Goal: Task Accomplishment & Management: Use online tool/utility

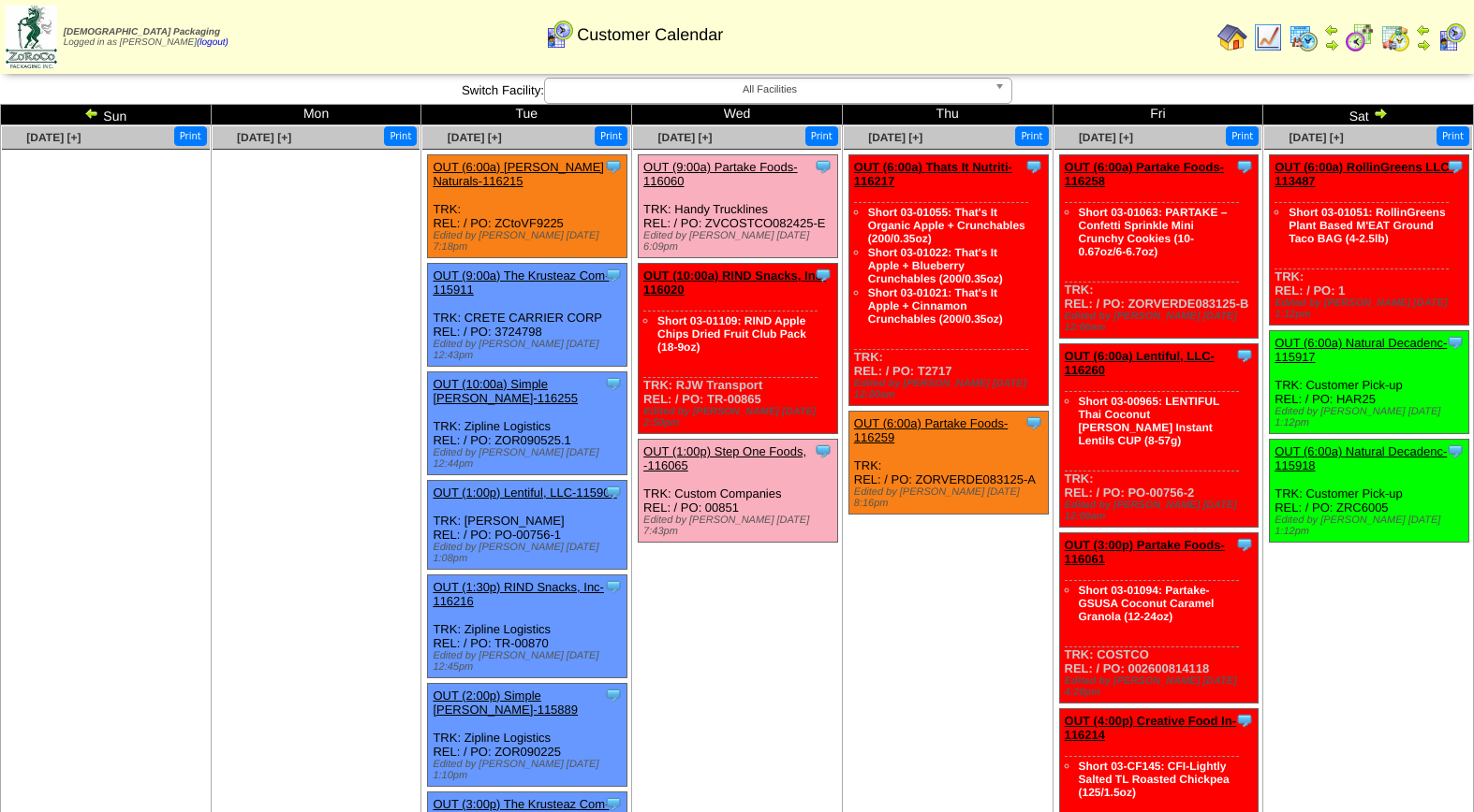
scroll to position [295, 0]
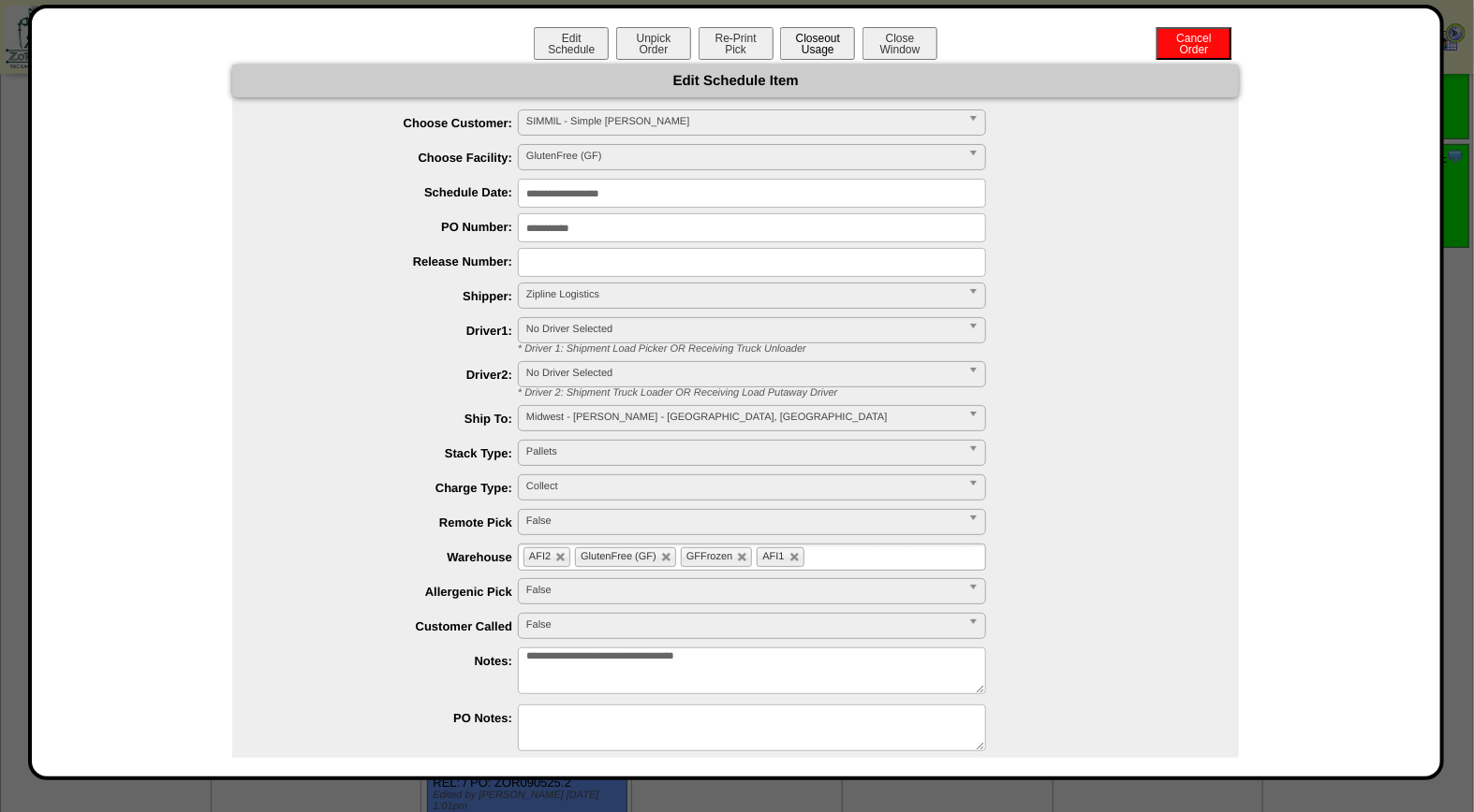
click at [826, 54] on button "Closeout Usage" at bounding box center [817, 44] width 75 height 32
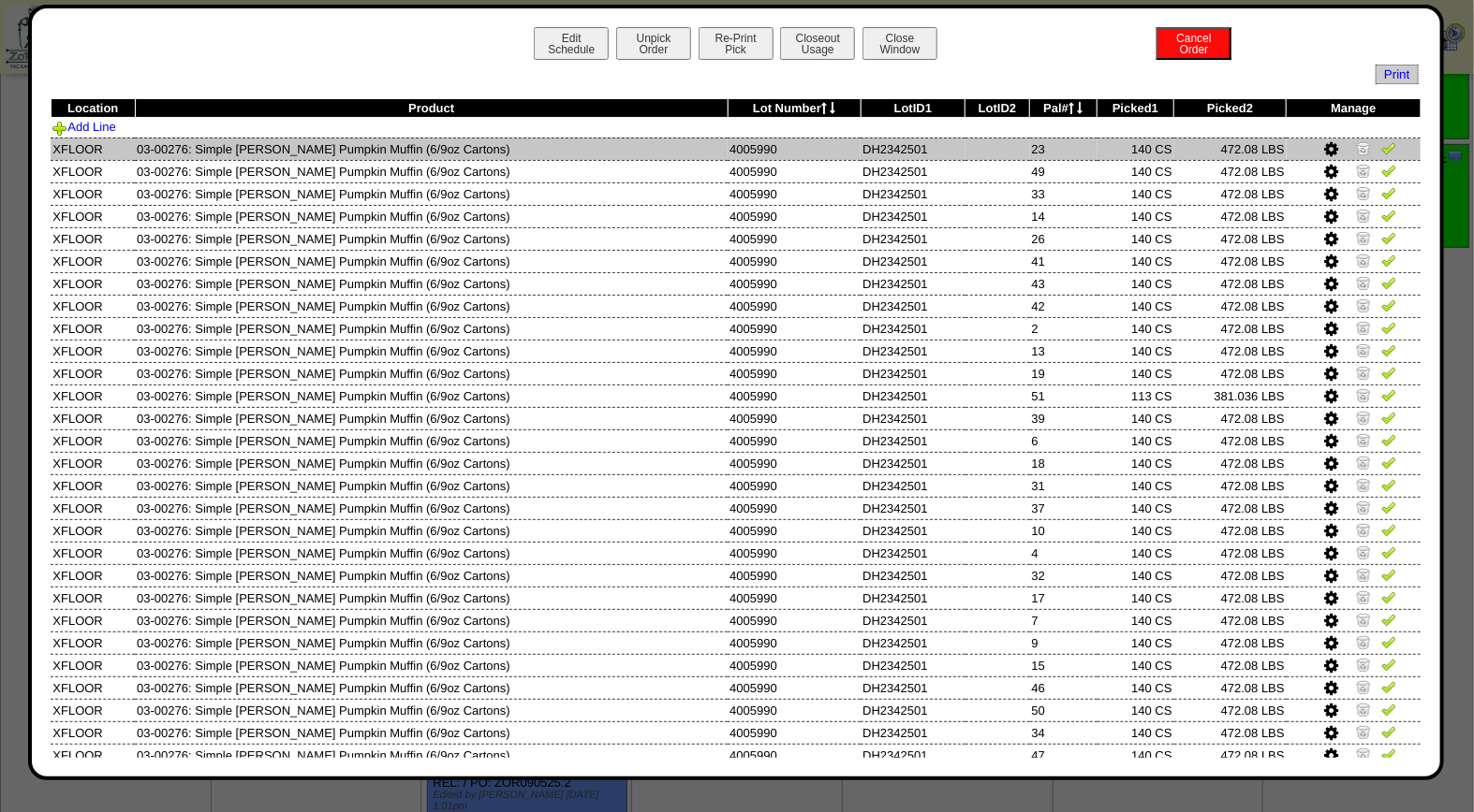
click at [1381, 151] on img at bounding box center [1388, 148] width 15 height 15
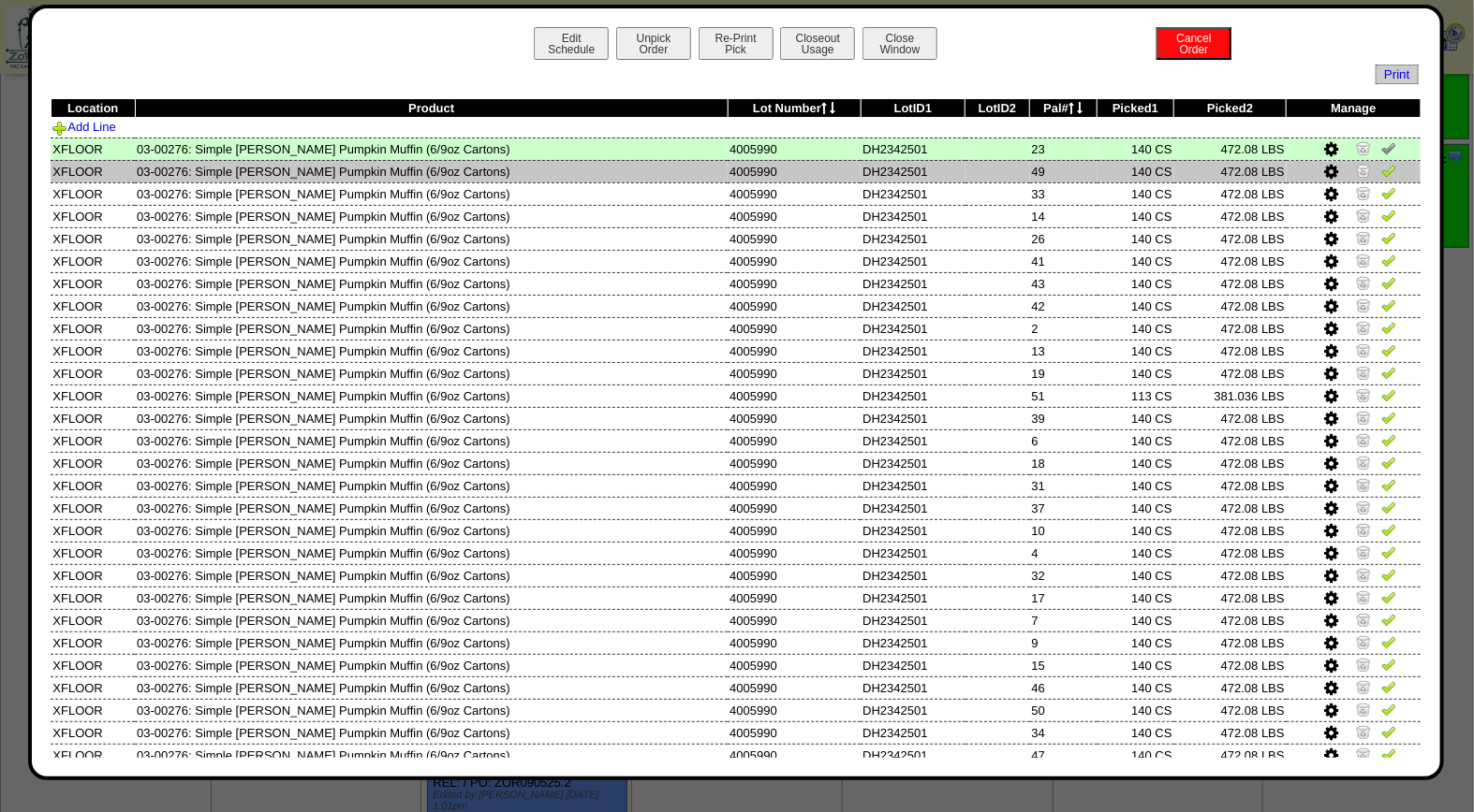
drag, startPoint x: 1368, startPoint y: 164, endPoint x: 1370, endPoint y: 173, distance: 9.2
click at [1381, 165] on img at bounding box center [1388, 170] width 15 height 15
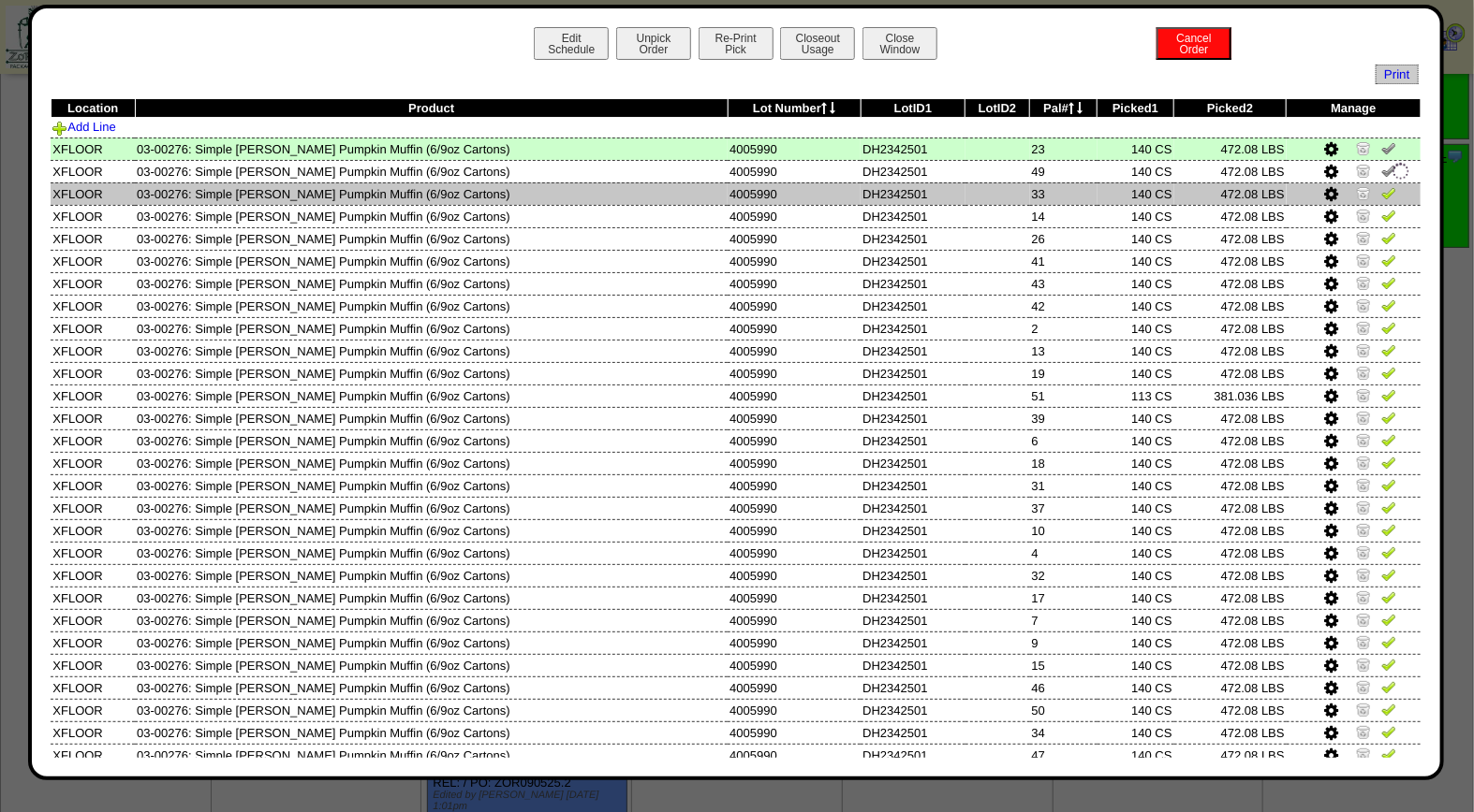
click at [1381, 190] on img at bounding box center [1388, 193] width 15 height 15
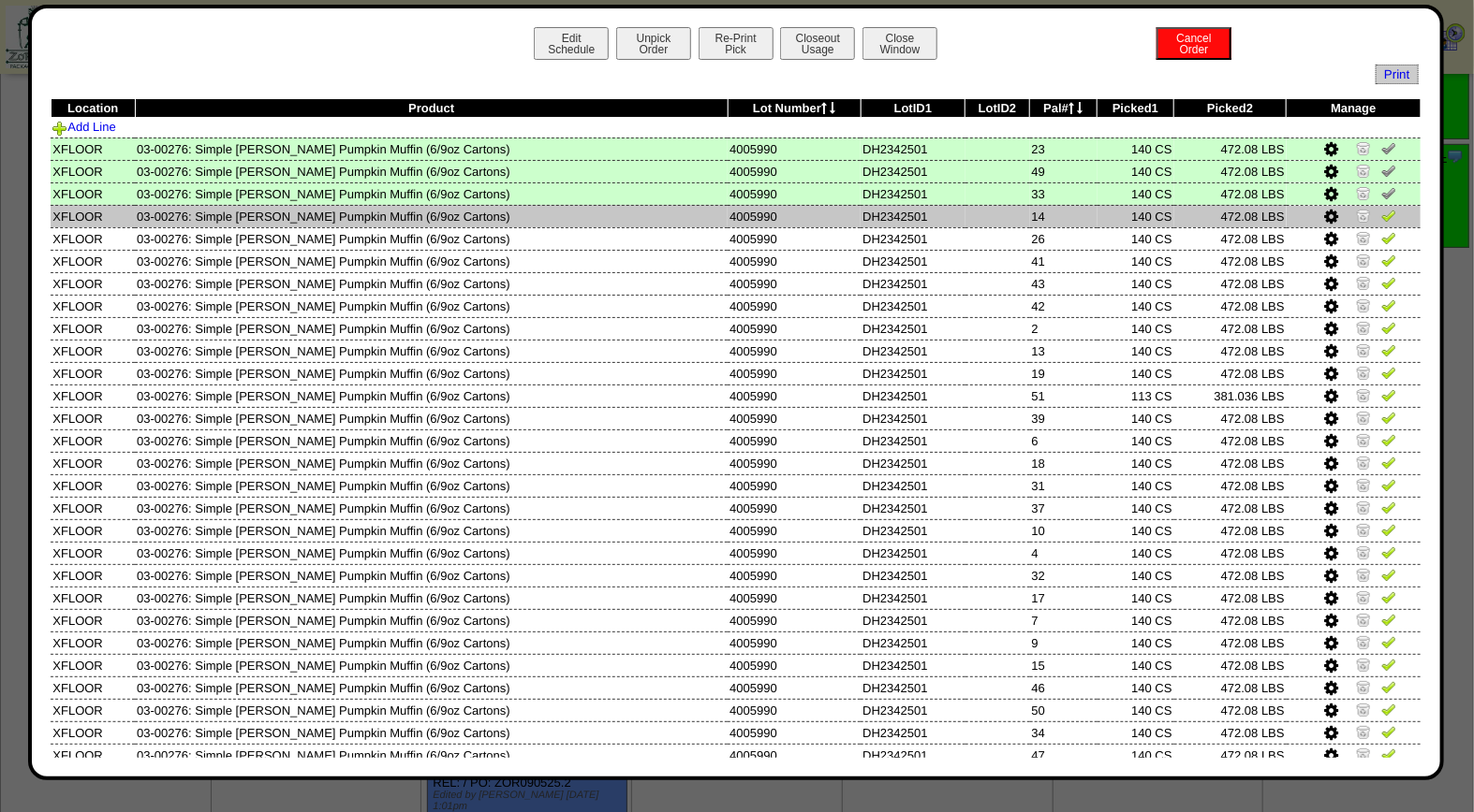
click at [1381, 219] on img at bounding box center [1388, 216] width 15 height 15
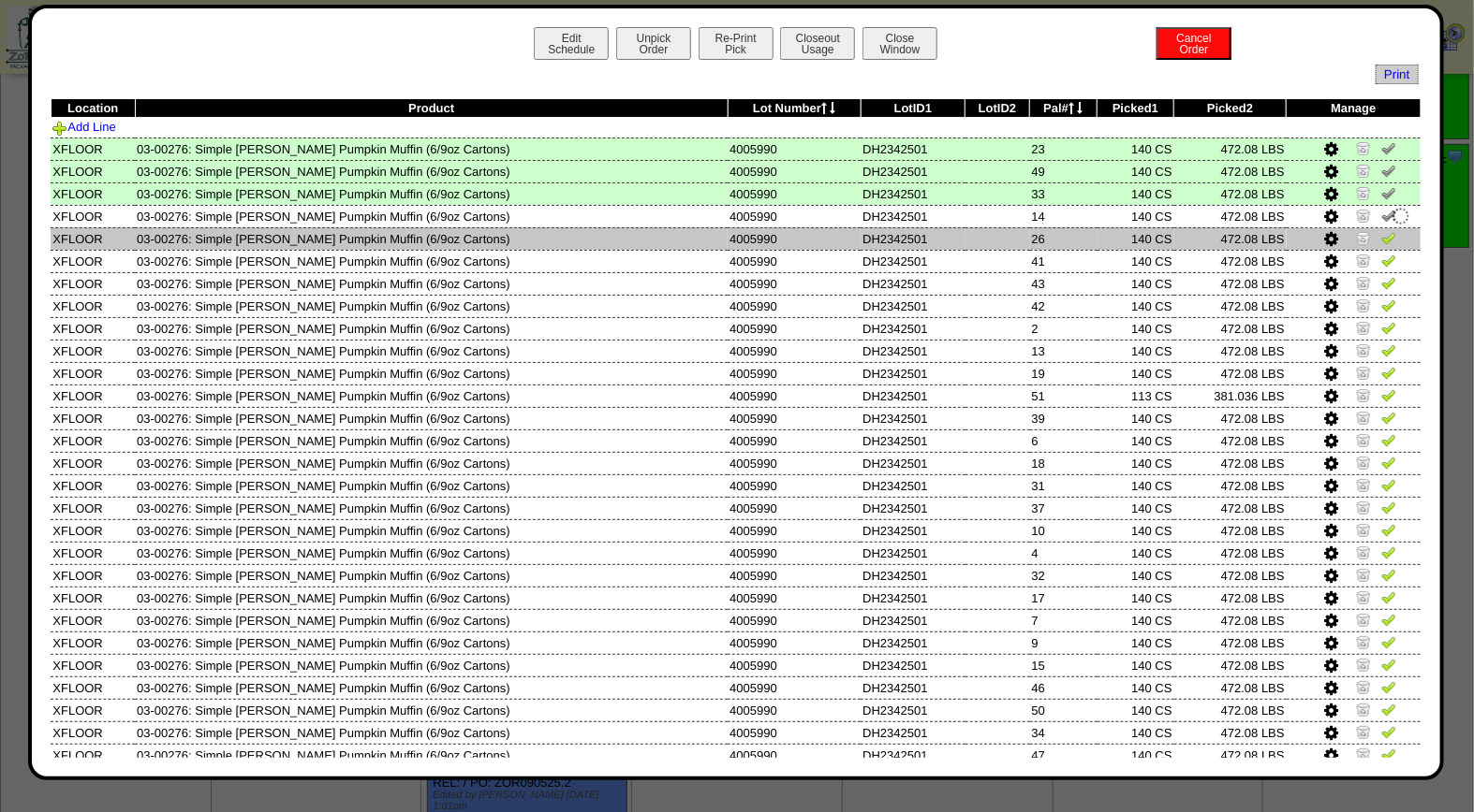
click at [1381, 234] on img at bounding box center [1388, 238] width 15 height 15
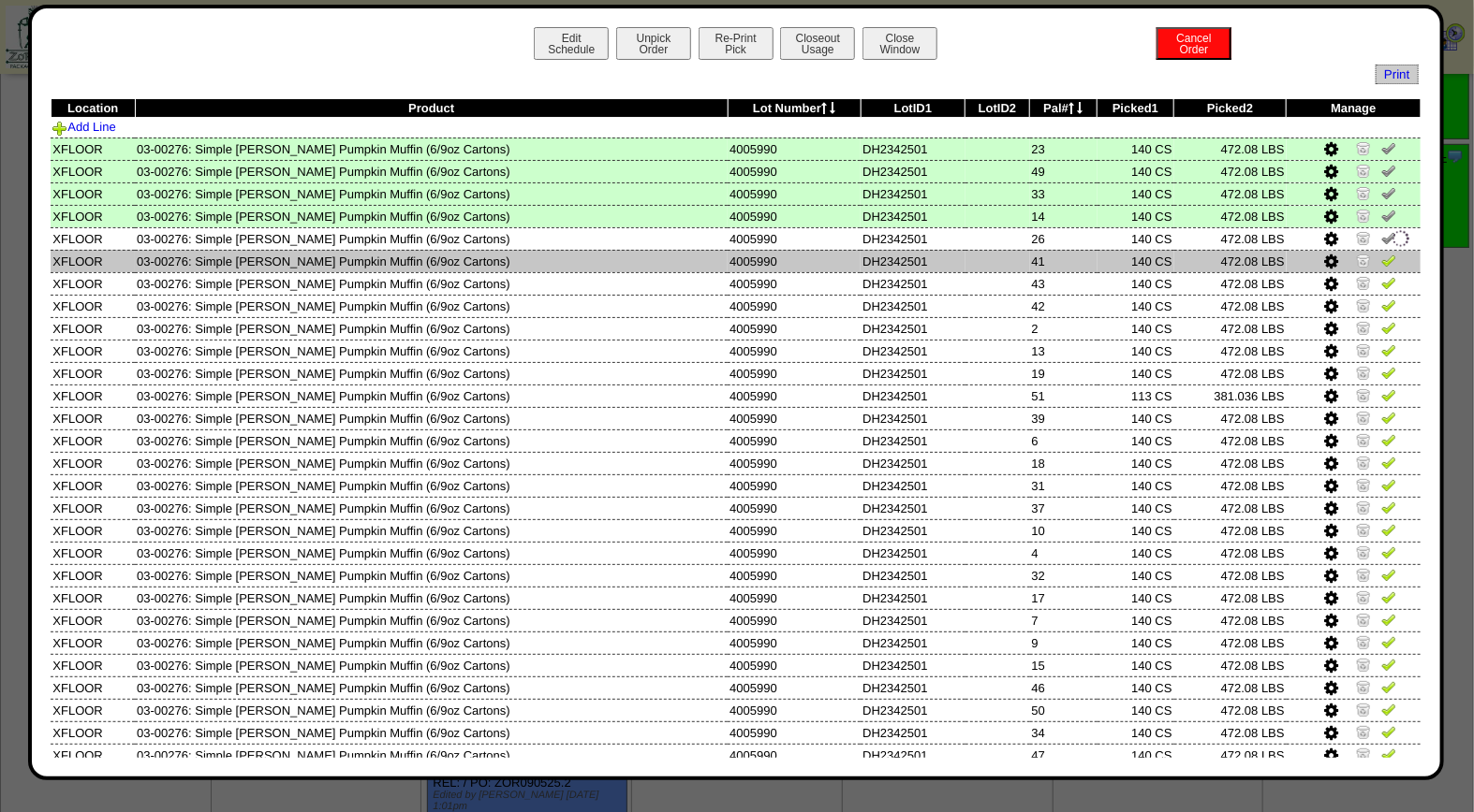
click at [1381, 265] on img at bounding box center [1388, 261] width 15 height 15
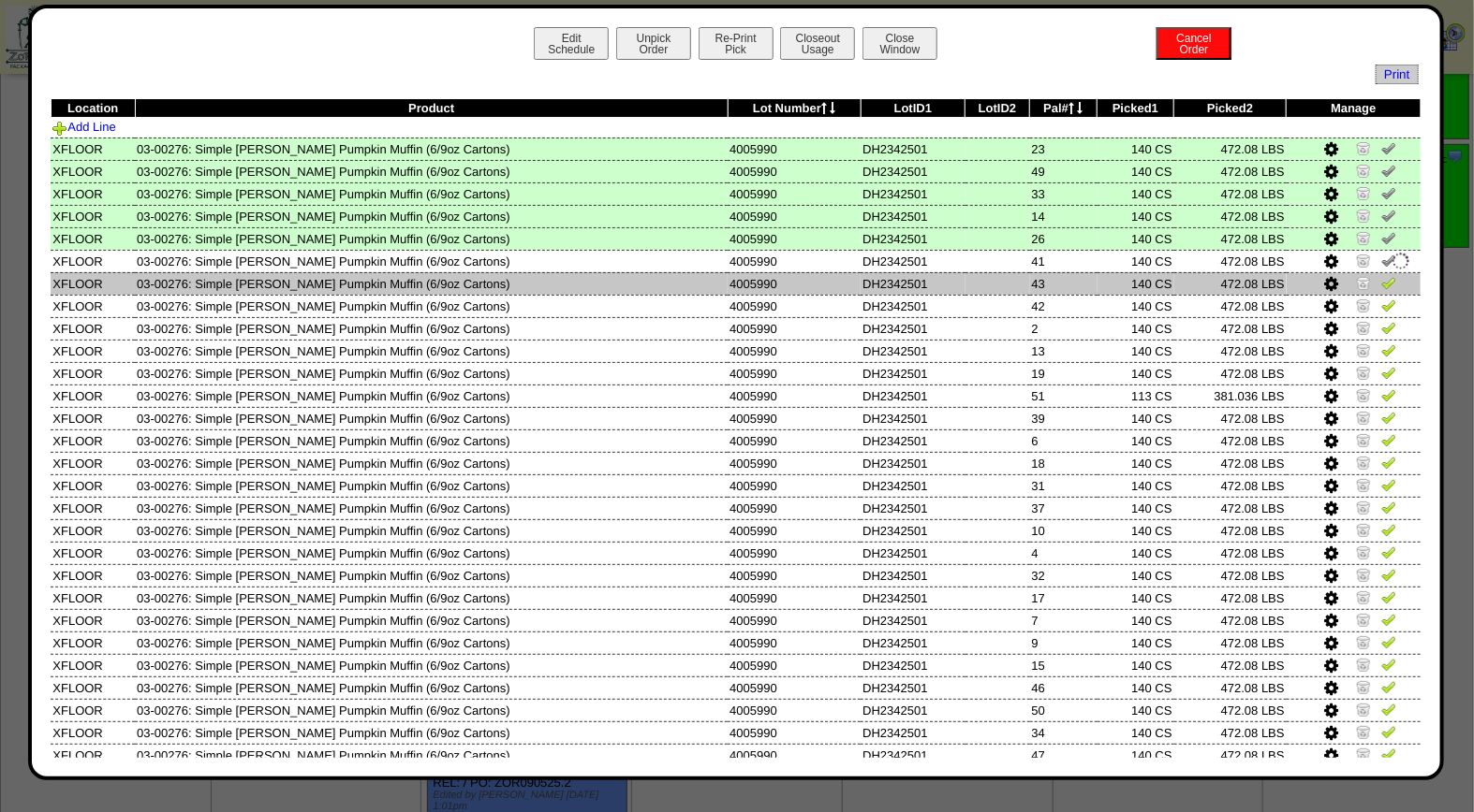
click at [1381, 283] on img at bounding box center [1388, 282] width 15 height 15
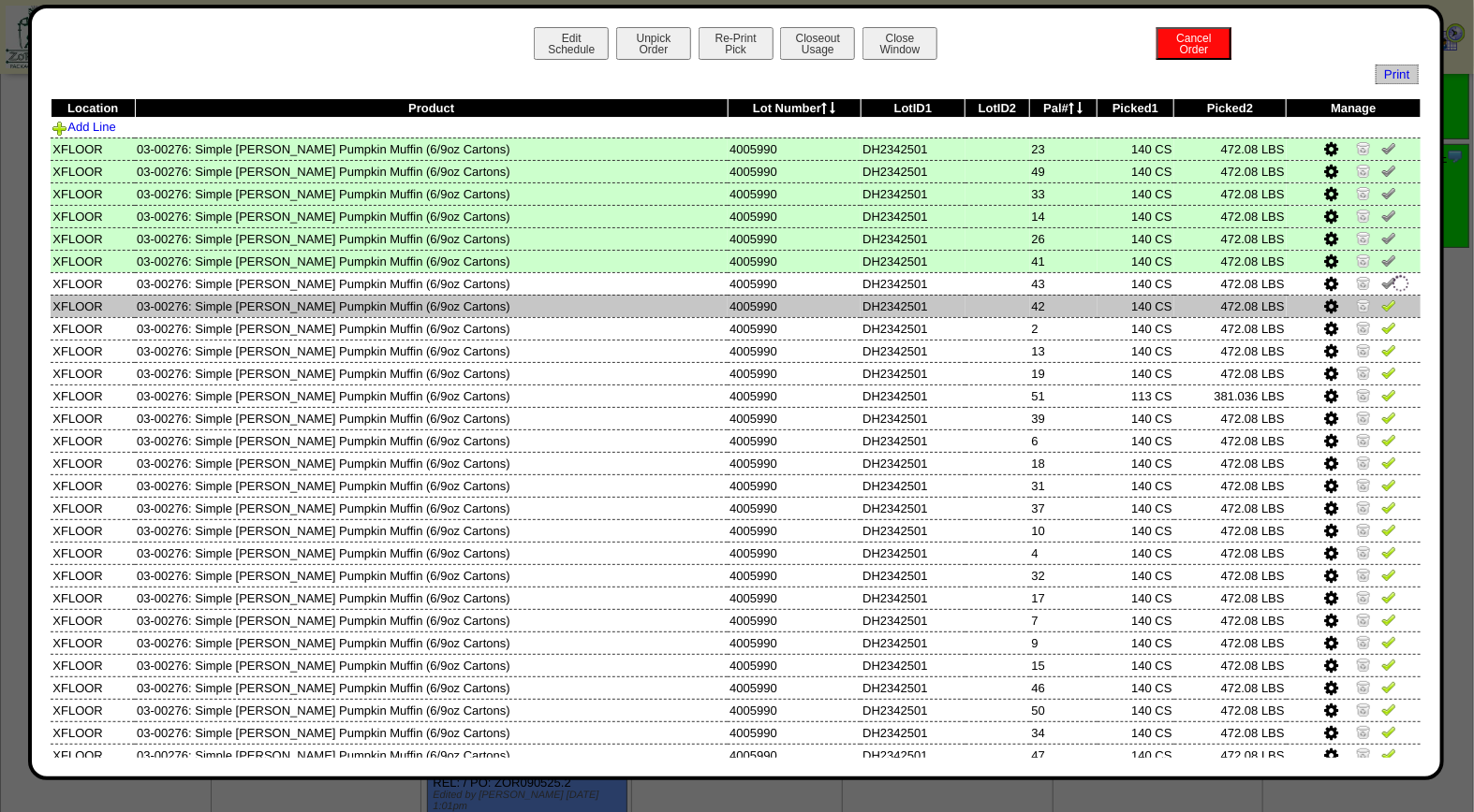
click at [1381, 298] on img at bounding box center [1388, 305] width 15 height 15
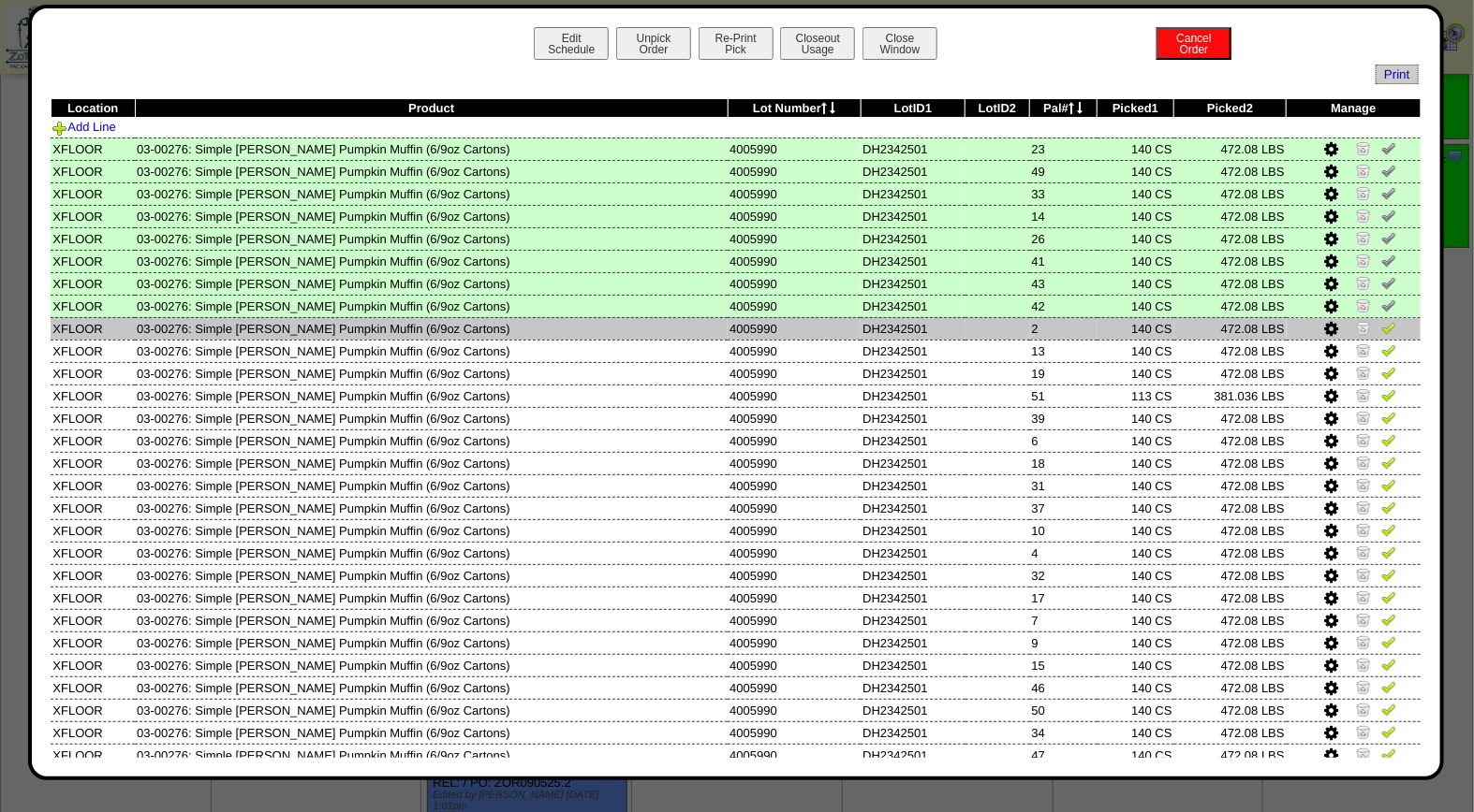
click at [1381, 323] on img at bounding box center [1388, 328] width 15 height 15
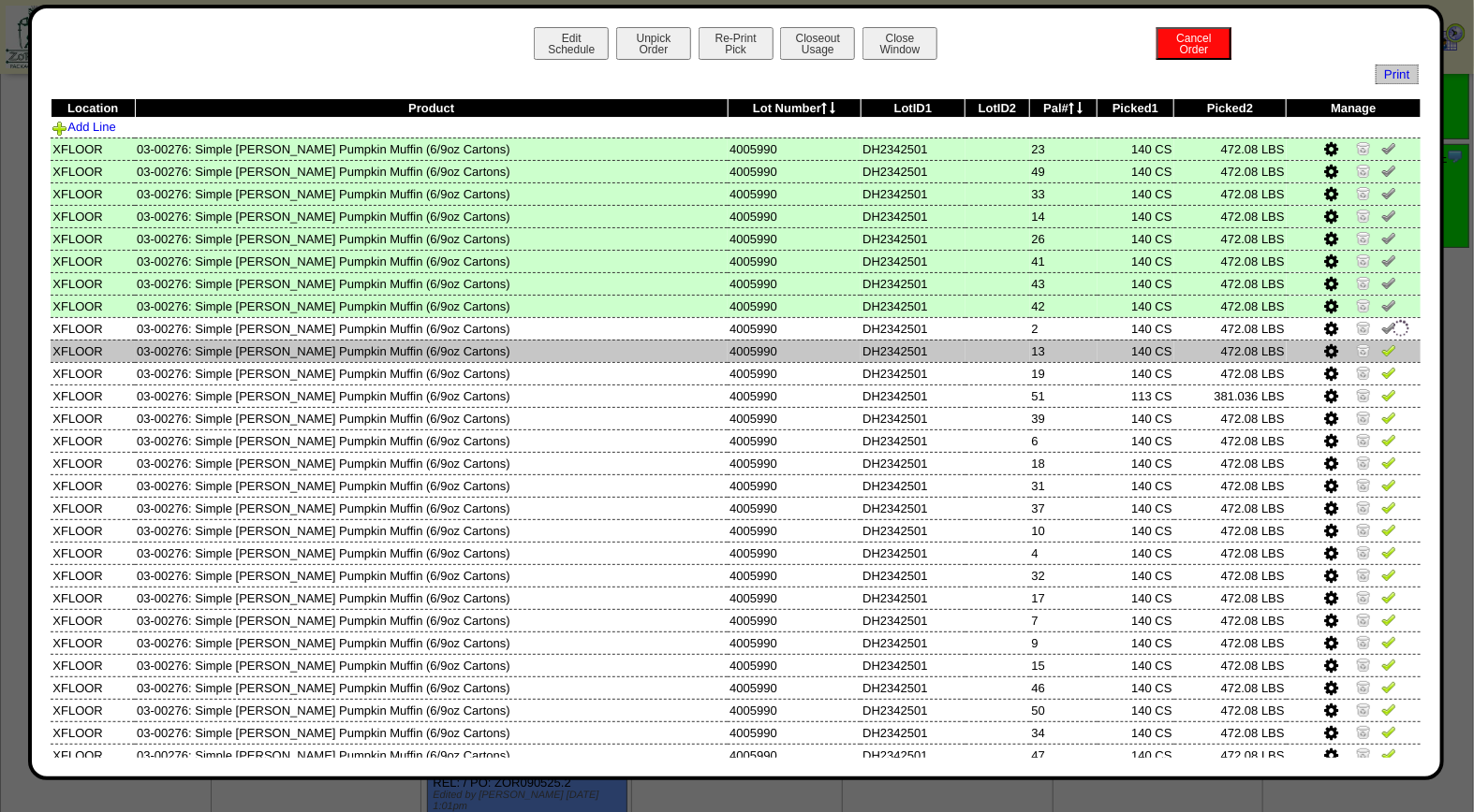
click at [1381, 342] on img at bounding box center [1388, 350] width 15 height 15
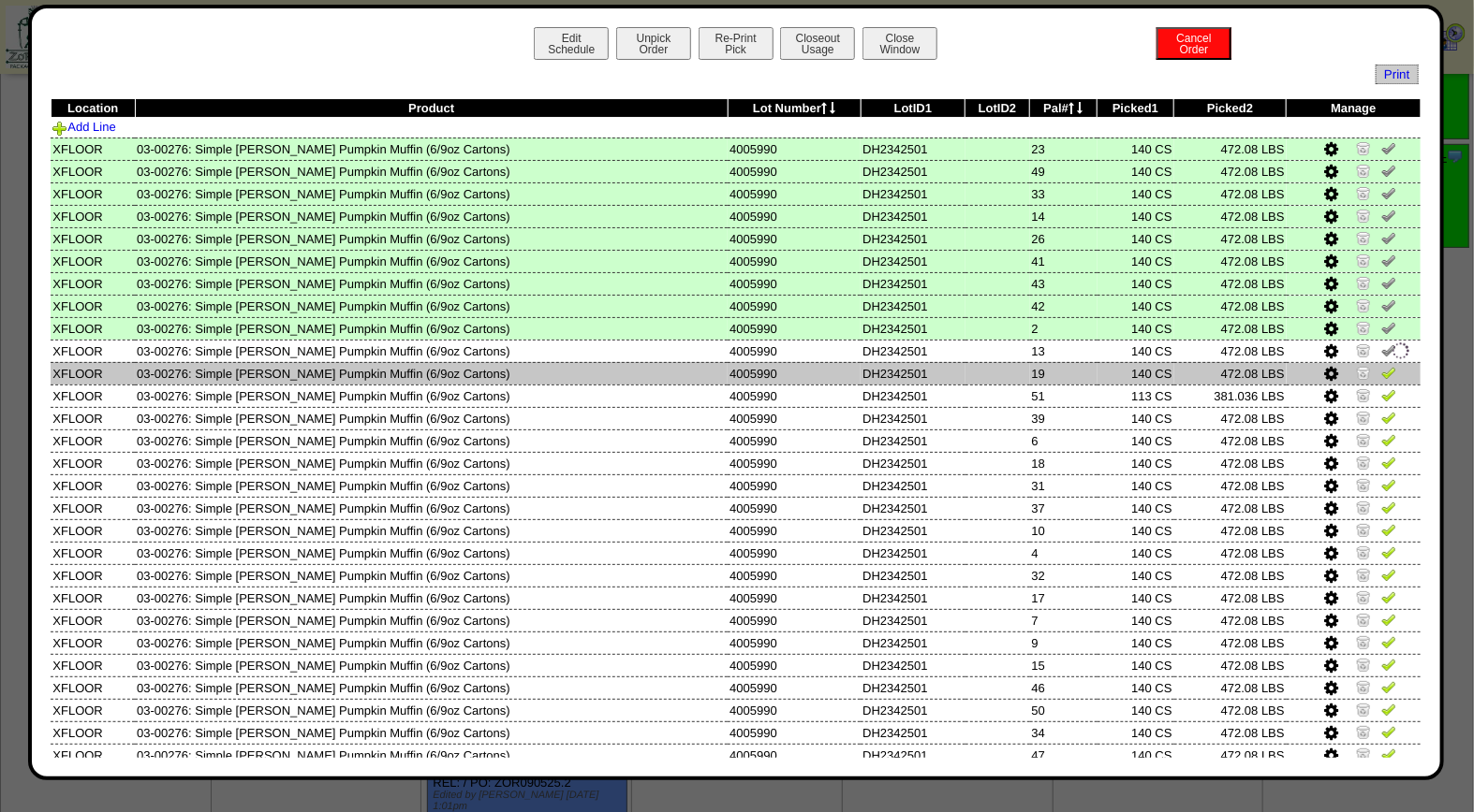
click at [1381, 366] on img at bounding box center [1388, 373] width 15 height 15
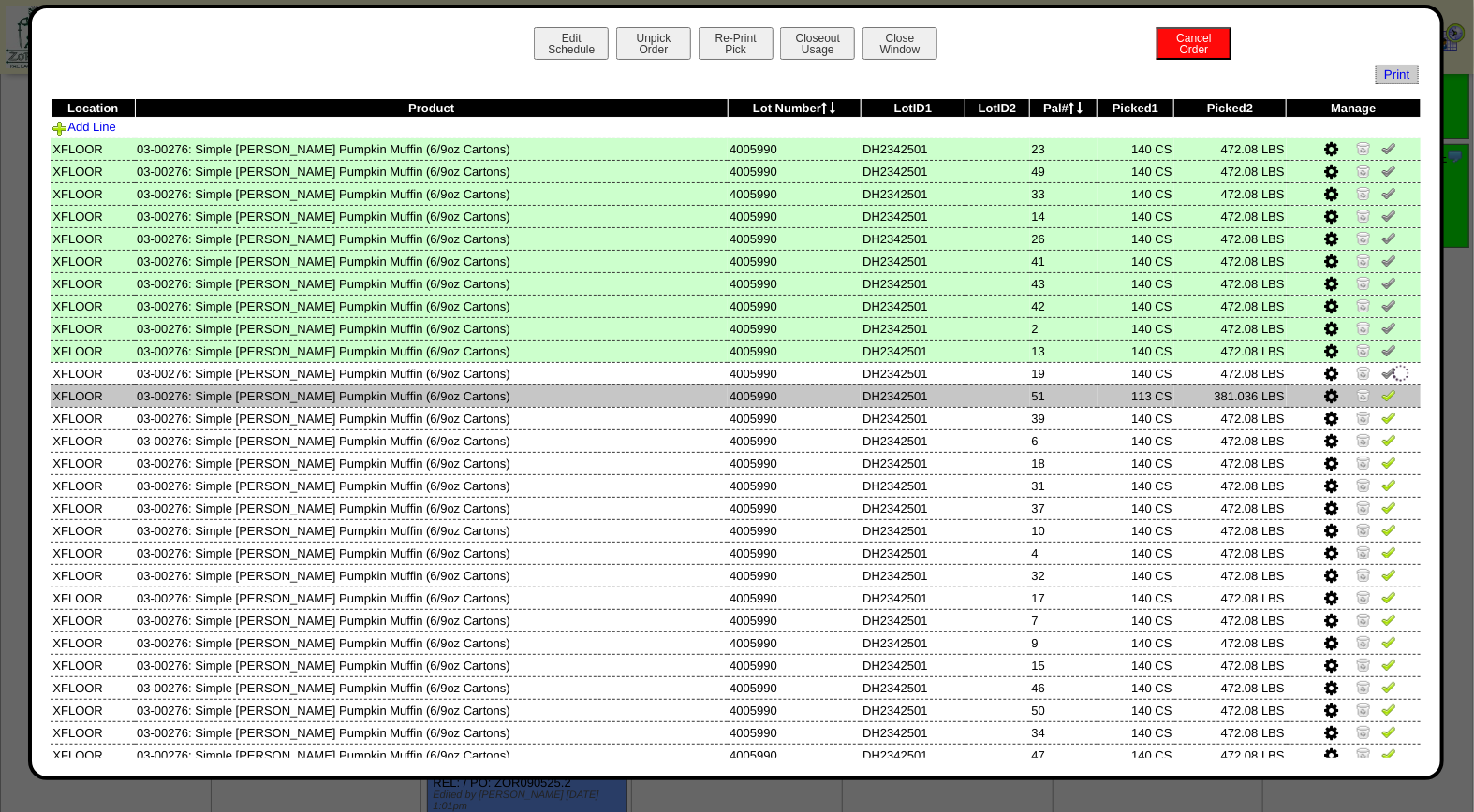
click at [1381, 391] on img at bounding box center [1388, 396] width 15 height 15
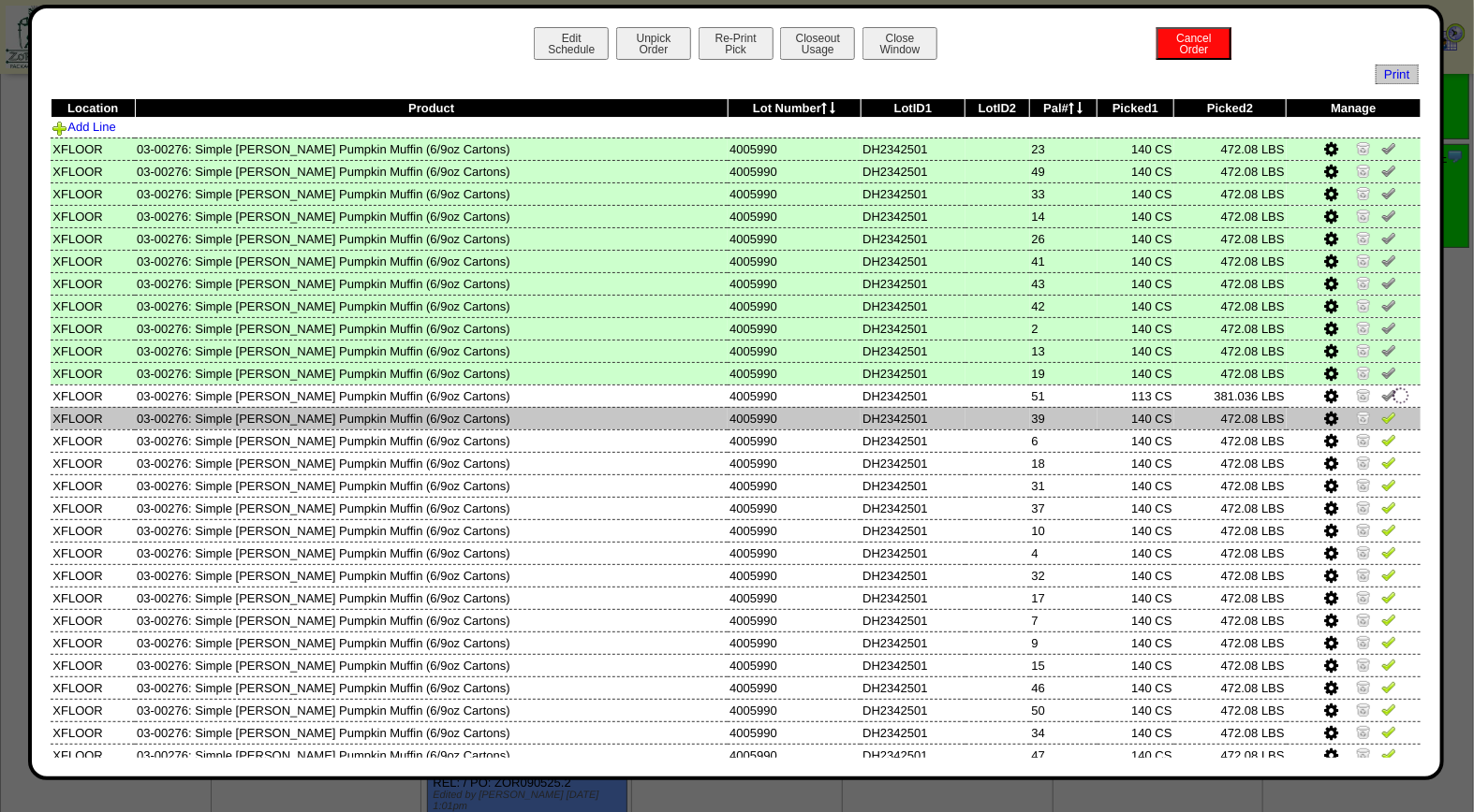
click at [1381, 410] on img at bounding box center [1388, 417] width 15 height 15
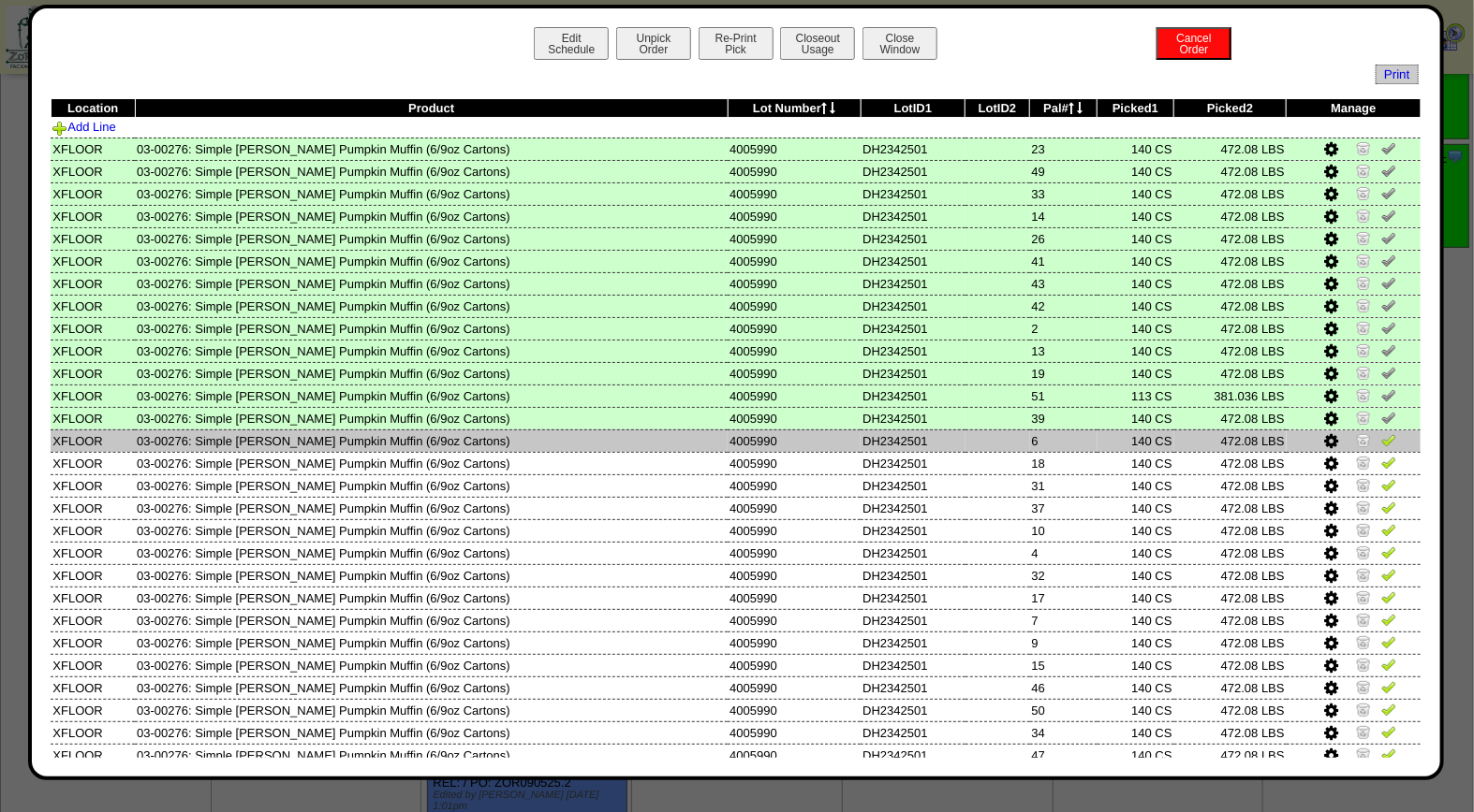
click at [1374, 430] on td at bounding box center [1353, 441] width 134 height 23
click at [1381, 436] on img at bounding box center [1388, 440] width 15 height 15
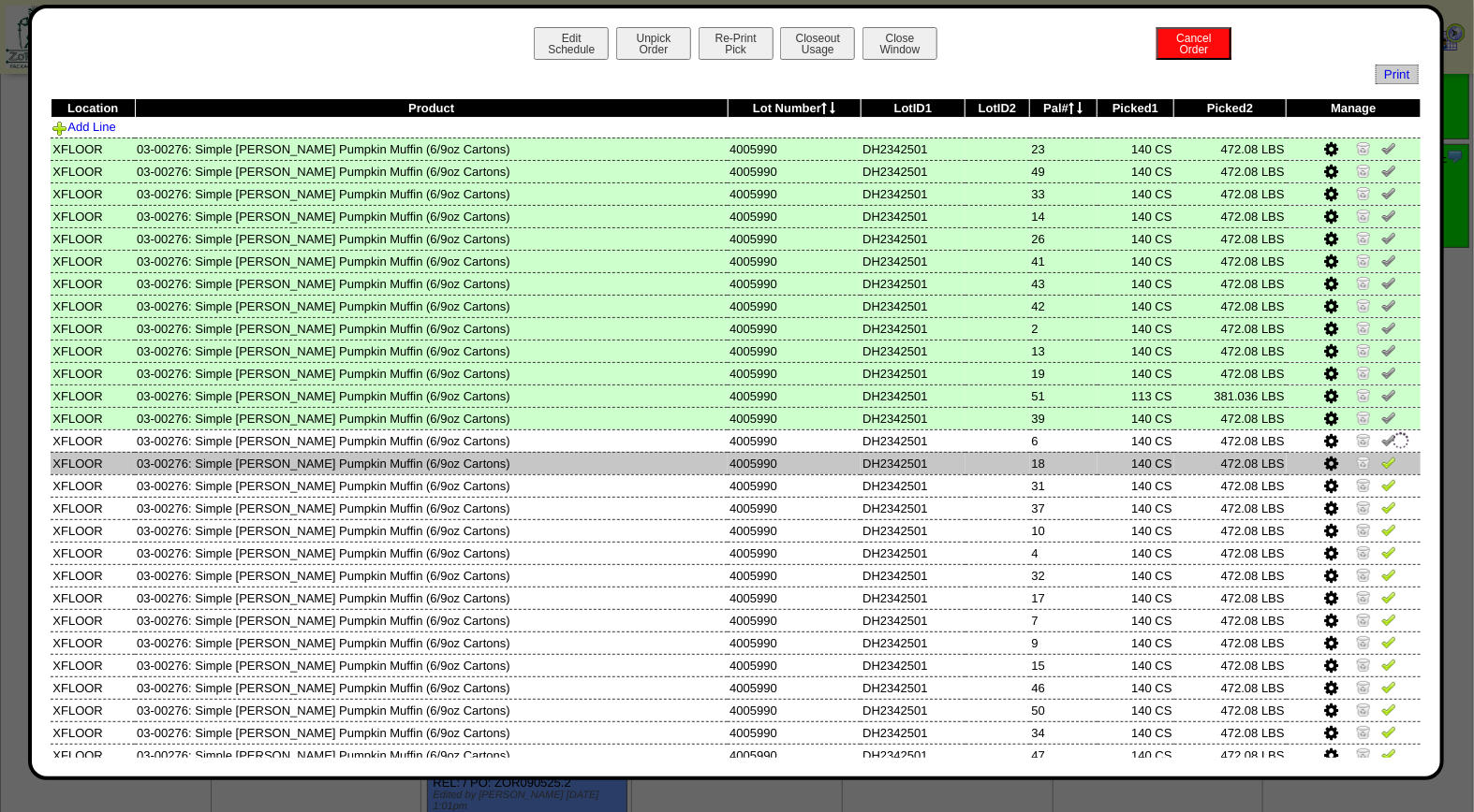
click at [1381, 454] on img at bounding box center [1388, 462] width 15 height 15
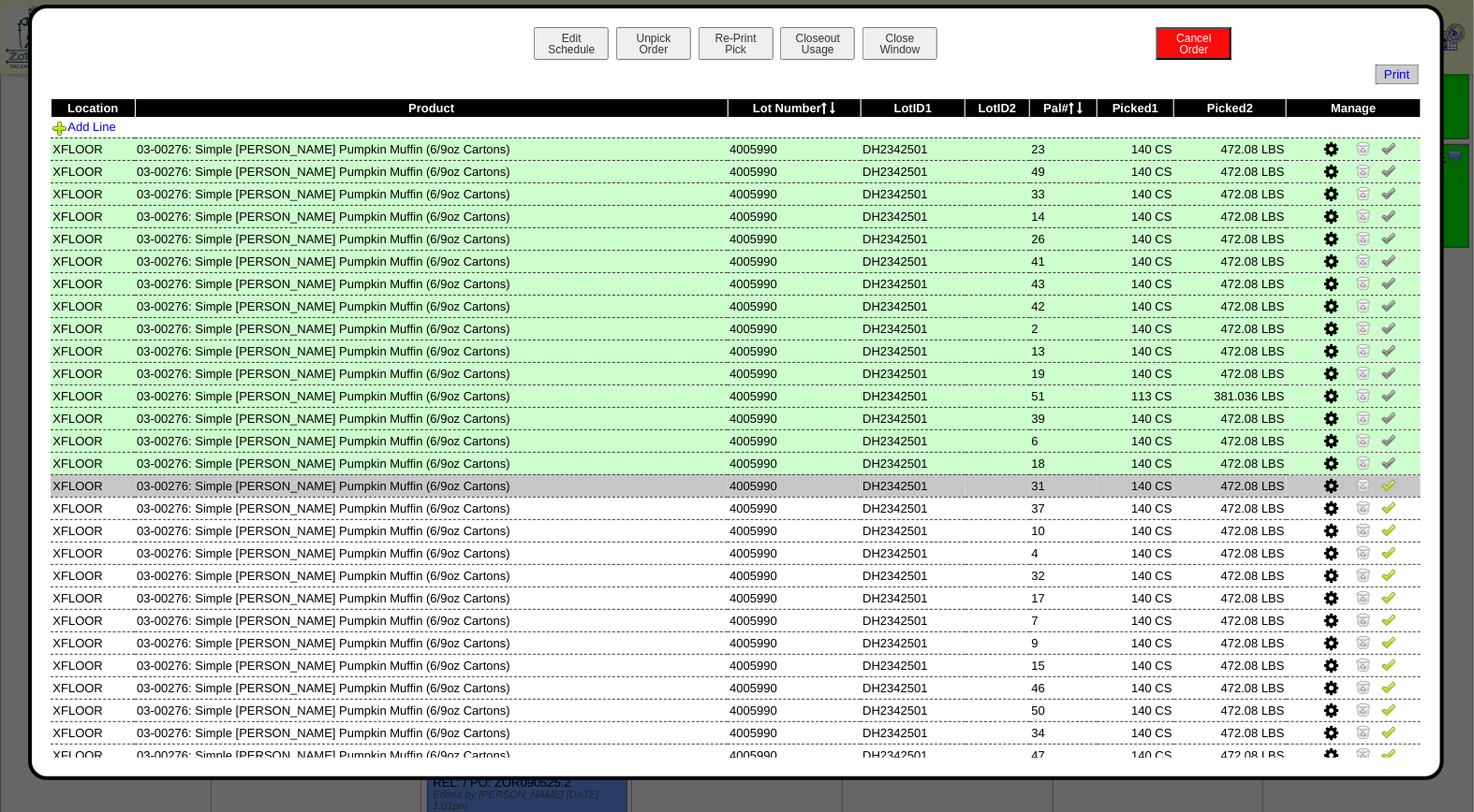
click at [1381, 478] on img at bounding box center [1388, 485] width 15 height 15
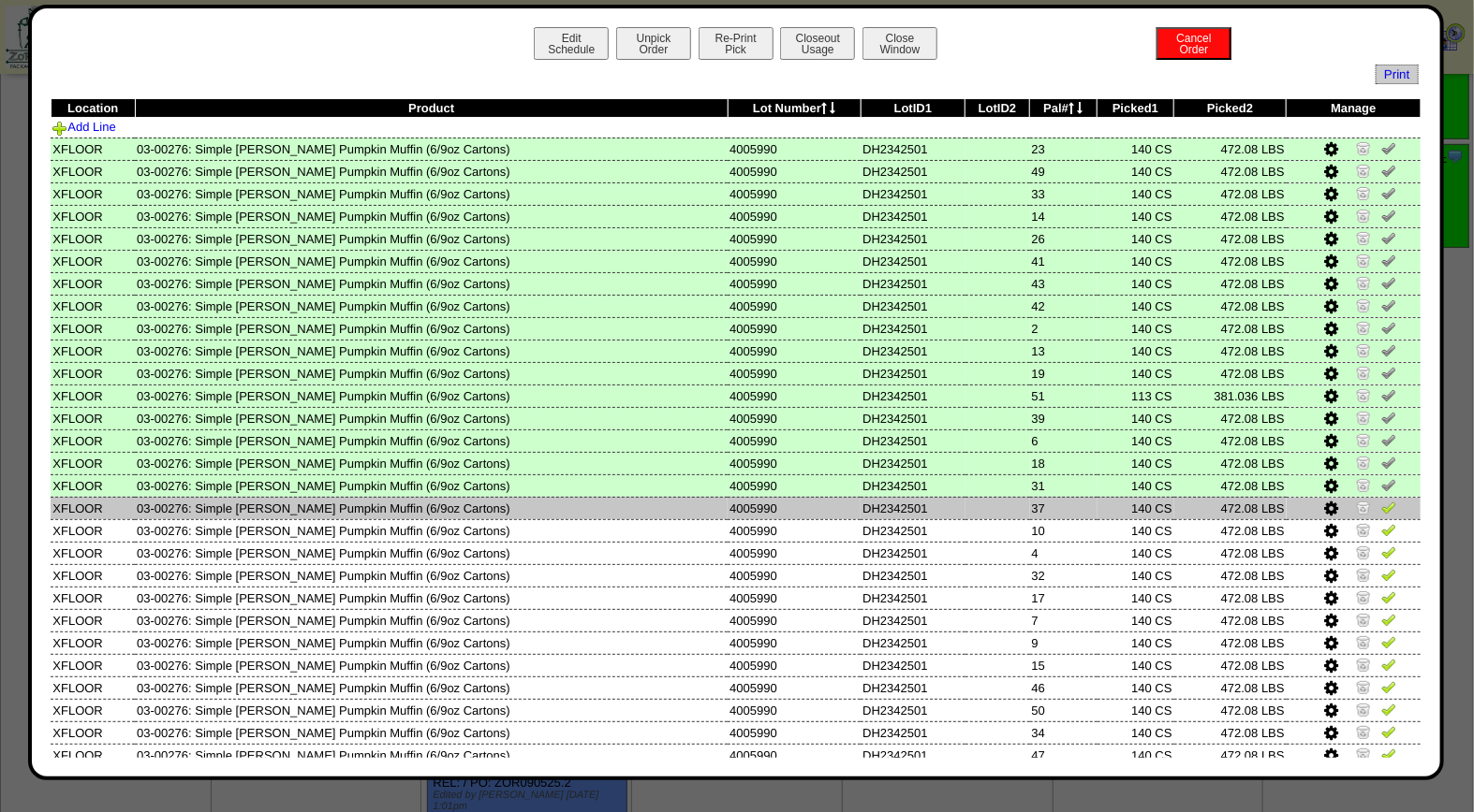
click at [1381, 501] on img at bounding box center [1388, 508] width 15 height 15
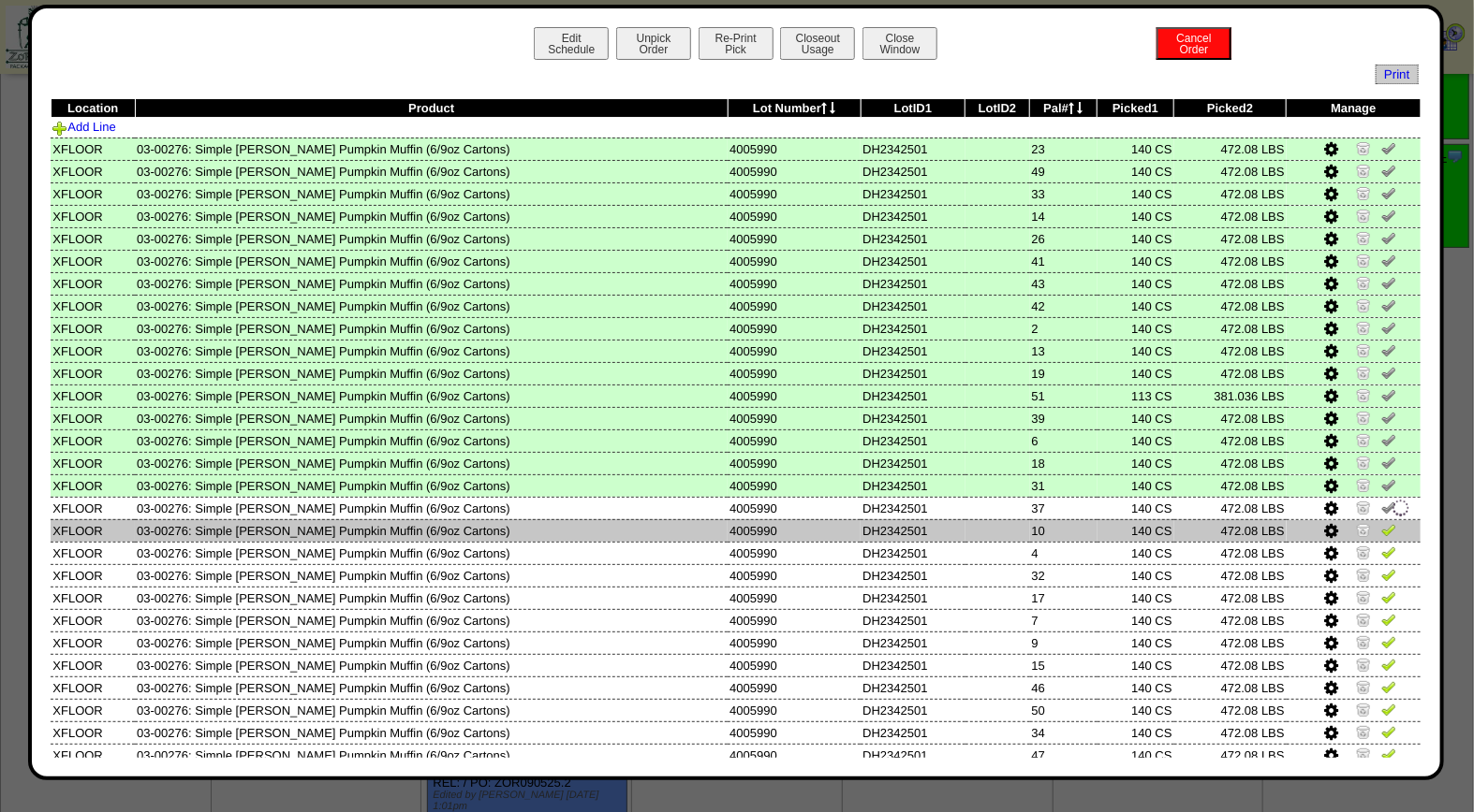
click at [1381, 527] on img at bounding box center [1388, 530] width 15 height 15
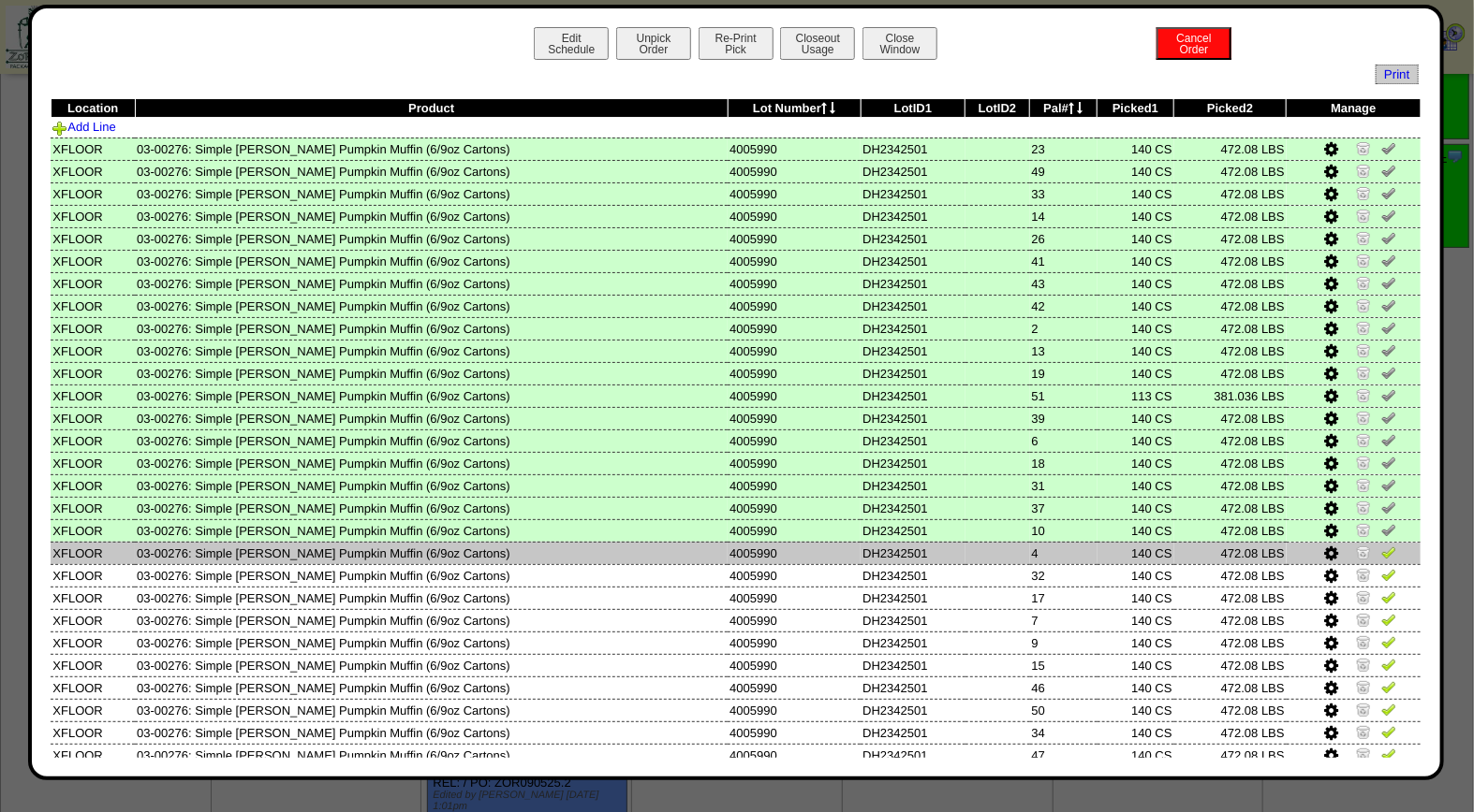
click at [1381, 545] on img at bounding box center [1388, 552] width 15 height 15
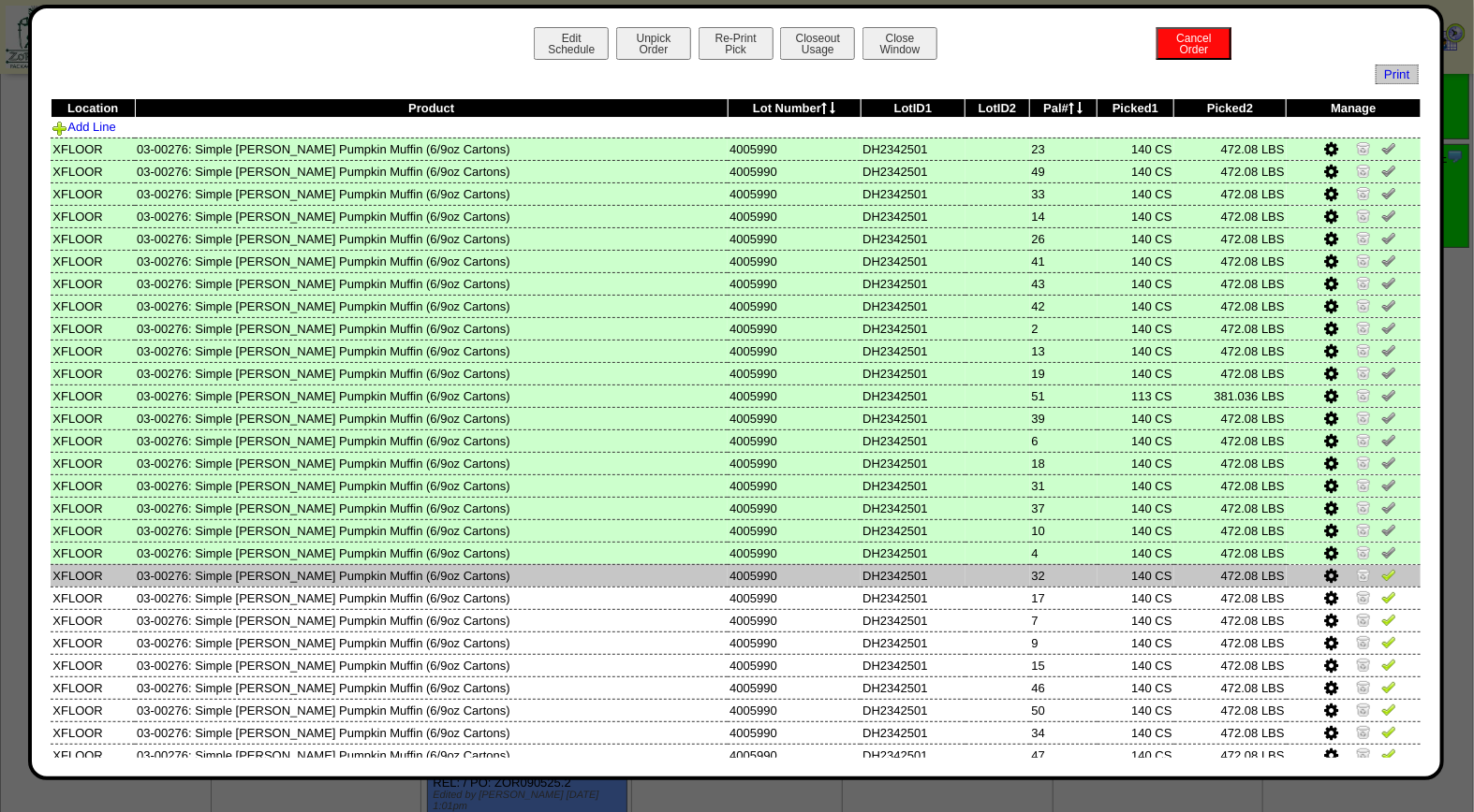
click at [1381, 569] on img at bounding box center [1388, 575] width 15 height 15
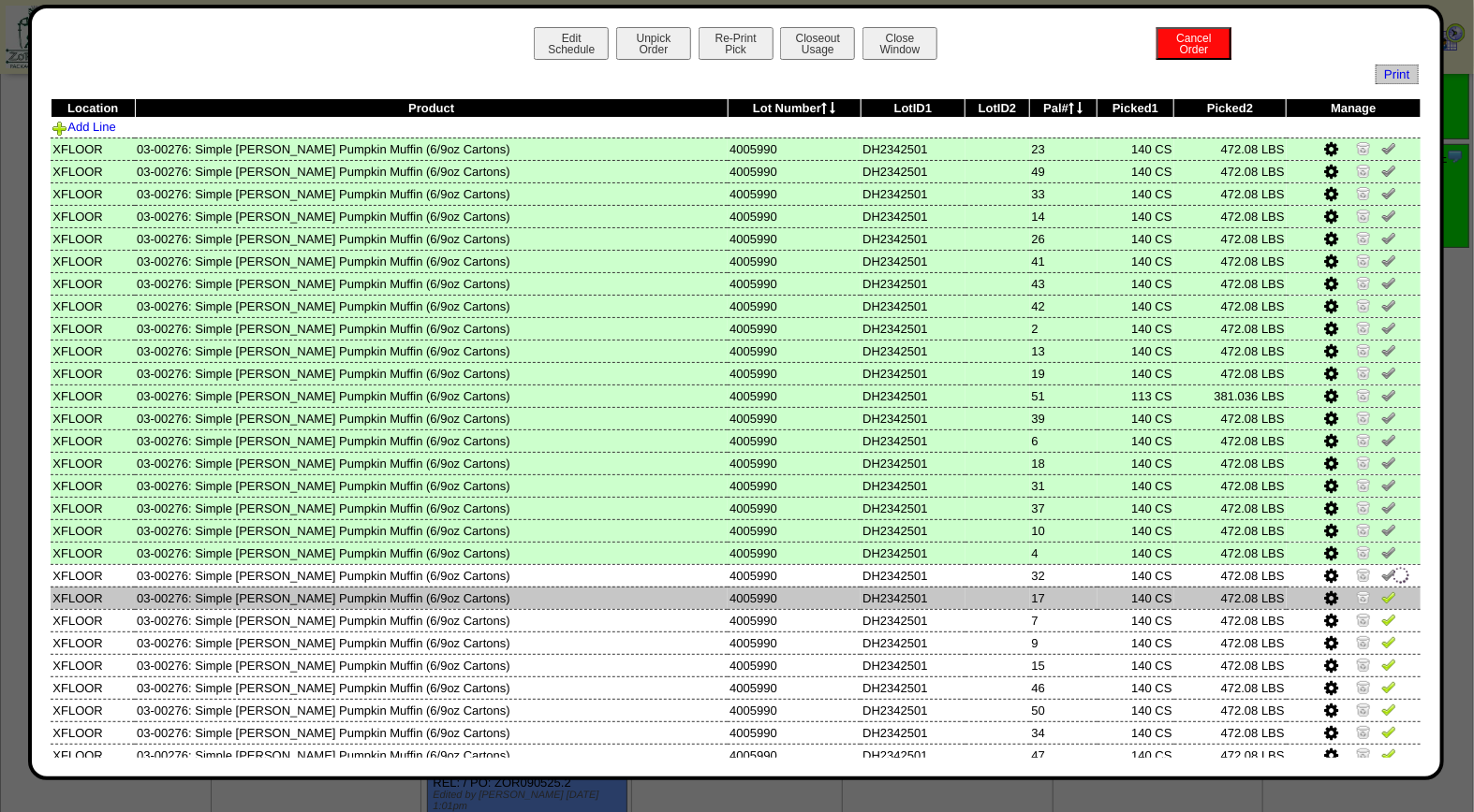
click at [1381, 590] on img at bounding box center [1388, 597] width 15 height 15
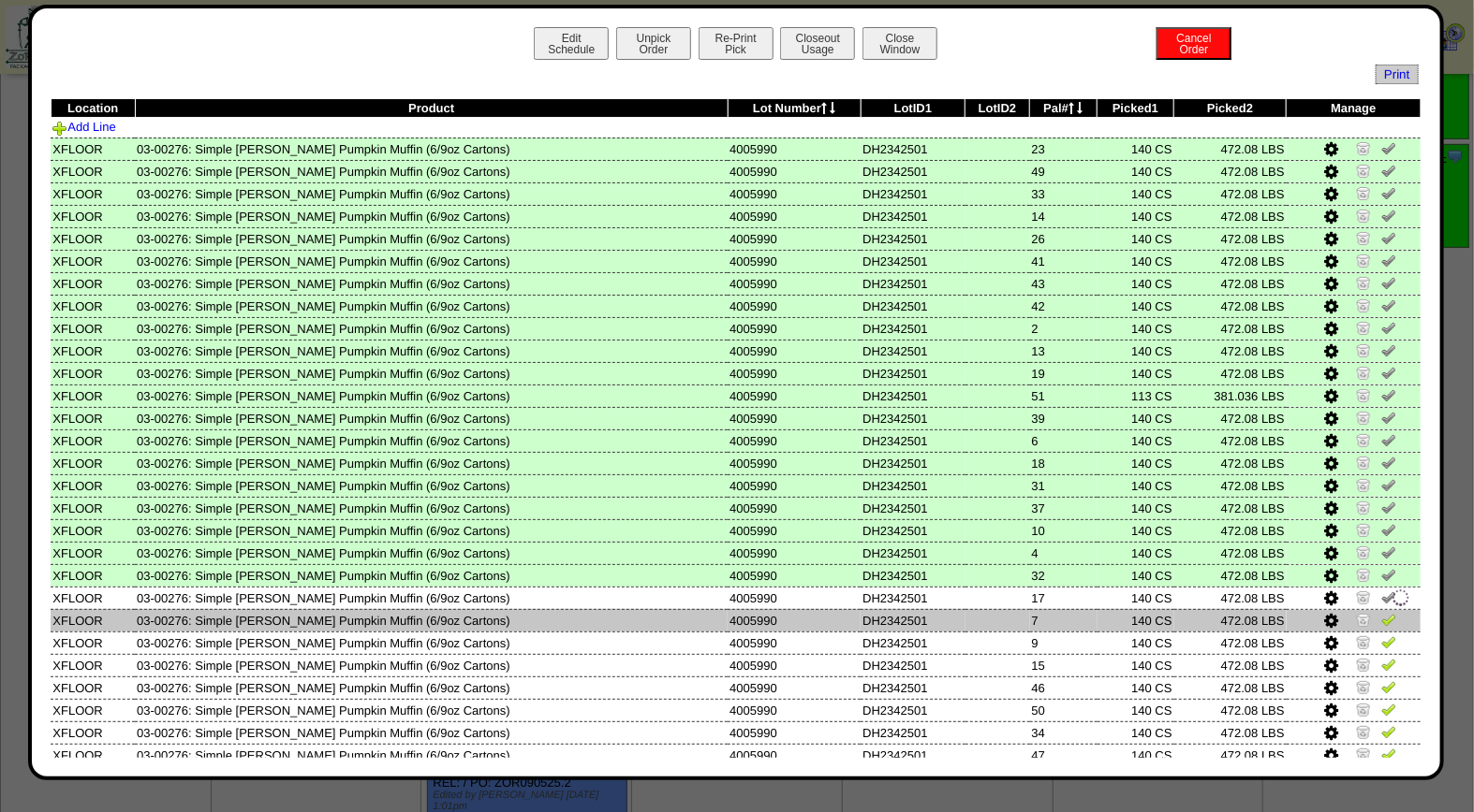
click at [1381, 612] on img at bounding box center [1388, 620] width 15 height 15
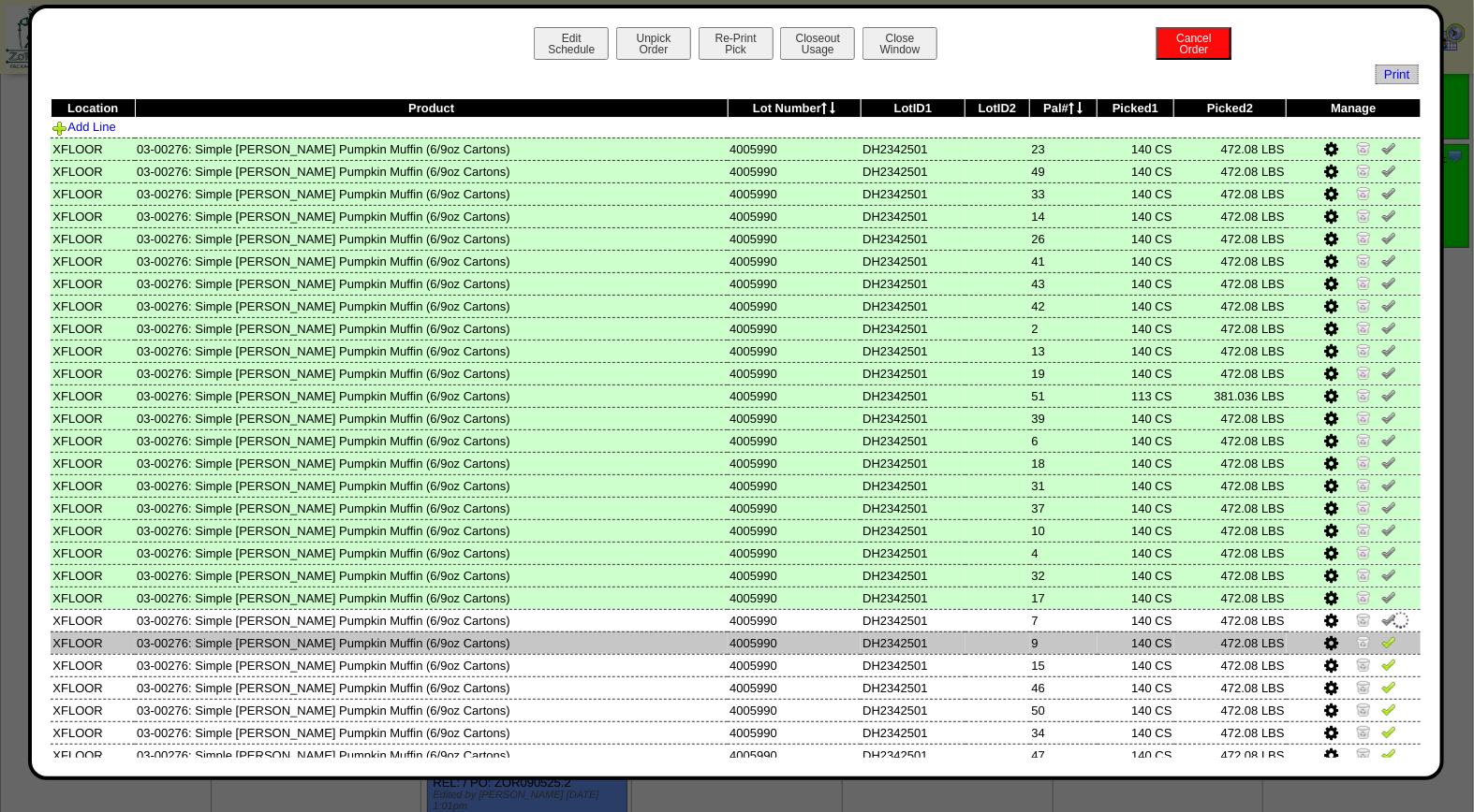
click at [1381, 636] on img at bounding box center [1388, 642] width 15 height 15
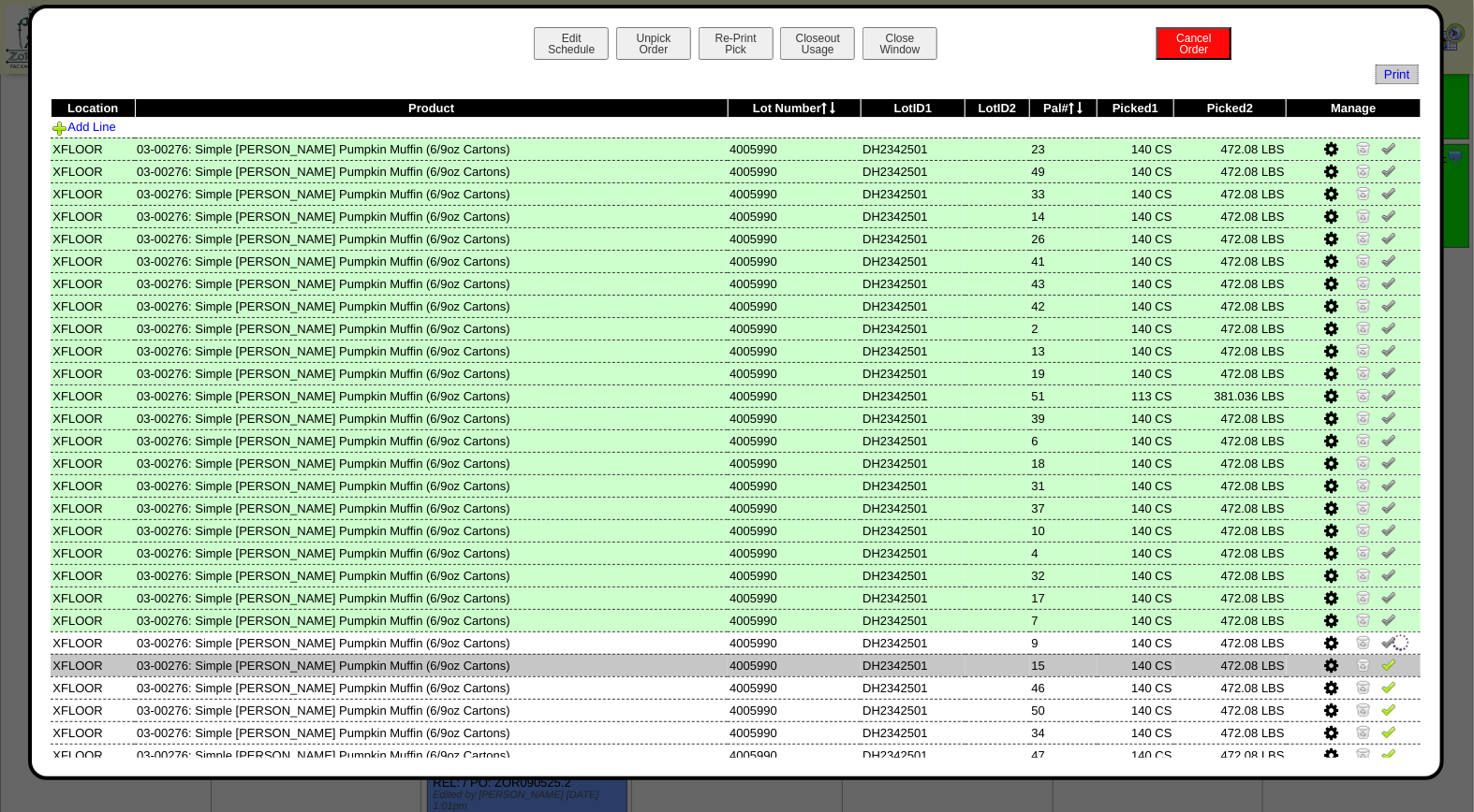
click at [1381, 659] on img at bounding box center [1388, 665] width 15 height 15
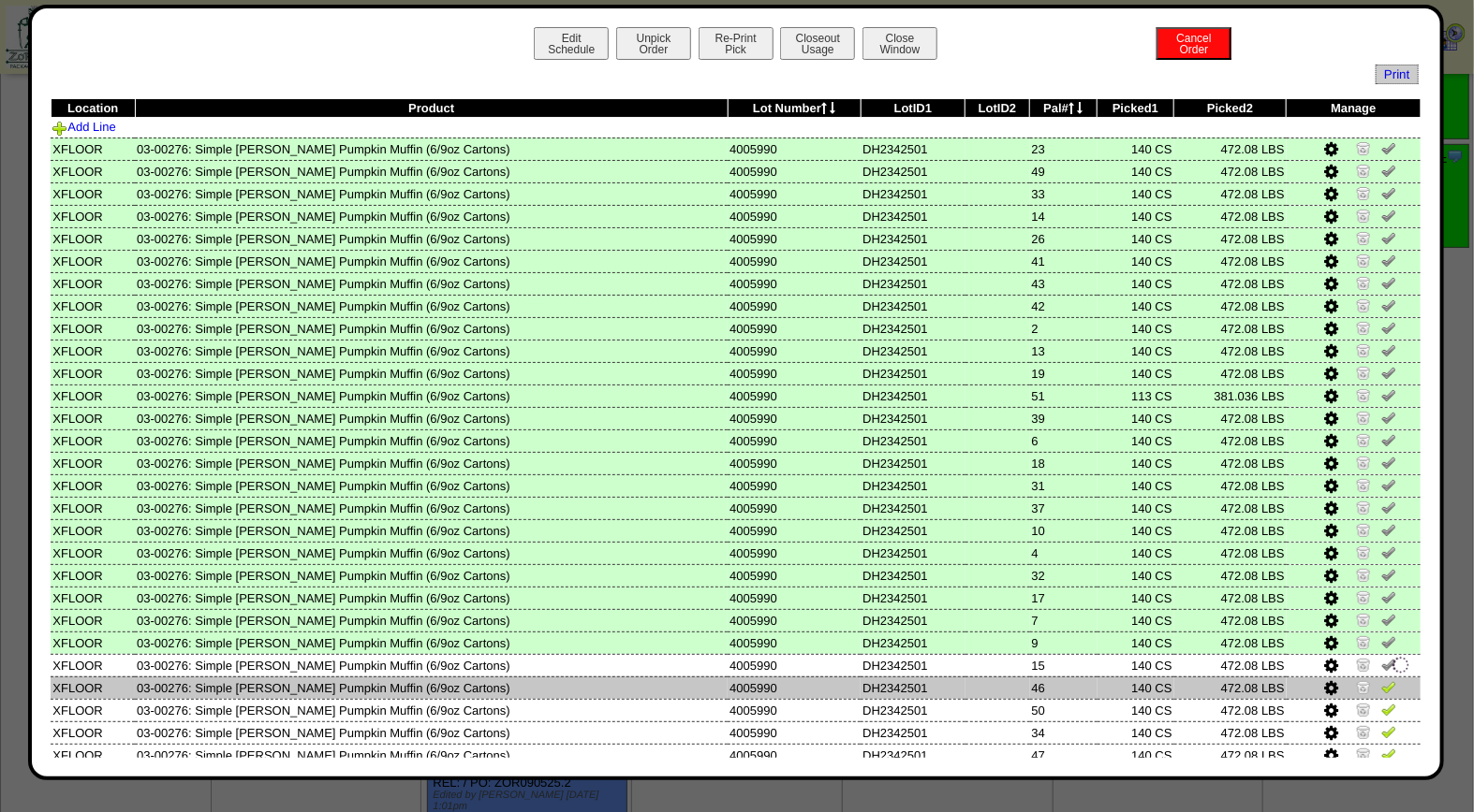
click at [1381, 680] on img at bounding box center [1388, 687] width 15 height 15
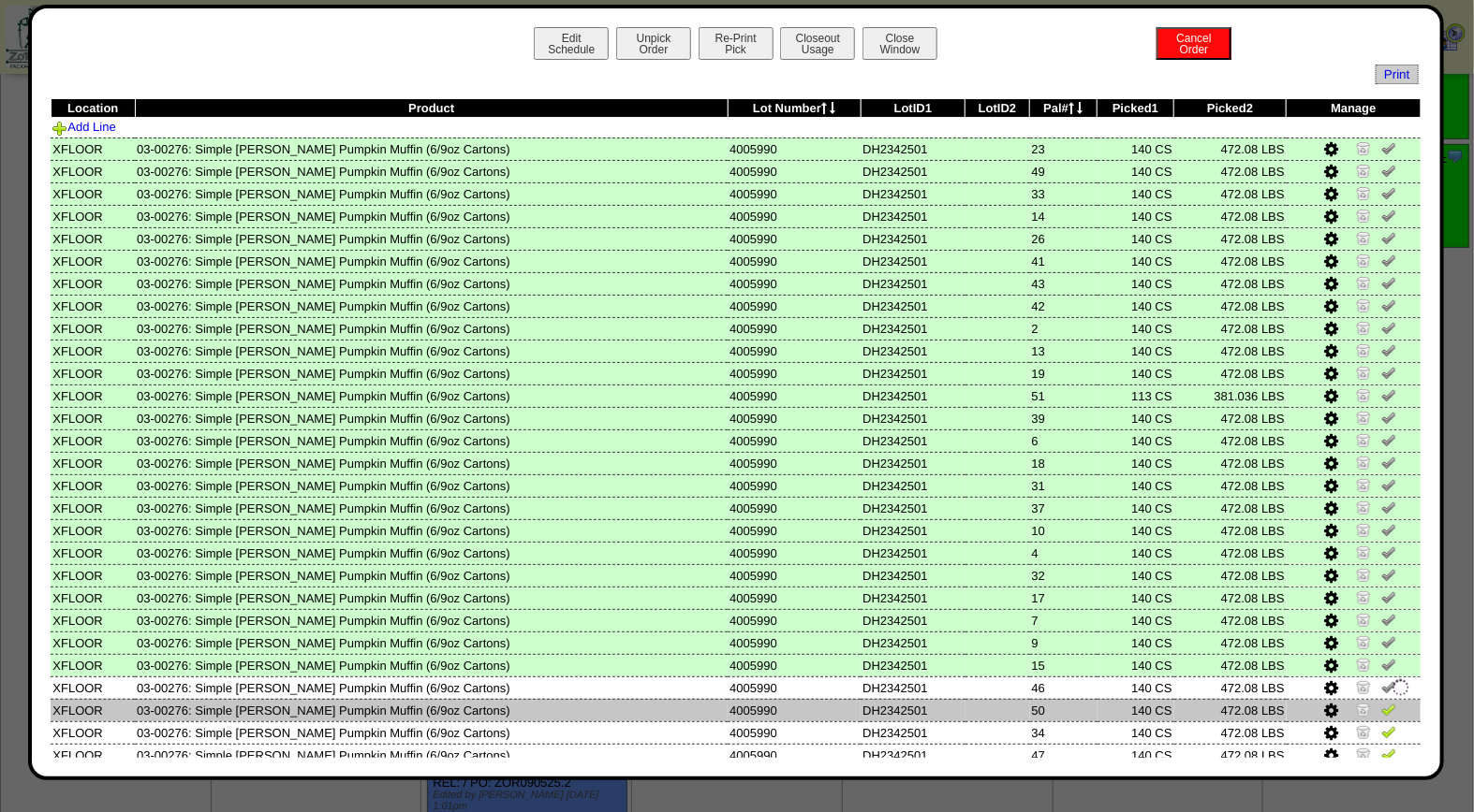
click at [1381, 702] on img at bounding box center [1388, 709] width 15 height 15
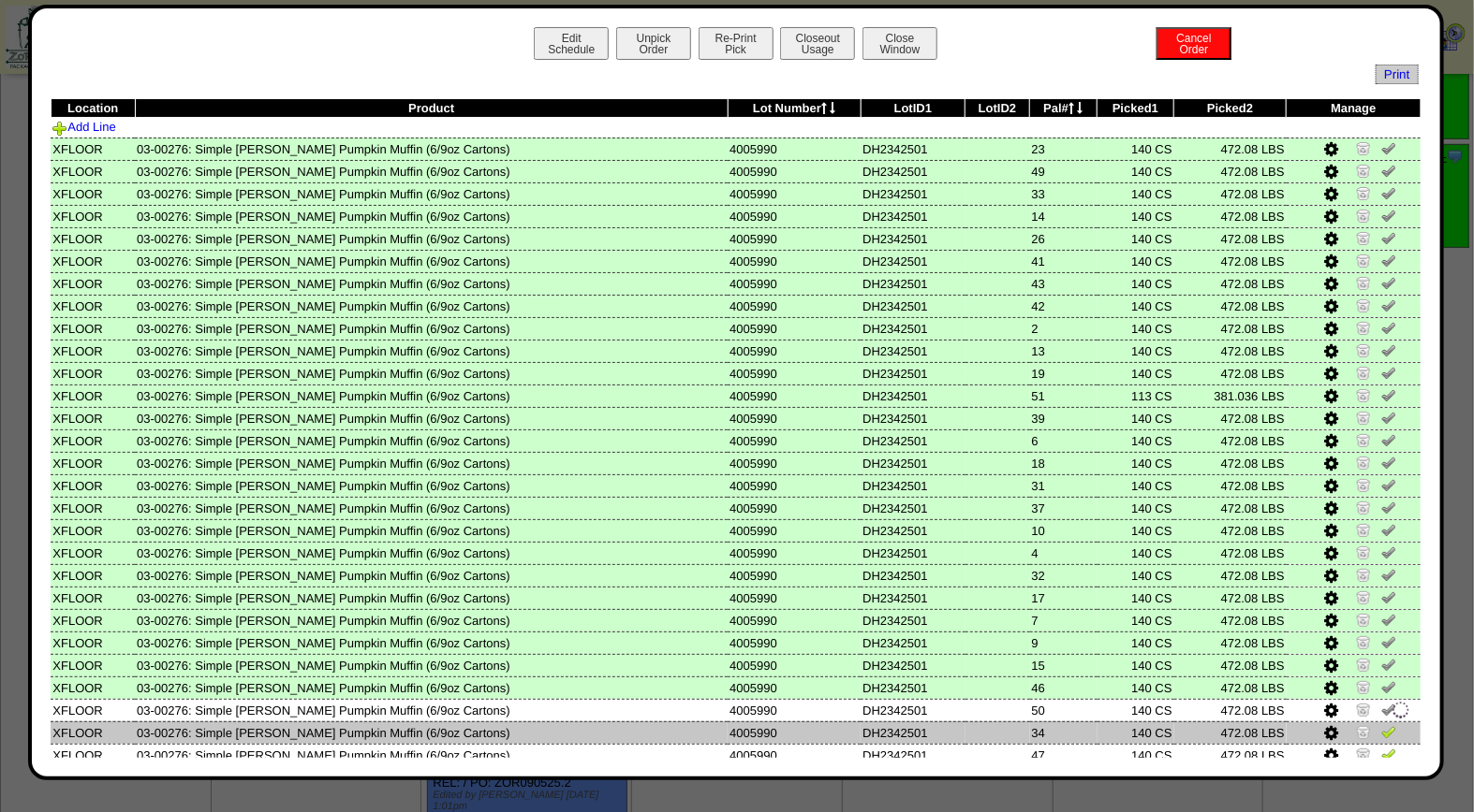
click at [1381, 725] on img at bounding box center [1388, 732] width 15 height 15
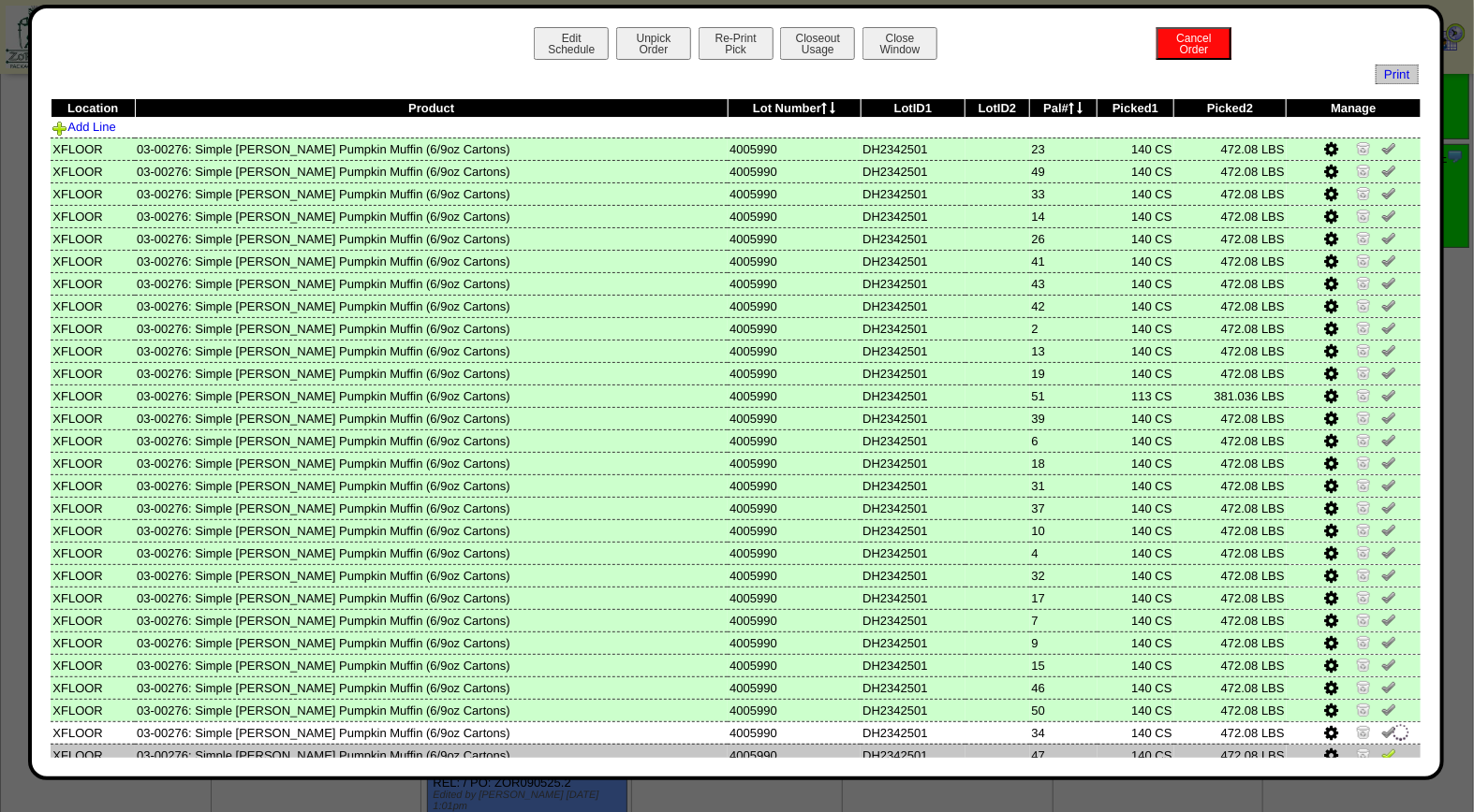
click at [1381, 747] on img at bounding box center [1388, 755] width 15 height 15
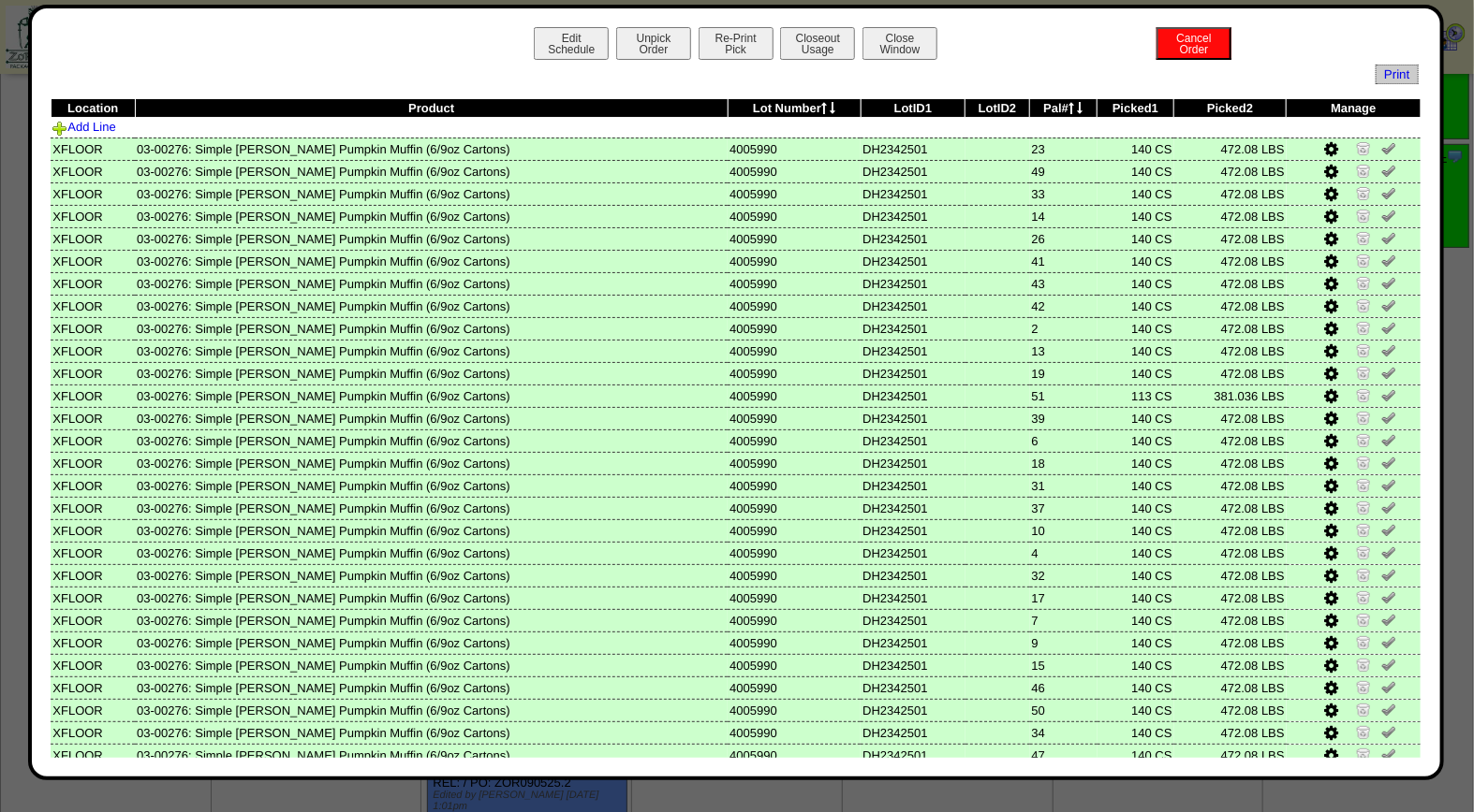
click at [1425, 742] on div "Edit Schedule Unpick Order Re-Print Pick Closeout Usage Cancel Order Close Wind…" at bounding box center [736, 393] width 1415 height 776
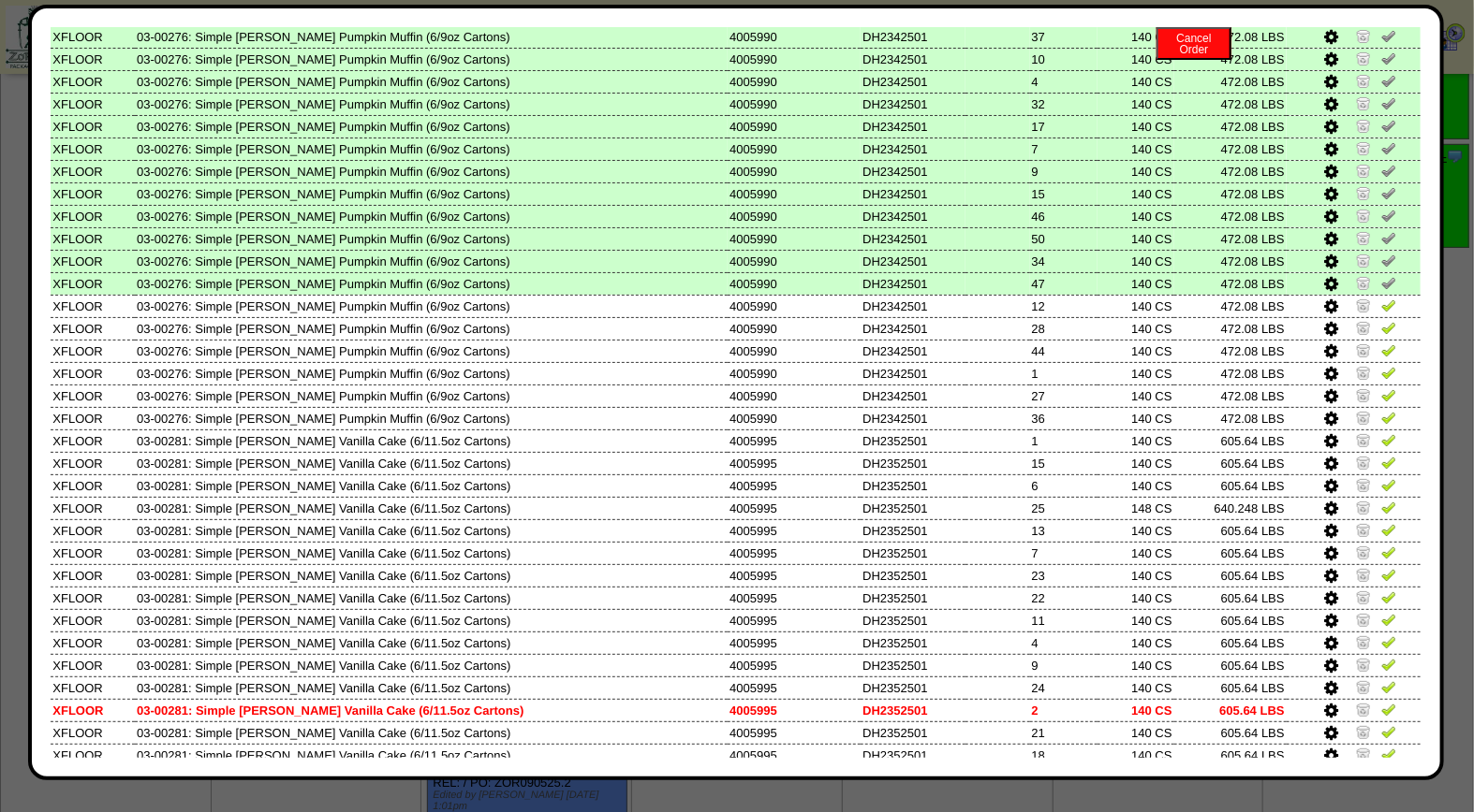
scroll to position [555, 0]
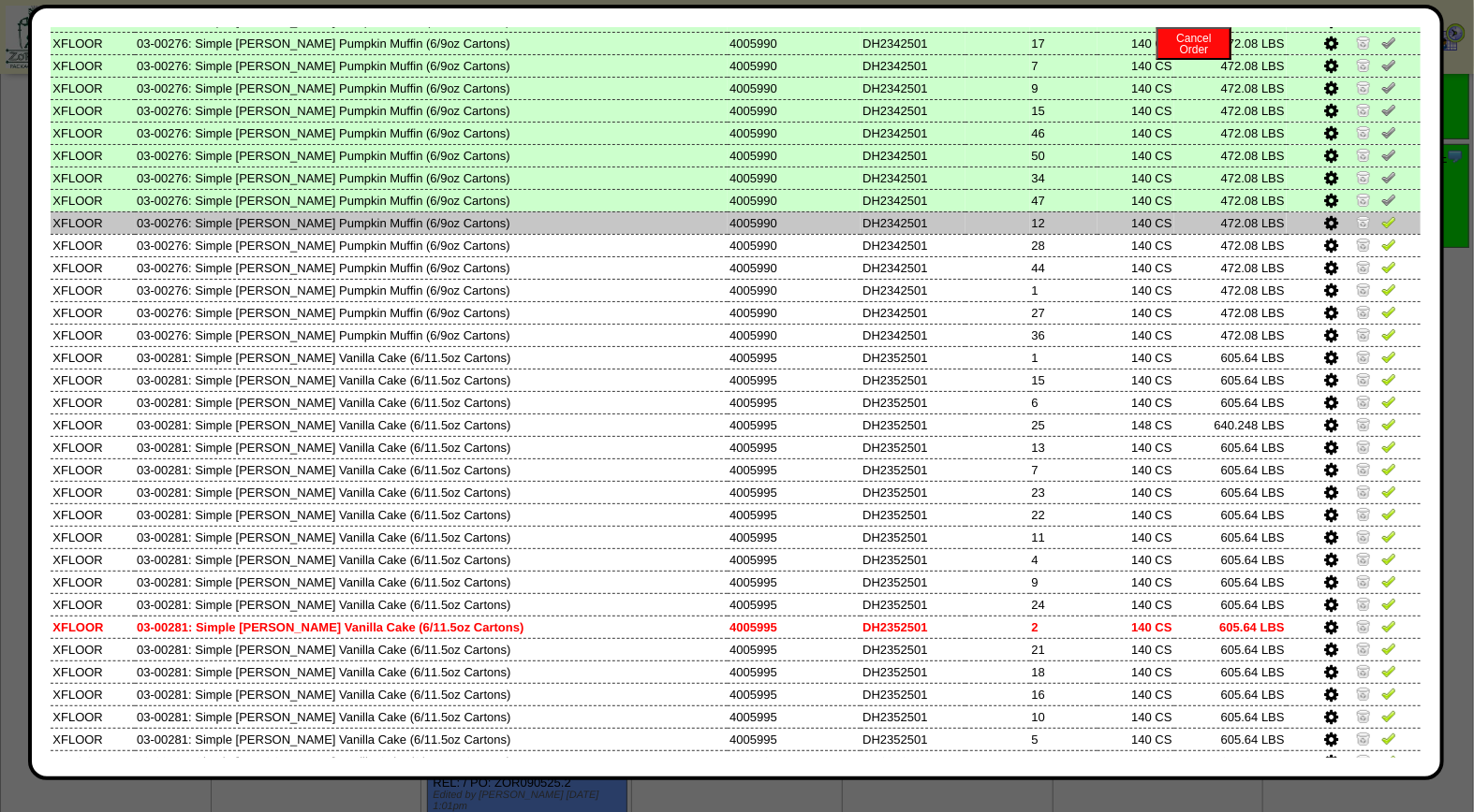
click at [1381, 214] on img at bounding box center [1388, 222] width 15 height 15
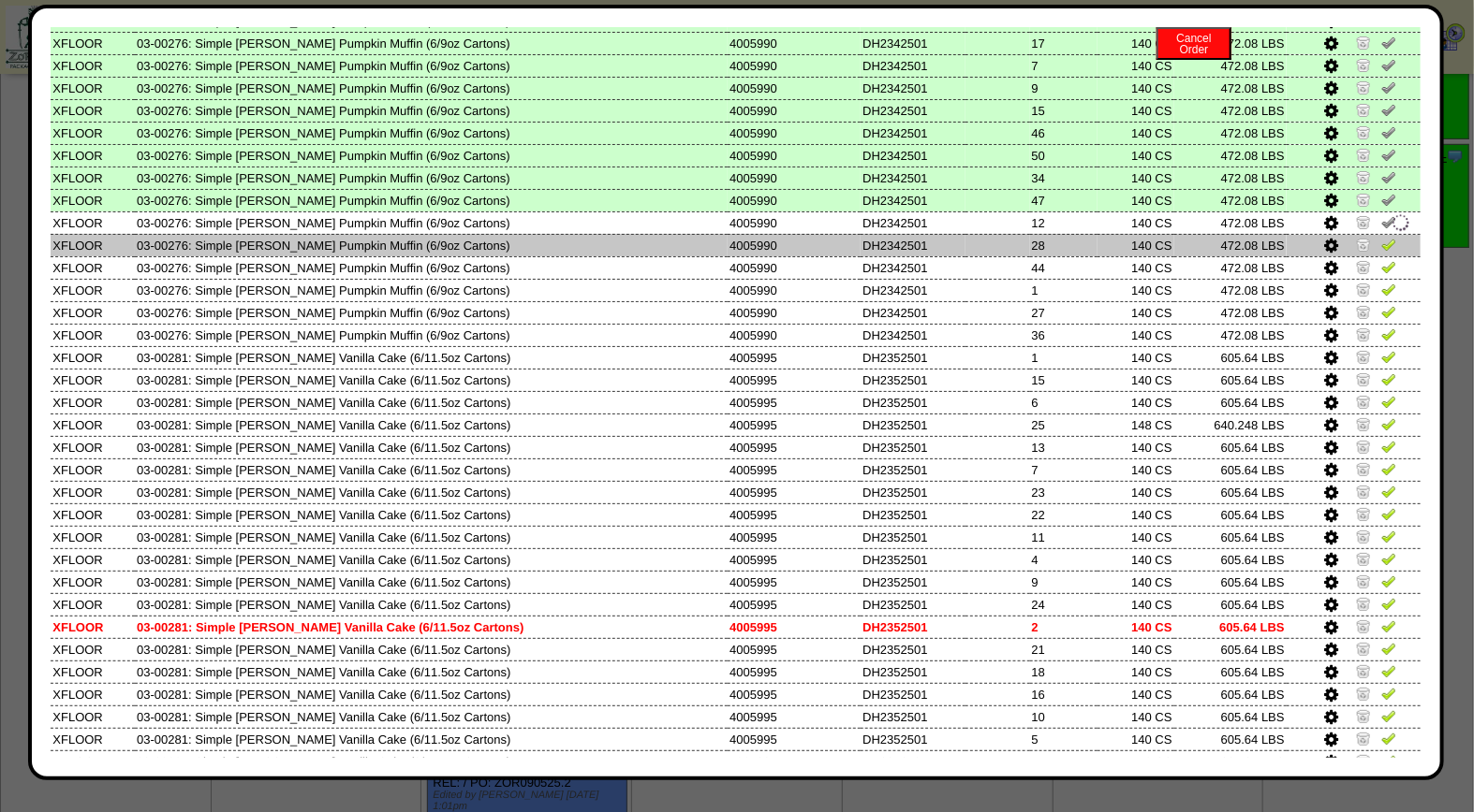
click at [1381, 237] on img at bounding box center [1388, 244] width 15 height 15
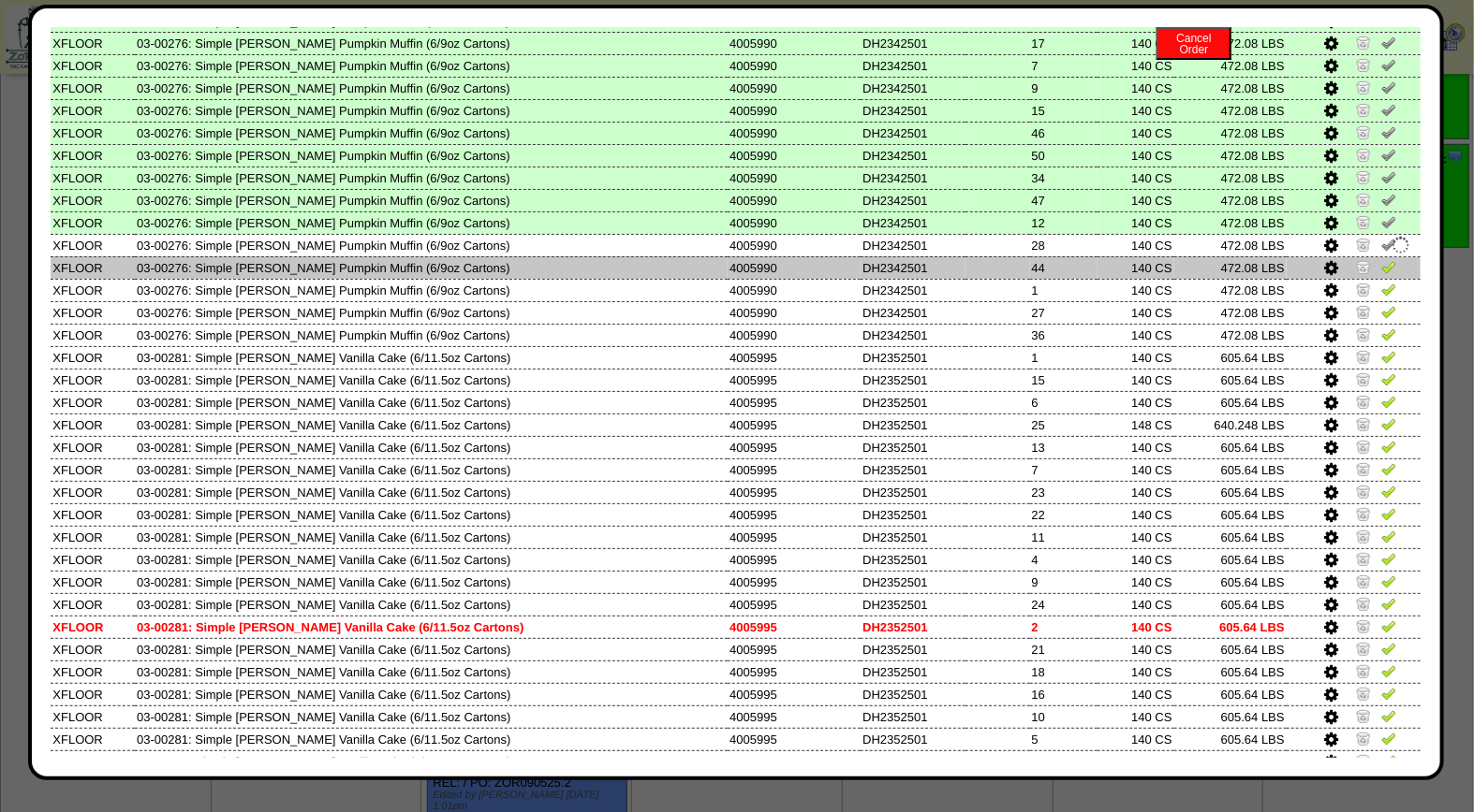
click at [1381, 260] on img at bounding box center [1388, 267] width 15 height 15
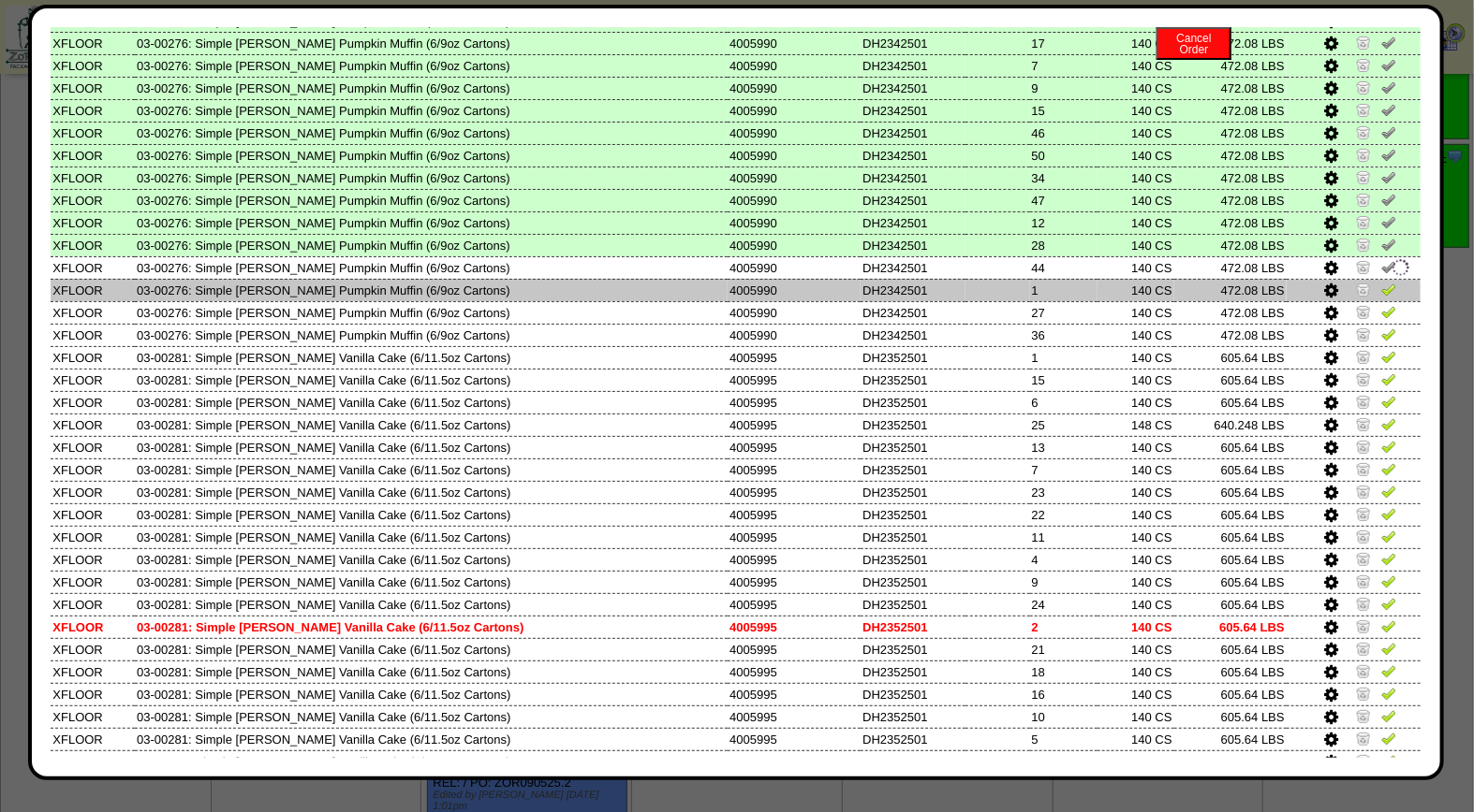
click at [1381, 281] on img at bounding box center [1388, 289] width 15 height 15
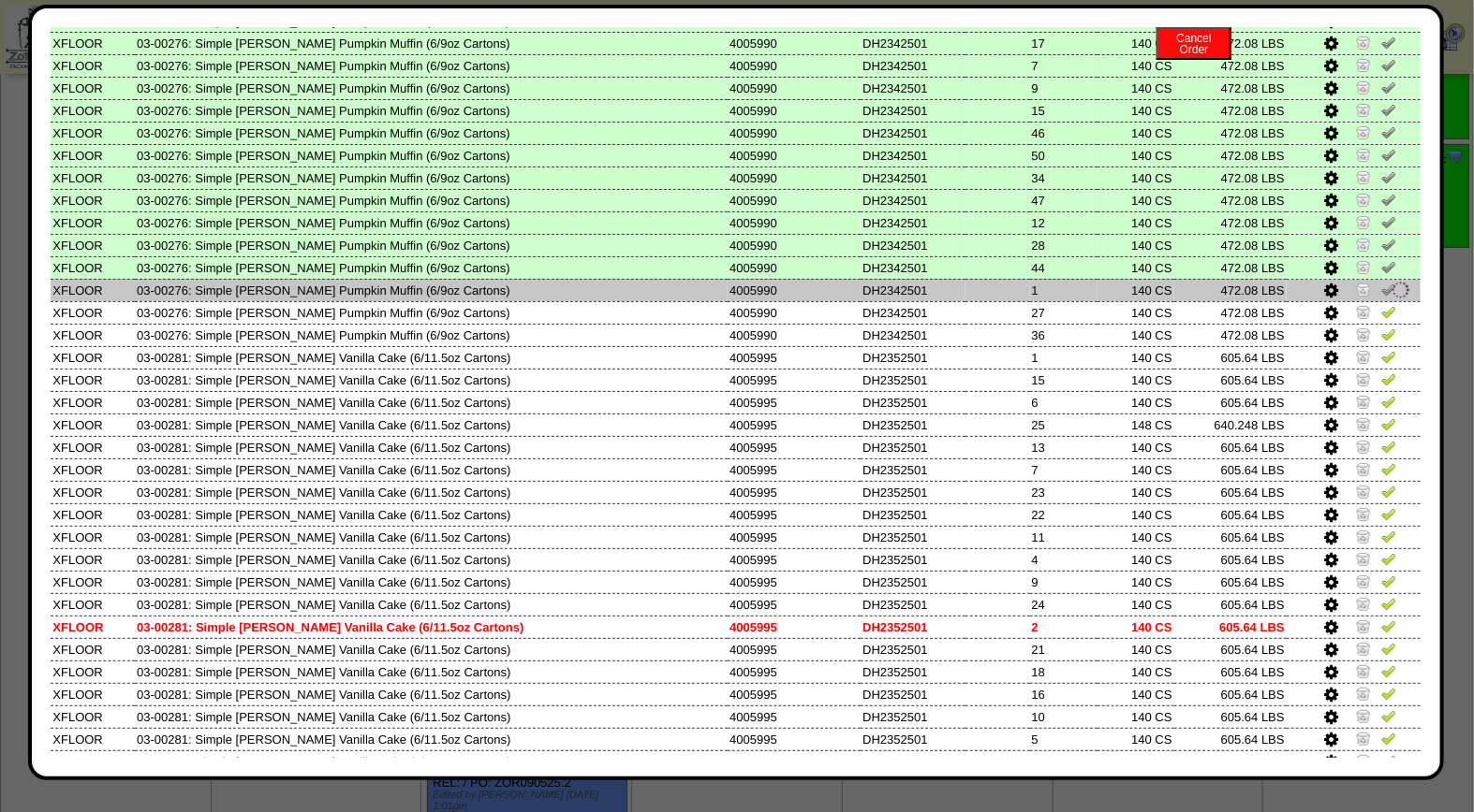
click at [1371, 286] on td at bounding box center [1353, 290] width 134 height 23
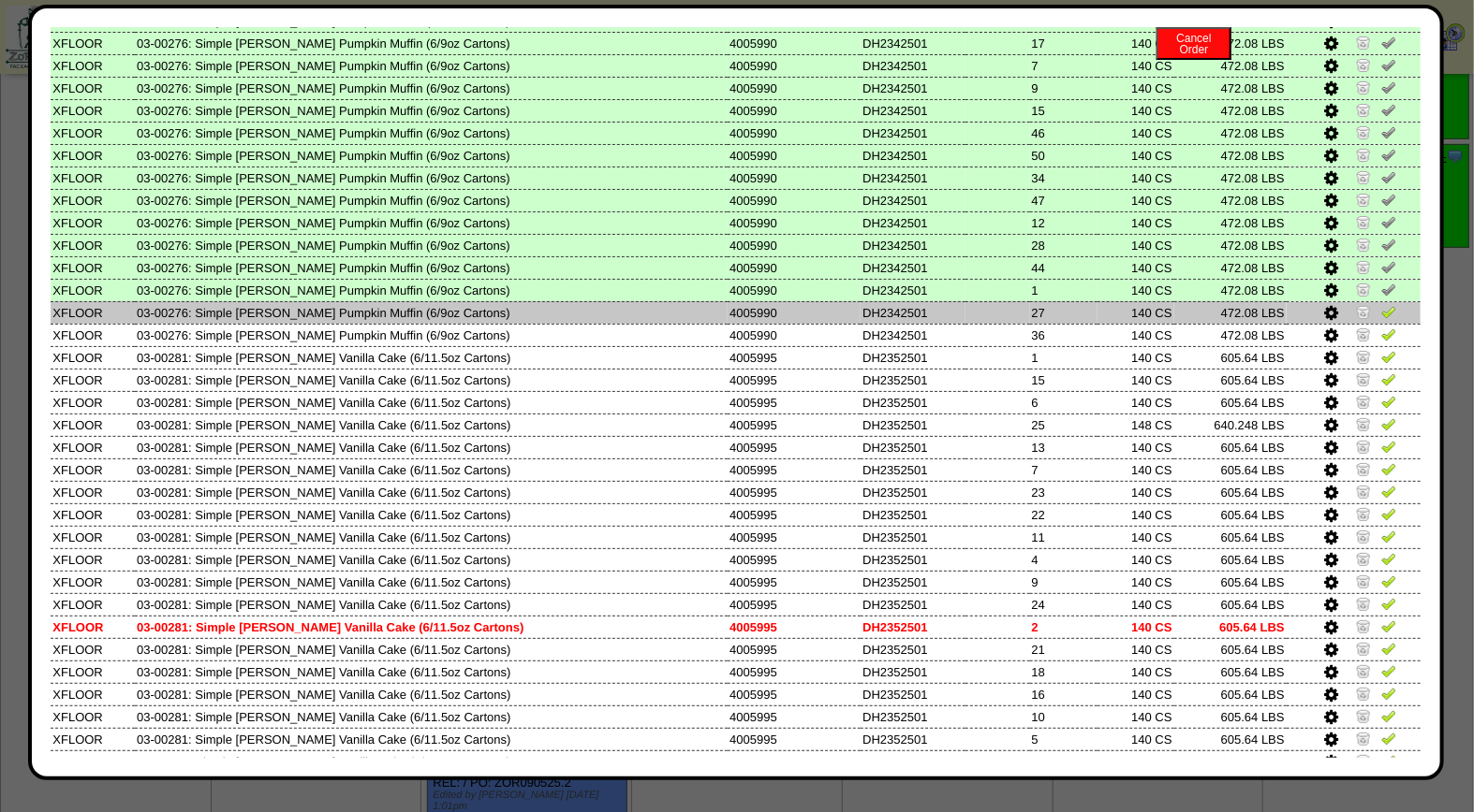
click at [1381, 304] on img at bounding box center [1388, 312] width 15 height 15
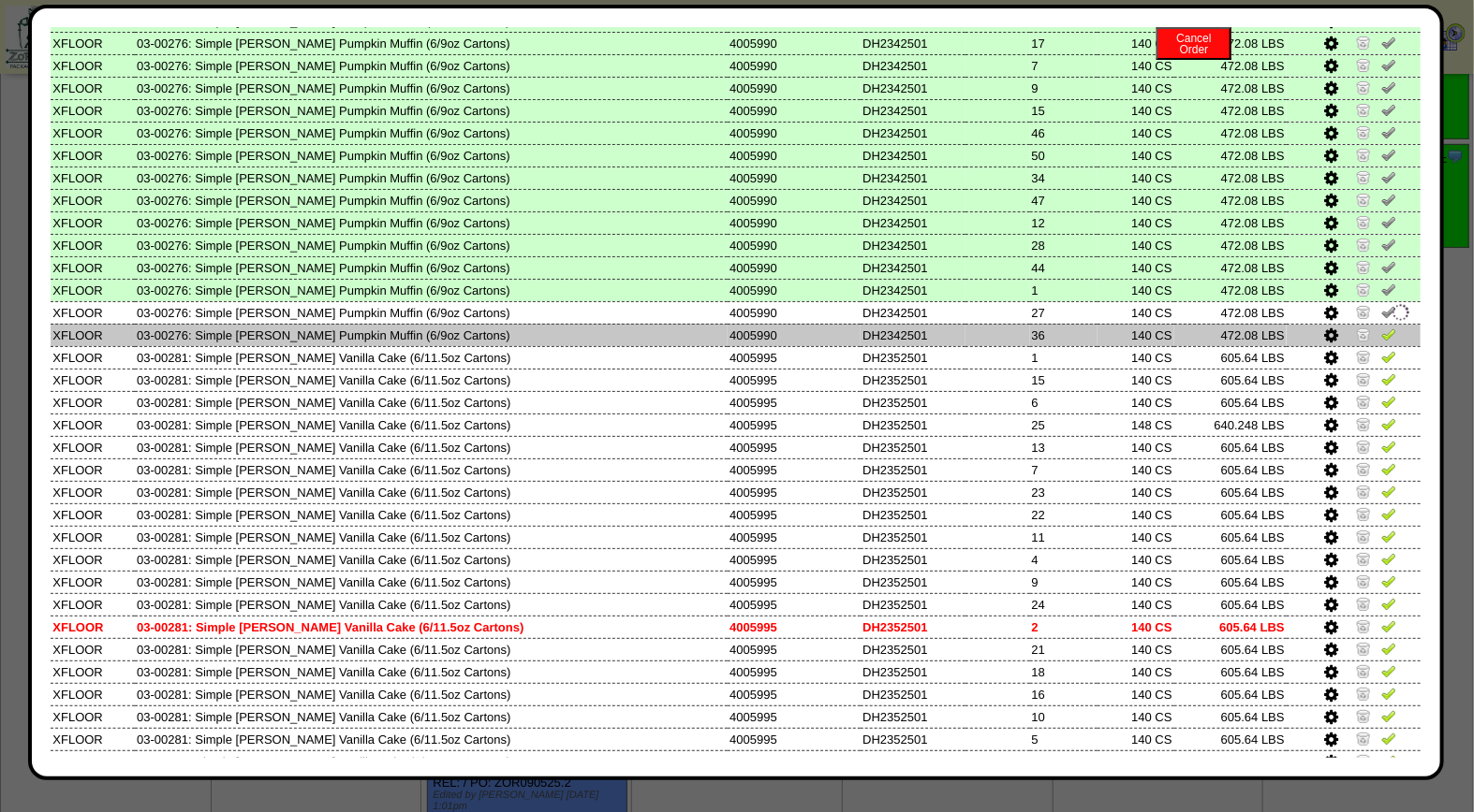
click at [1381, 327] on img at bounding box center [1388, 335] width 15 height 15
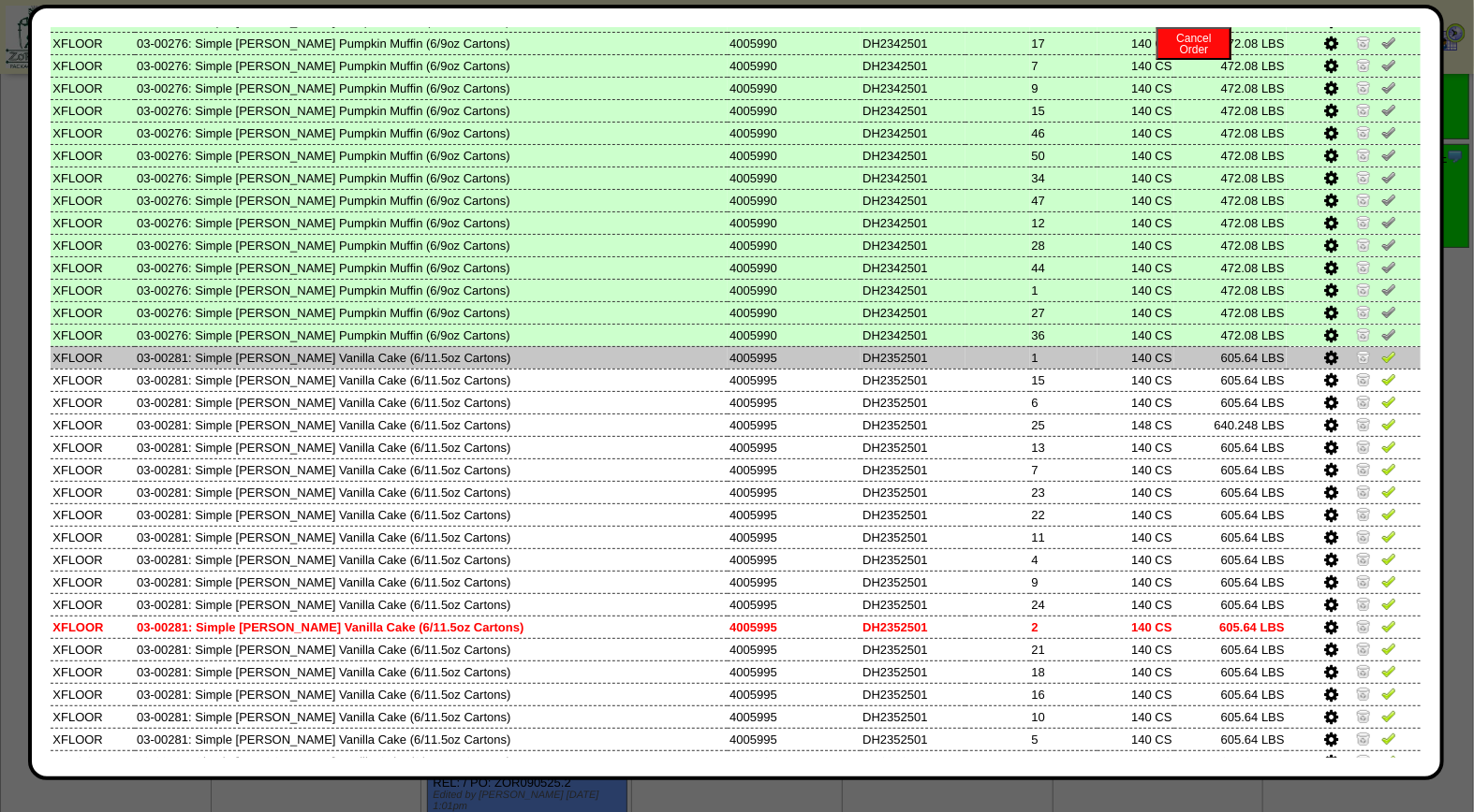
click at [1381, 349] on img at bounding box center [1388, 357] width 15 height 15
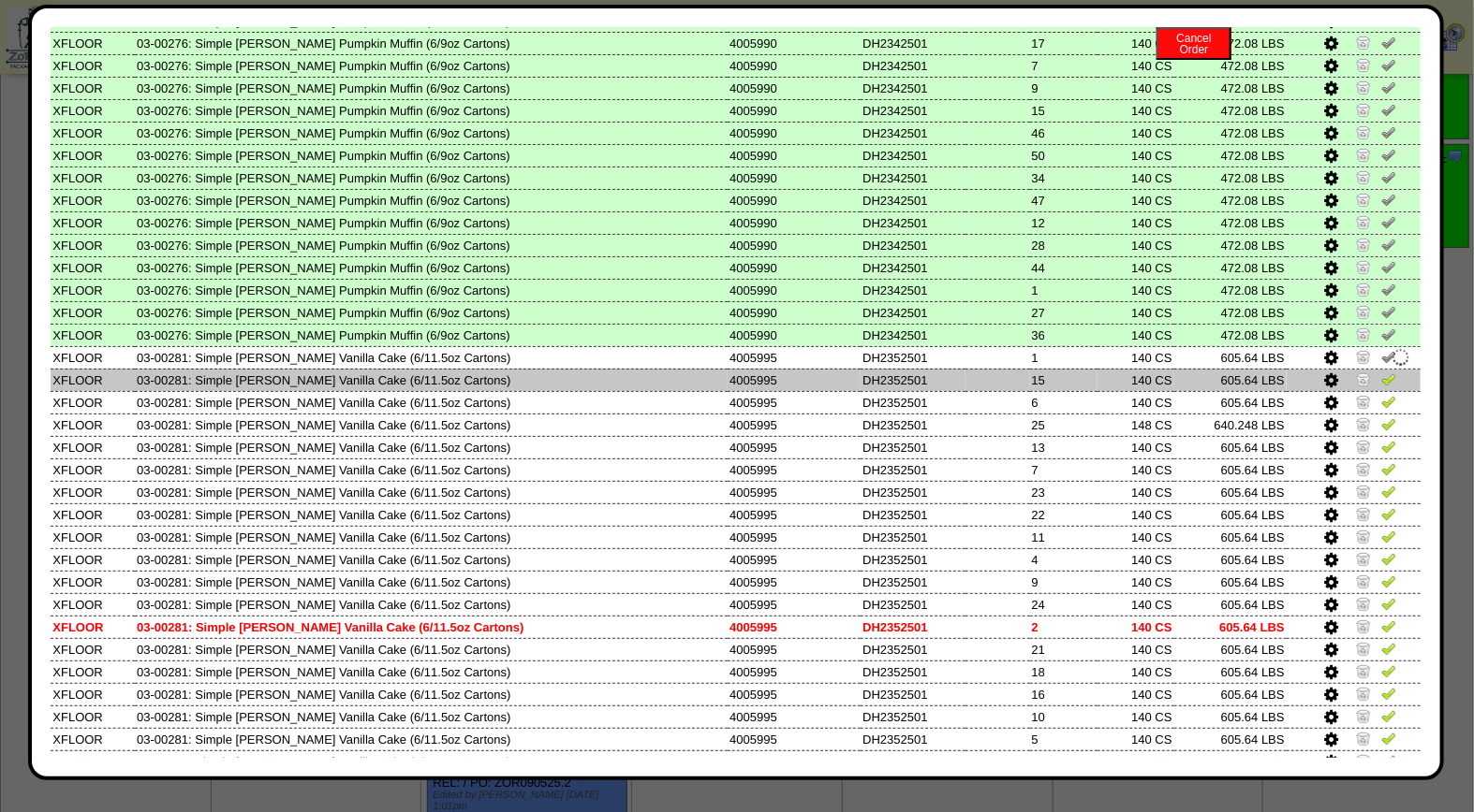
click at [1381, 372] on img at bounding box center [1388, 379] width 15 height 15
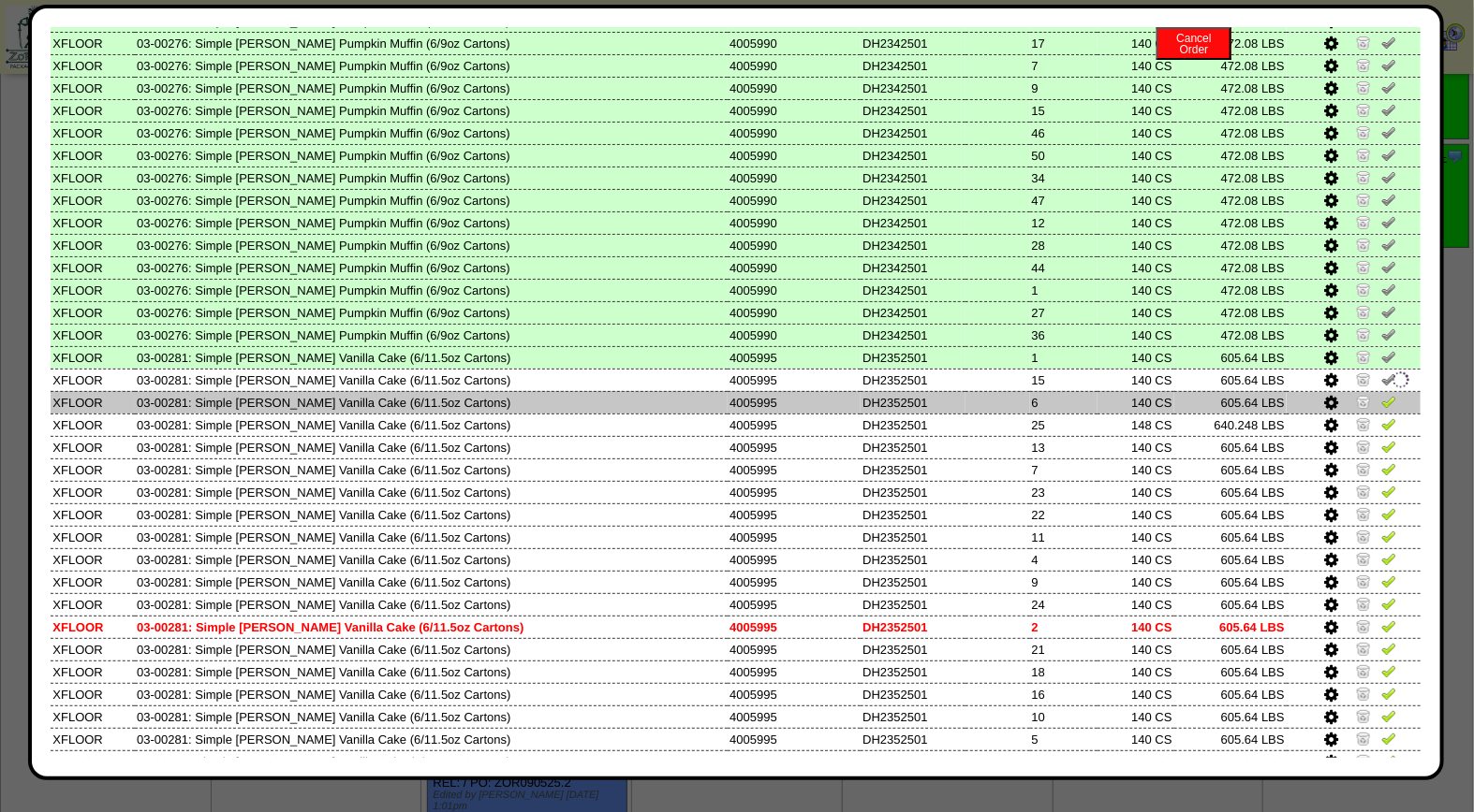
click at [1368, 391] on td at bounding box center [1353, 402] width 134 height 23
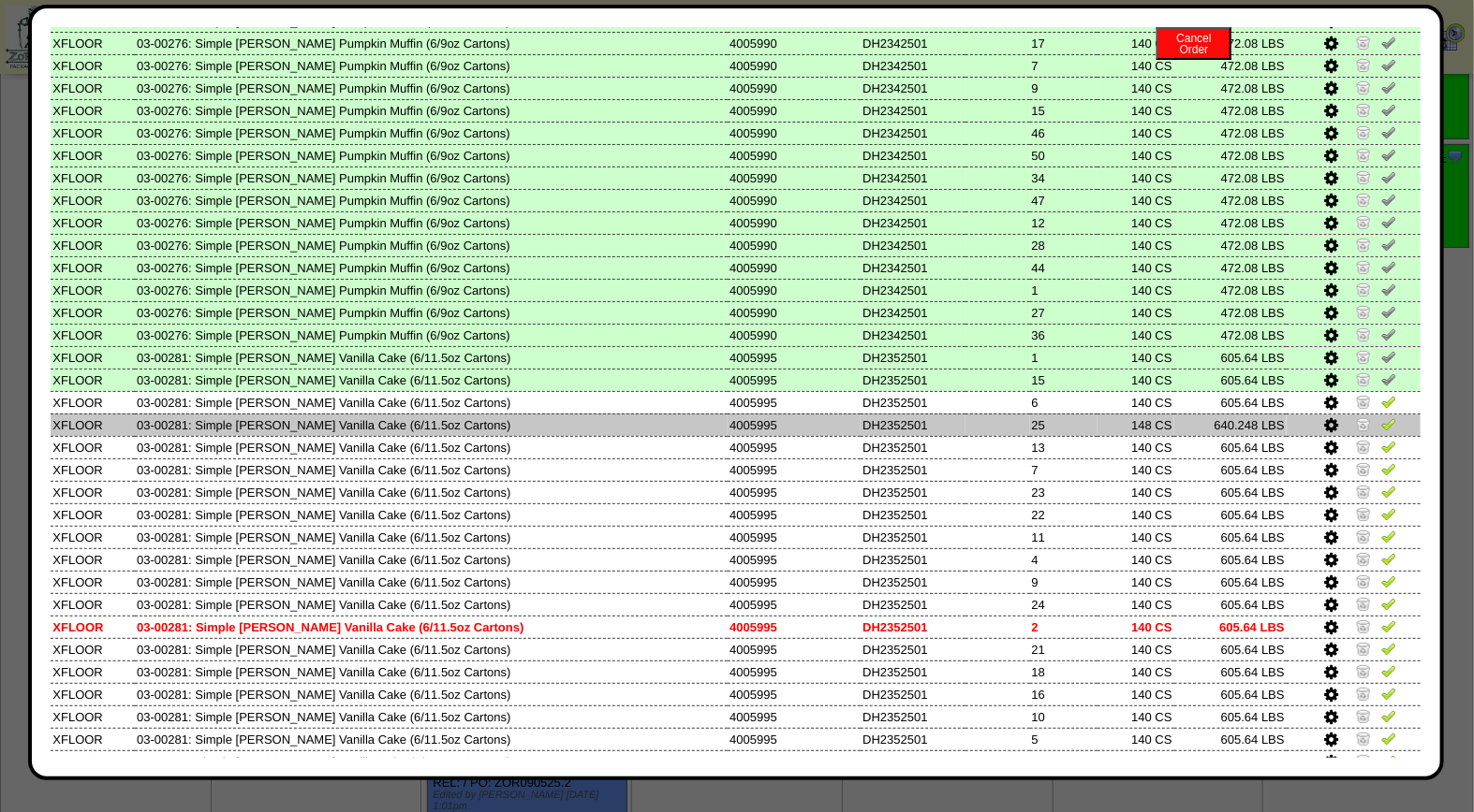
click at [1381, 416] on img at bounding box center [1388, 424] width 15 height 15
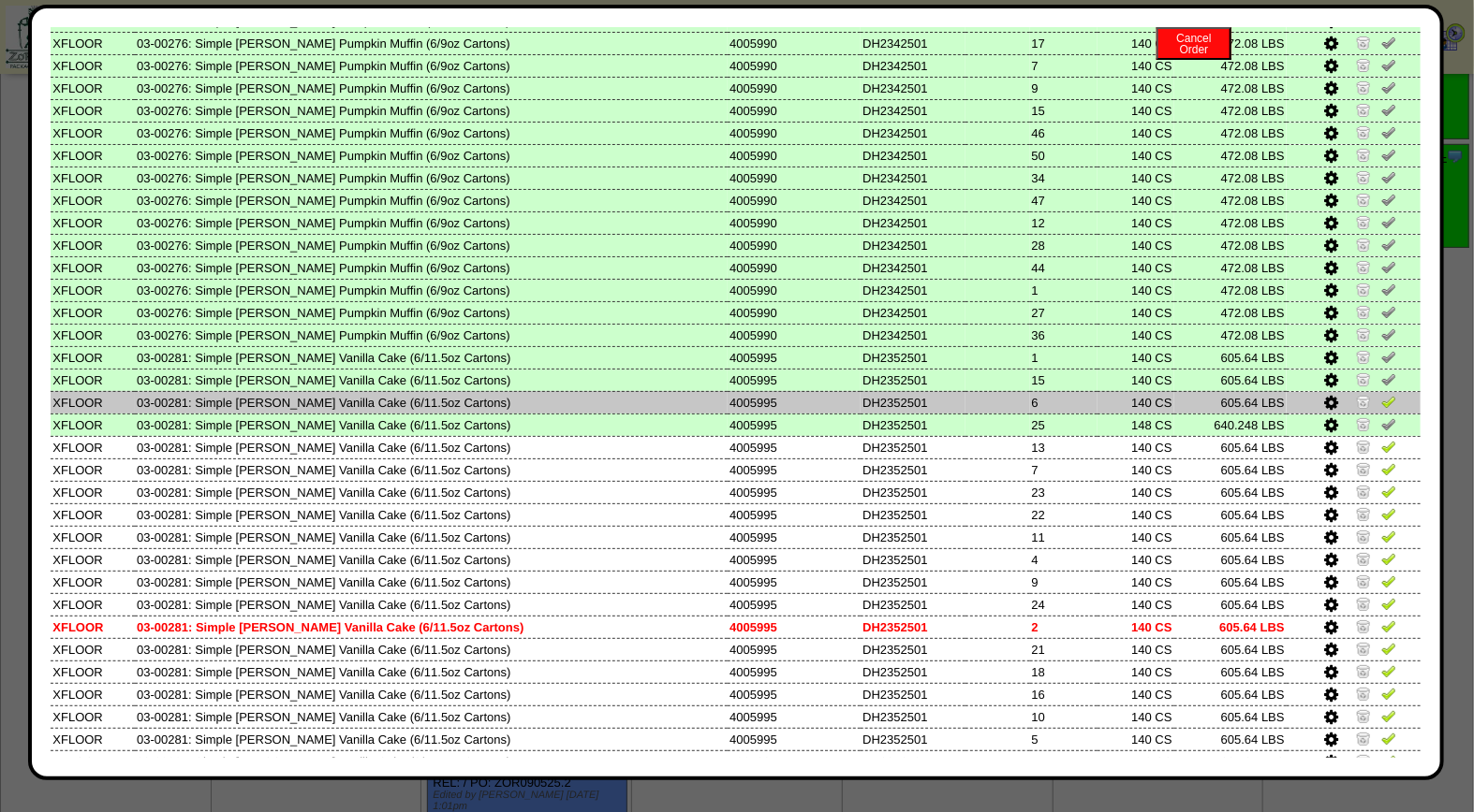
click at [1381, 394] on img at bounding box center [1388, 401] width 15 height 15
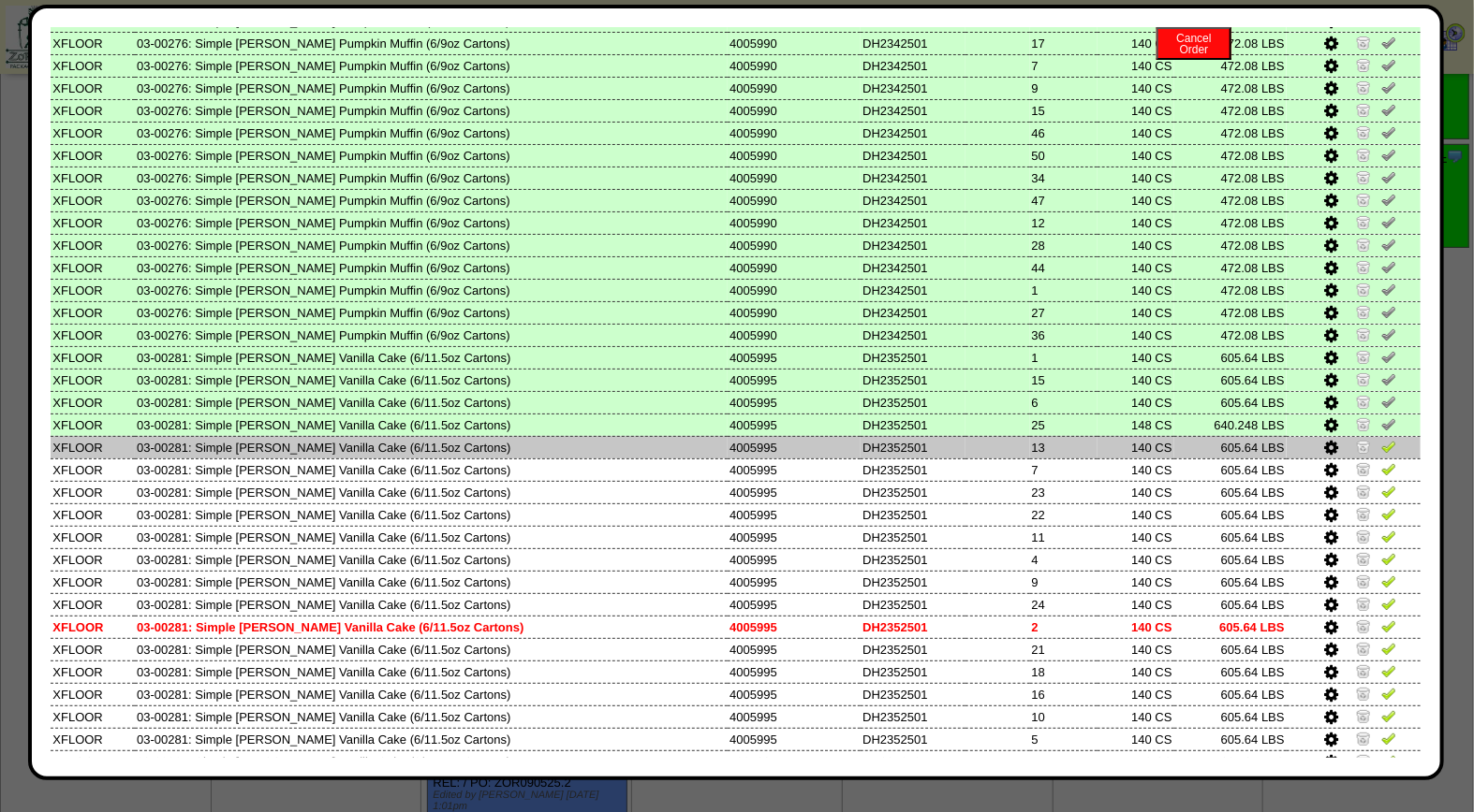
click at [1381, 439] on img at bounding box center [1388, 447] width 15 height 15
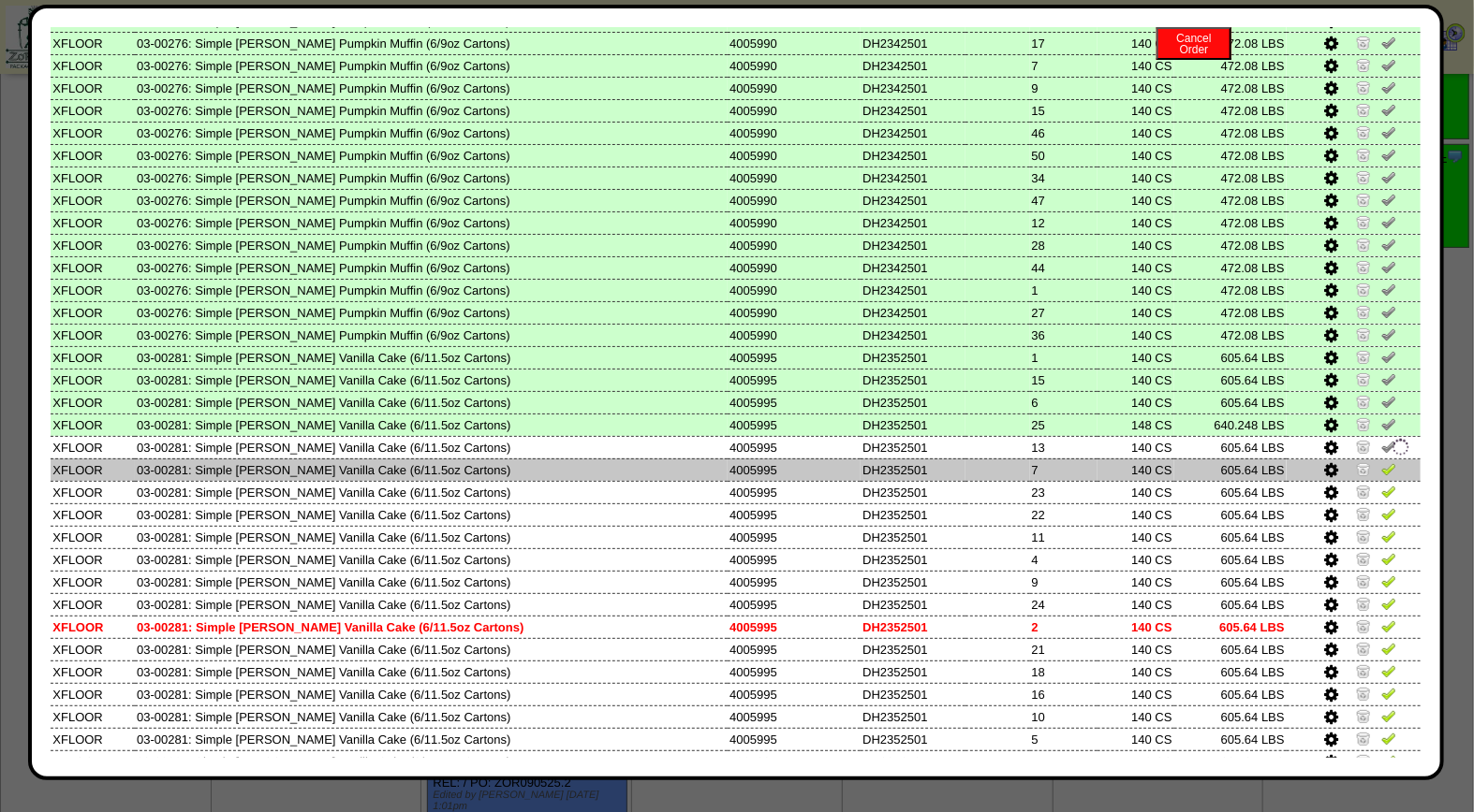
click at [1381, 461] on img at bounding box center [1388, 469] width 15 height 15
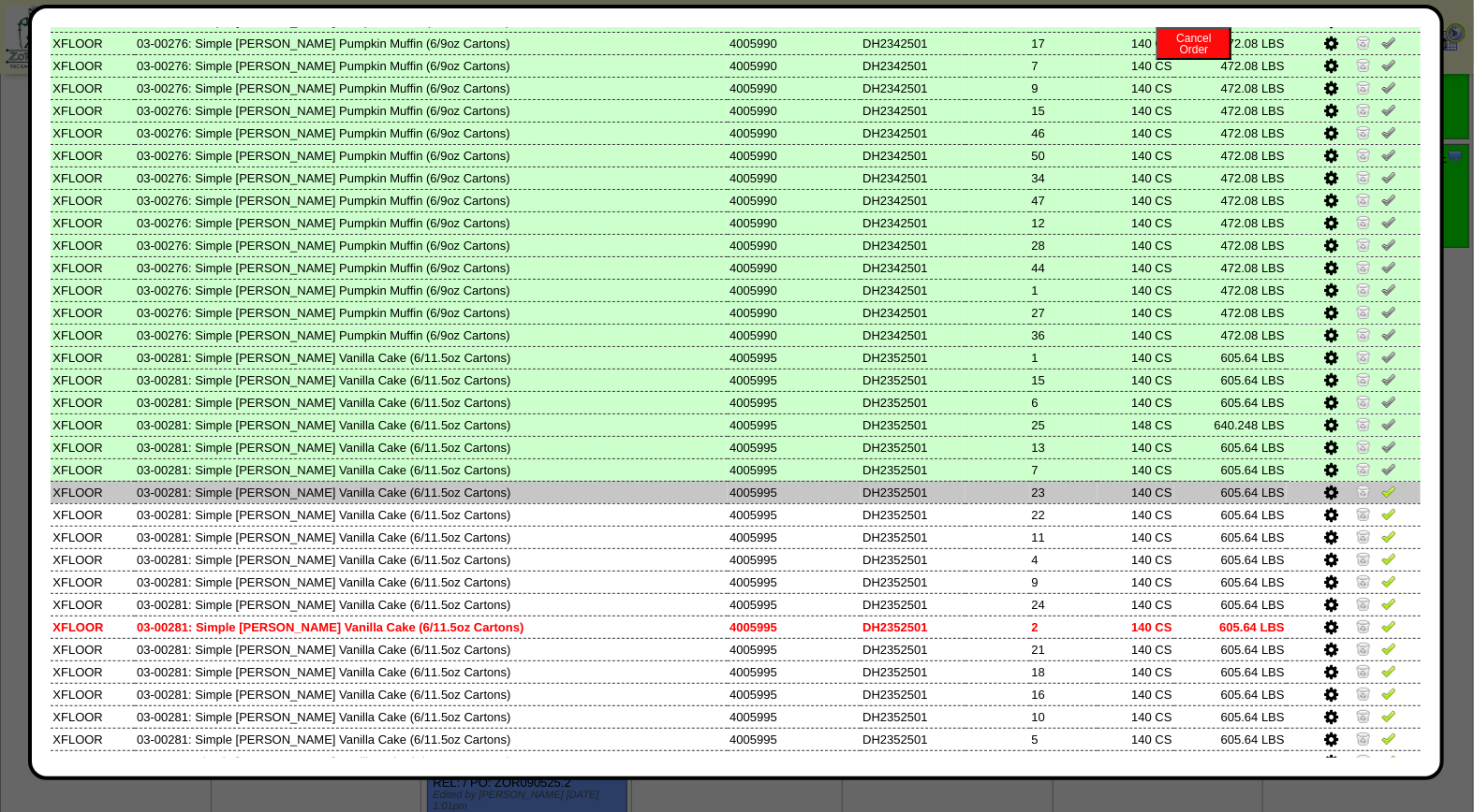
click at [1381, 484] on img at bounding box center [1388, 492] width 15 height 15
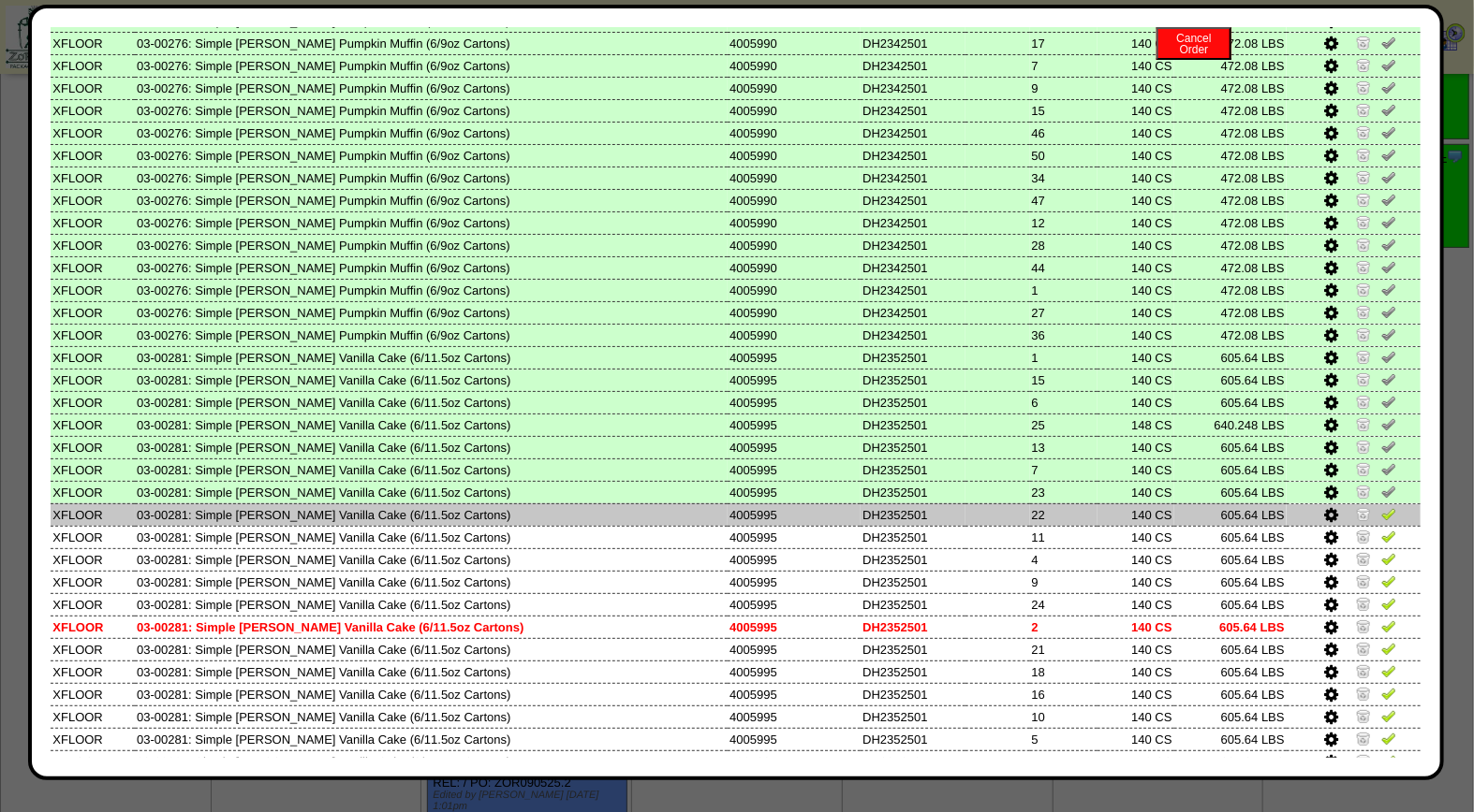
click at [1381, 507] on img at bounding box center [1388, 514] width 15 height 15
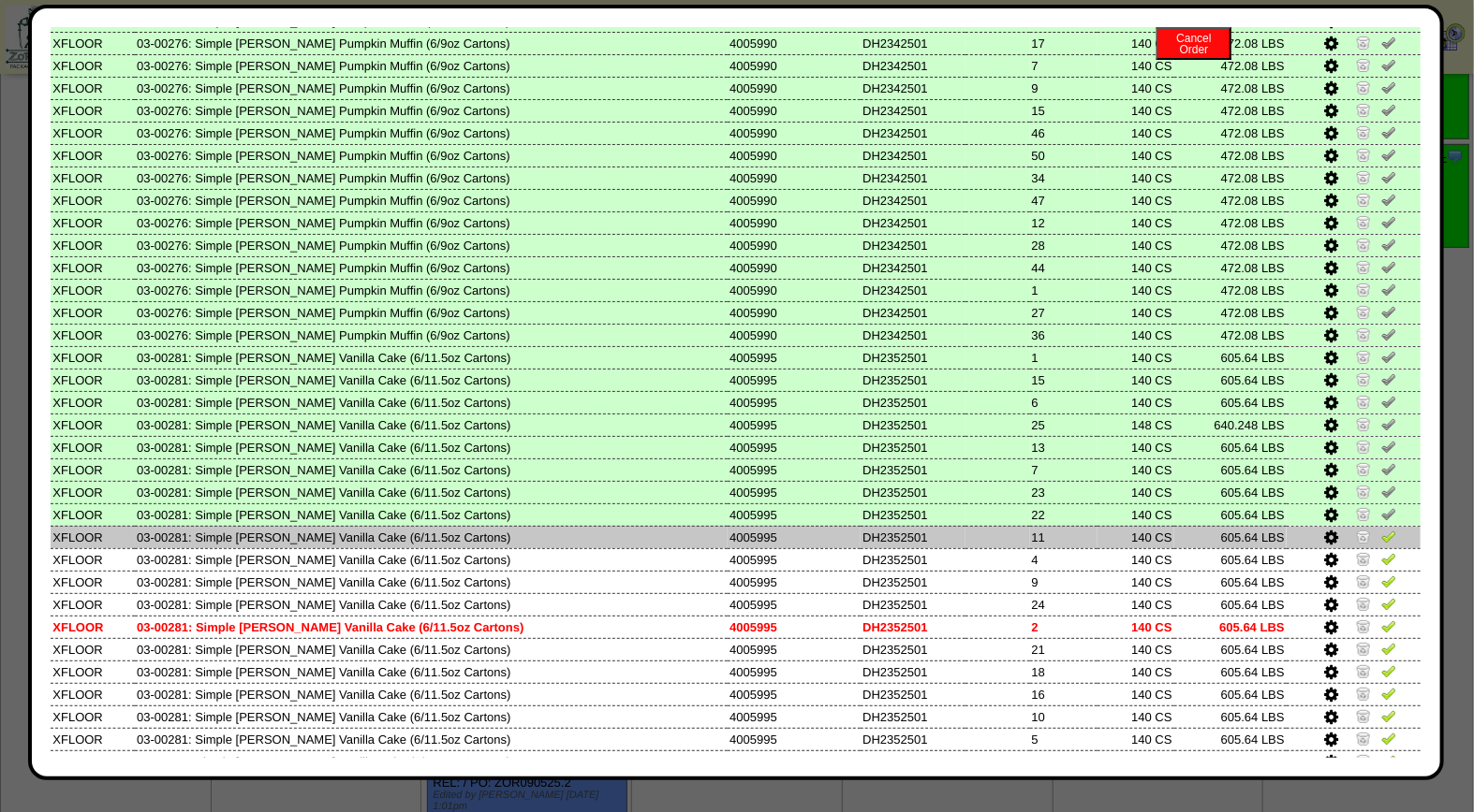
click at [1381, 529] on img at bounding box center [1388, 536] width 15 height 15
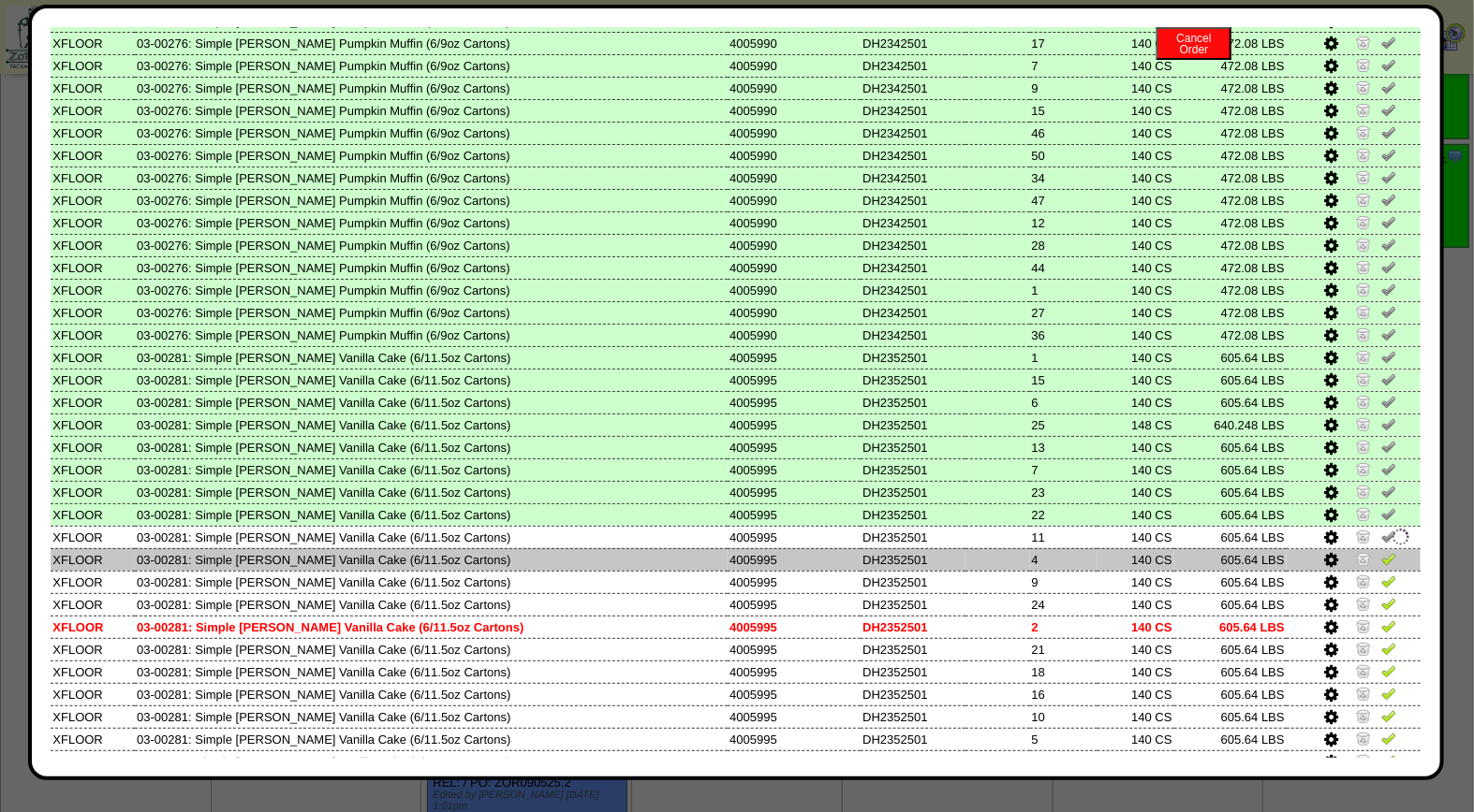
click at [1381, 551] on img at bounding box center [1388, 559] width 15 height 15
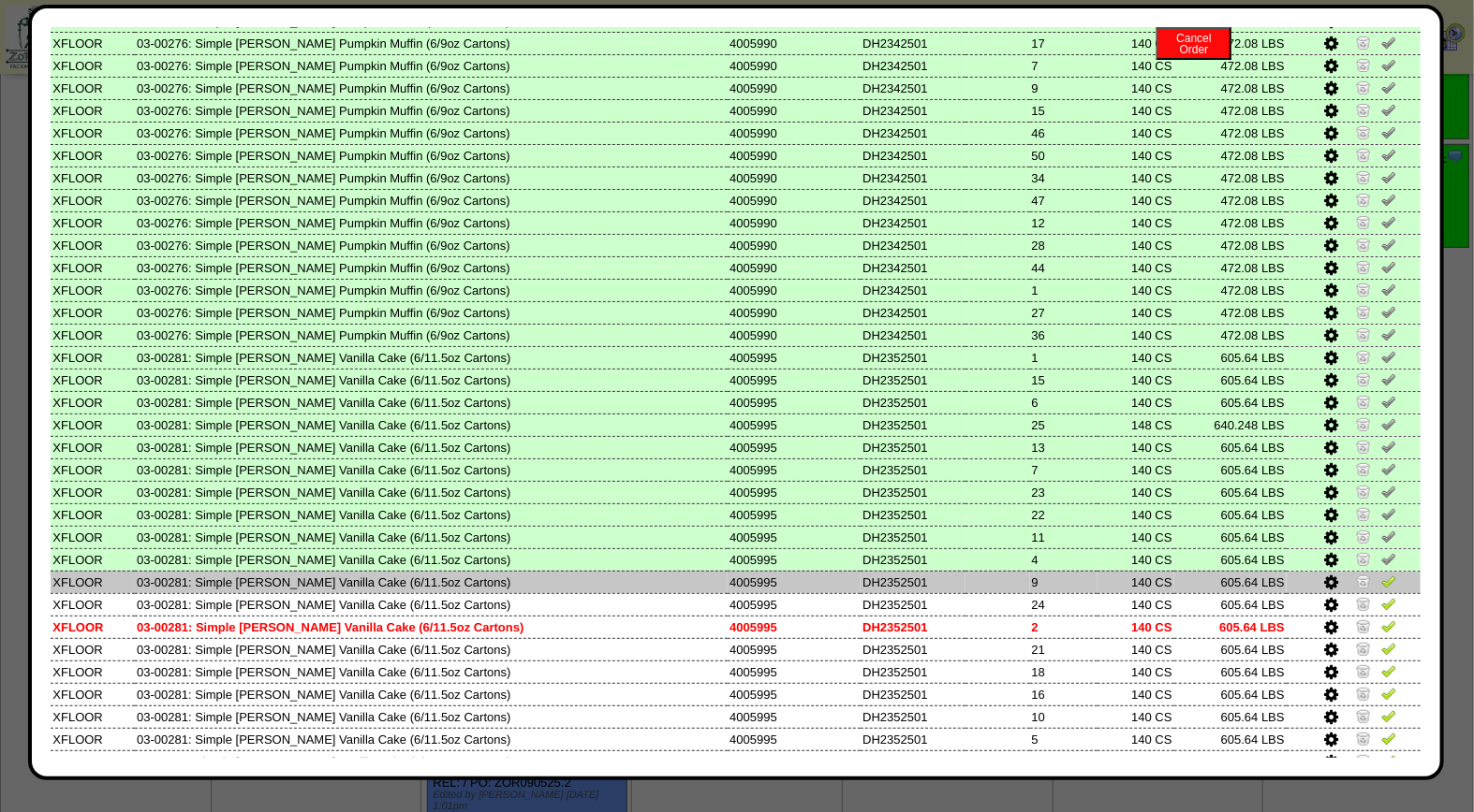
click at [1381, 573] on img at bounding box center [1388, 581] width 15 height 15
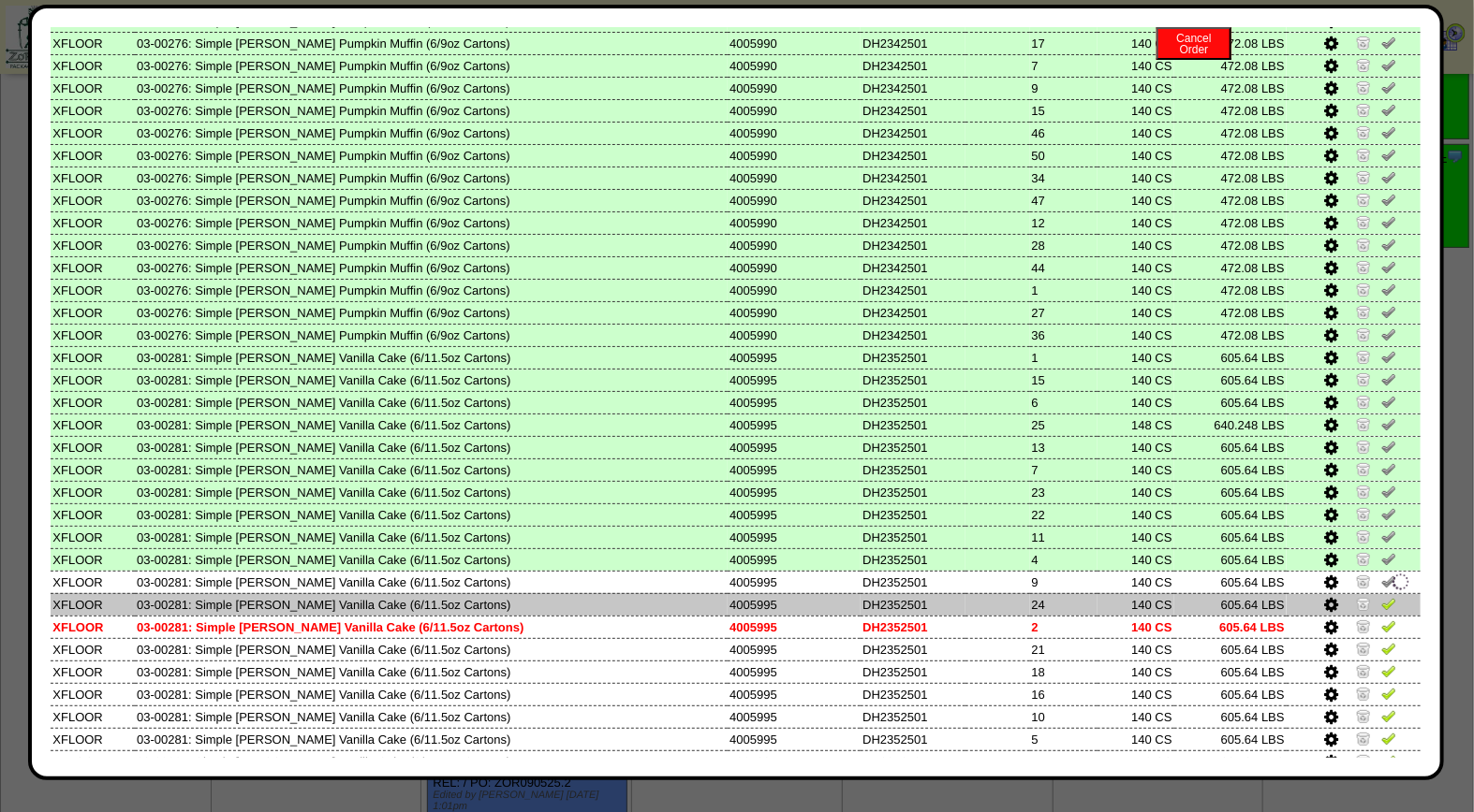
click at [1381, 596] on img at bounding box center [1388, 604] width 15 height 15
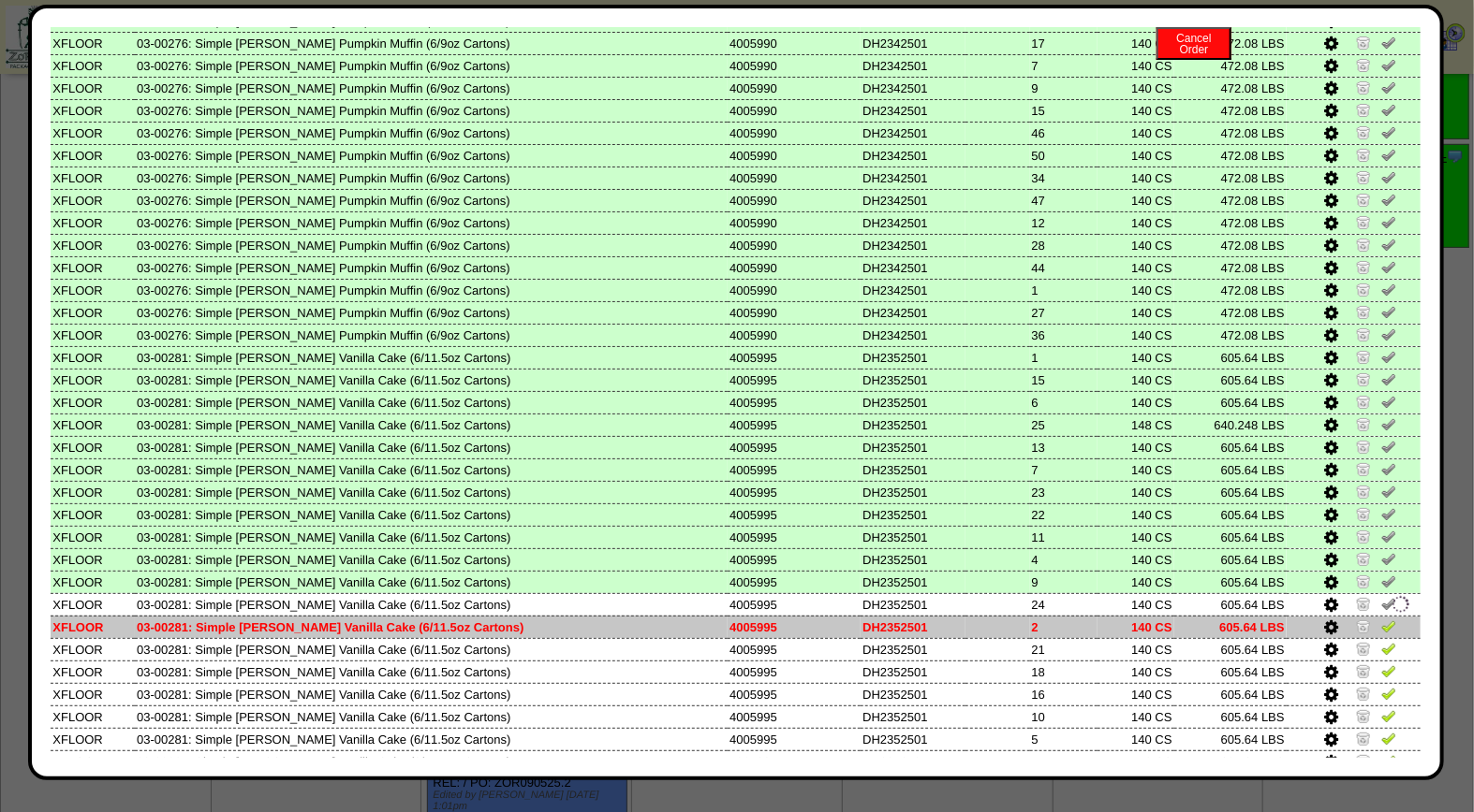
click at [1381, 619] on img at bounding box center [1388, 627] width 15 height 15
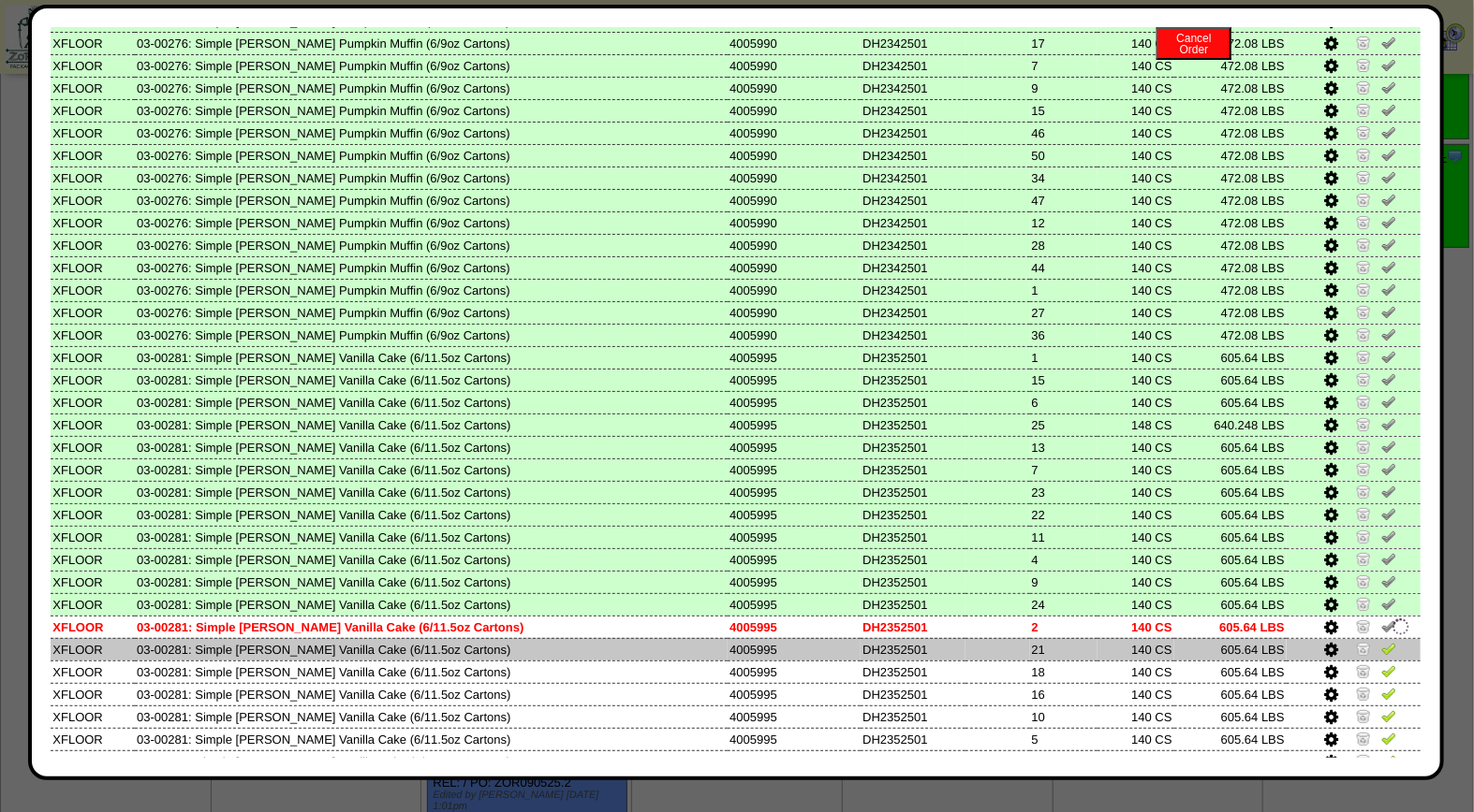
click at [1381, 641] on img at bounding box center [1388, 648] width 15 height 15
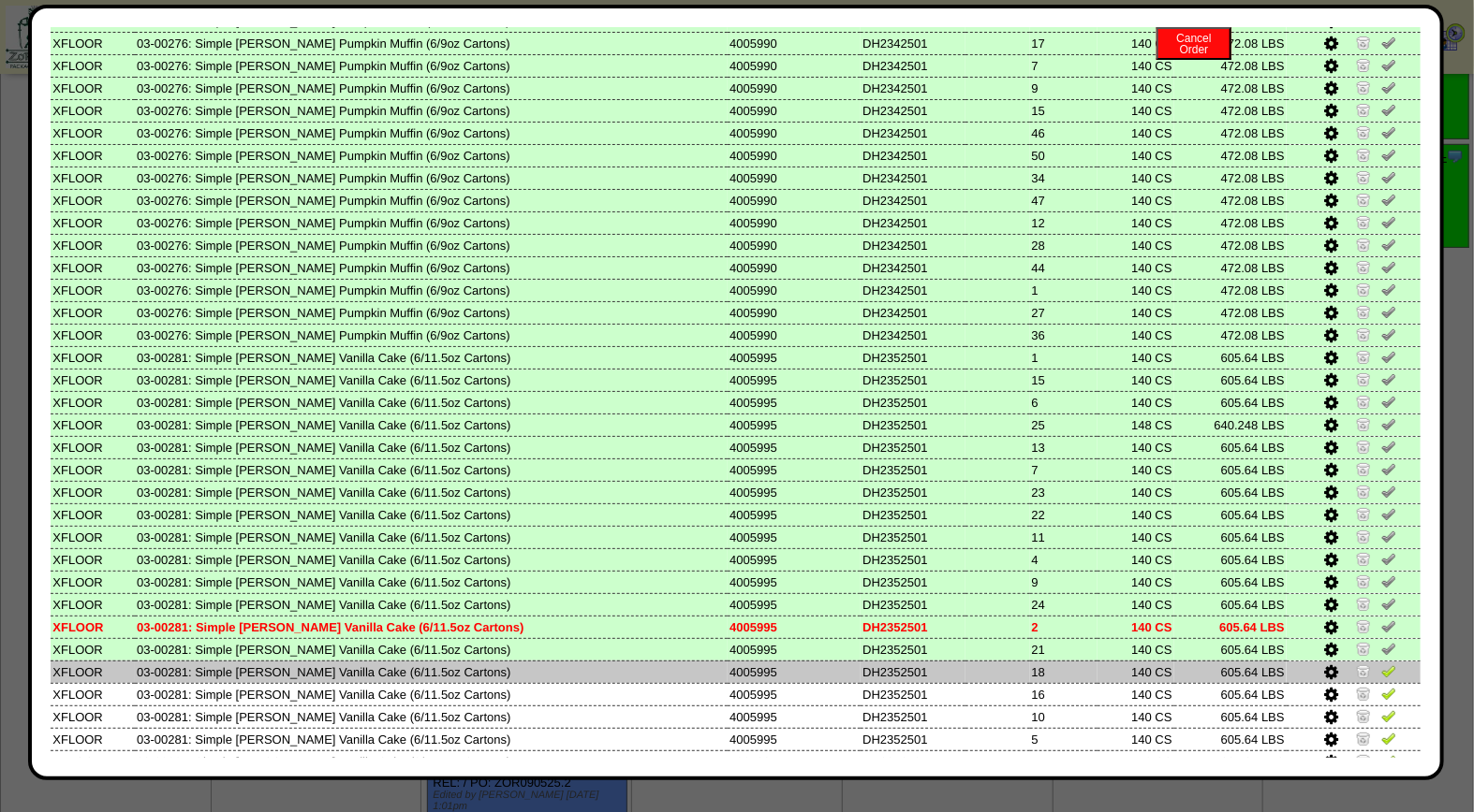
click at [1381, 664] on img at bounding box center [1388, 671] width 15 height 15
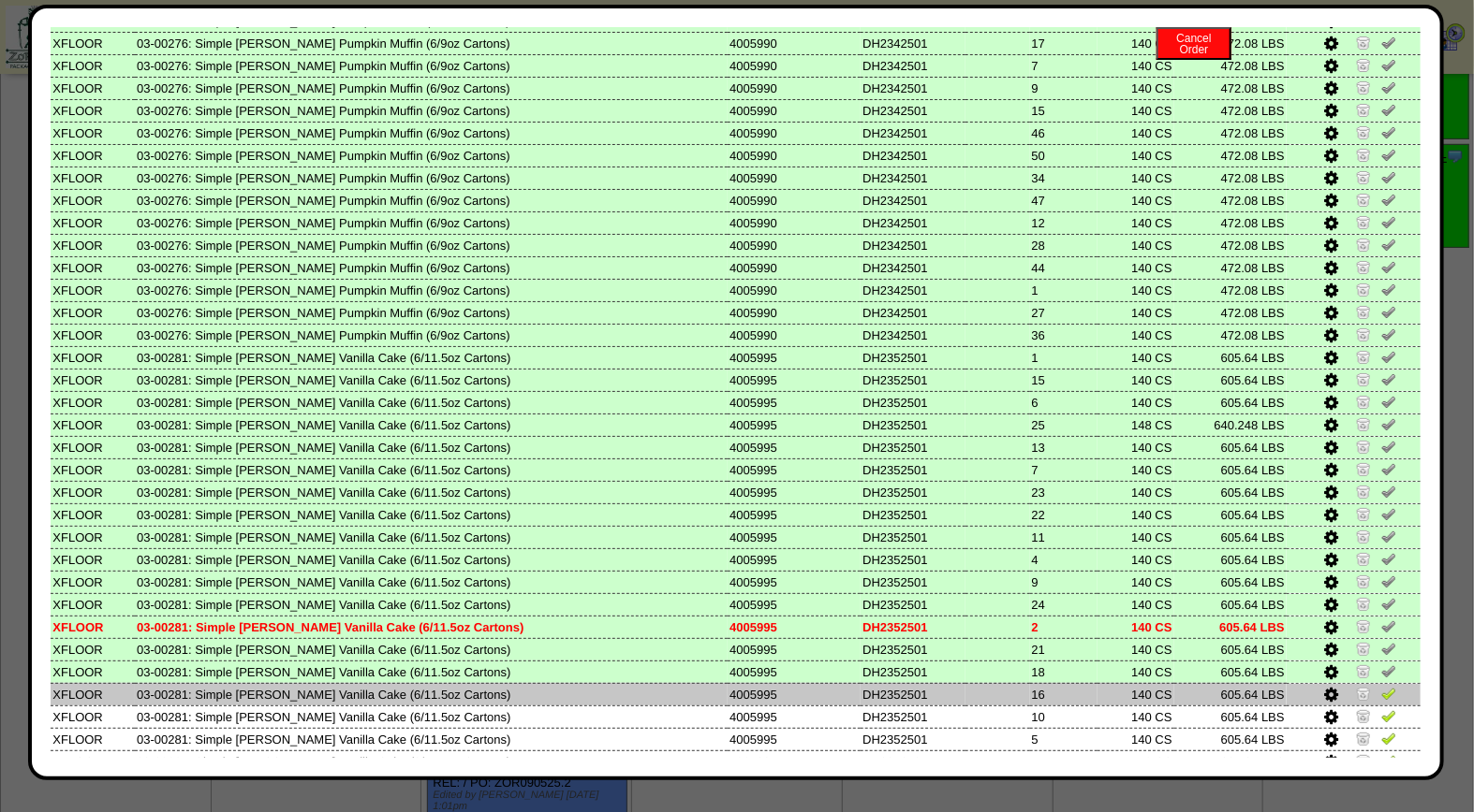
click at [1381, 686] on img at bounding box center [1388, 694] width 15 height 15
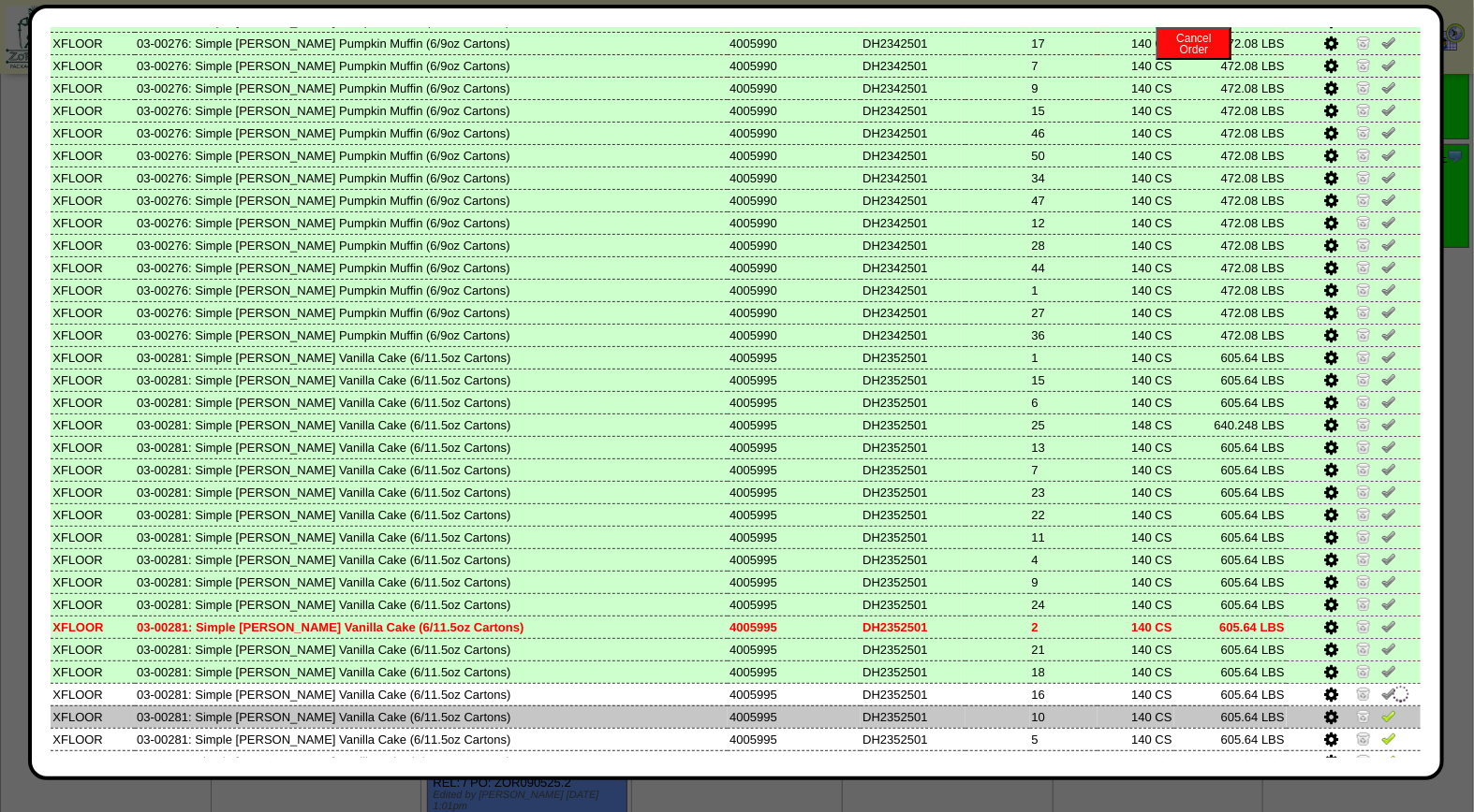
click at [1381, 708] on img at bounding box center [1388, 716] width 15 height 15
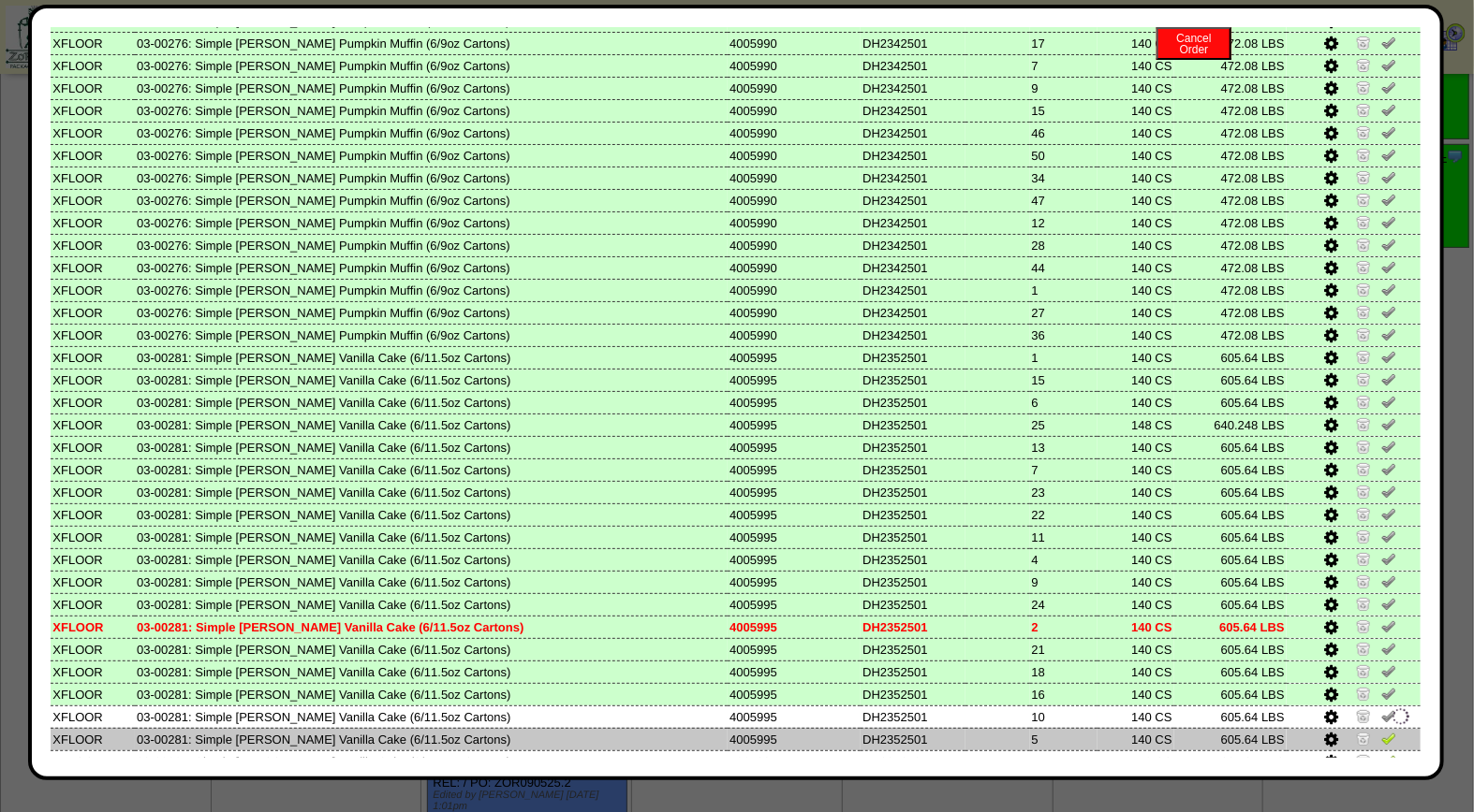
click at [1381, 731] on img at bounding box center [1388, 739] width 15 height 15
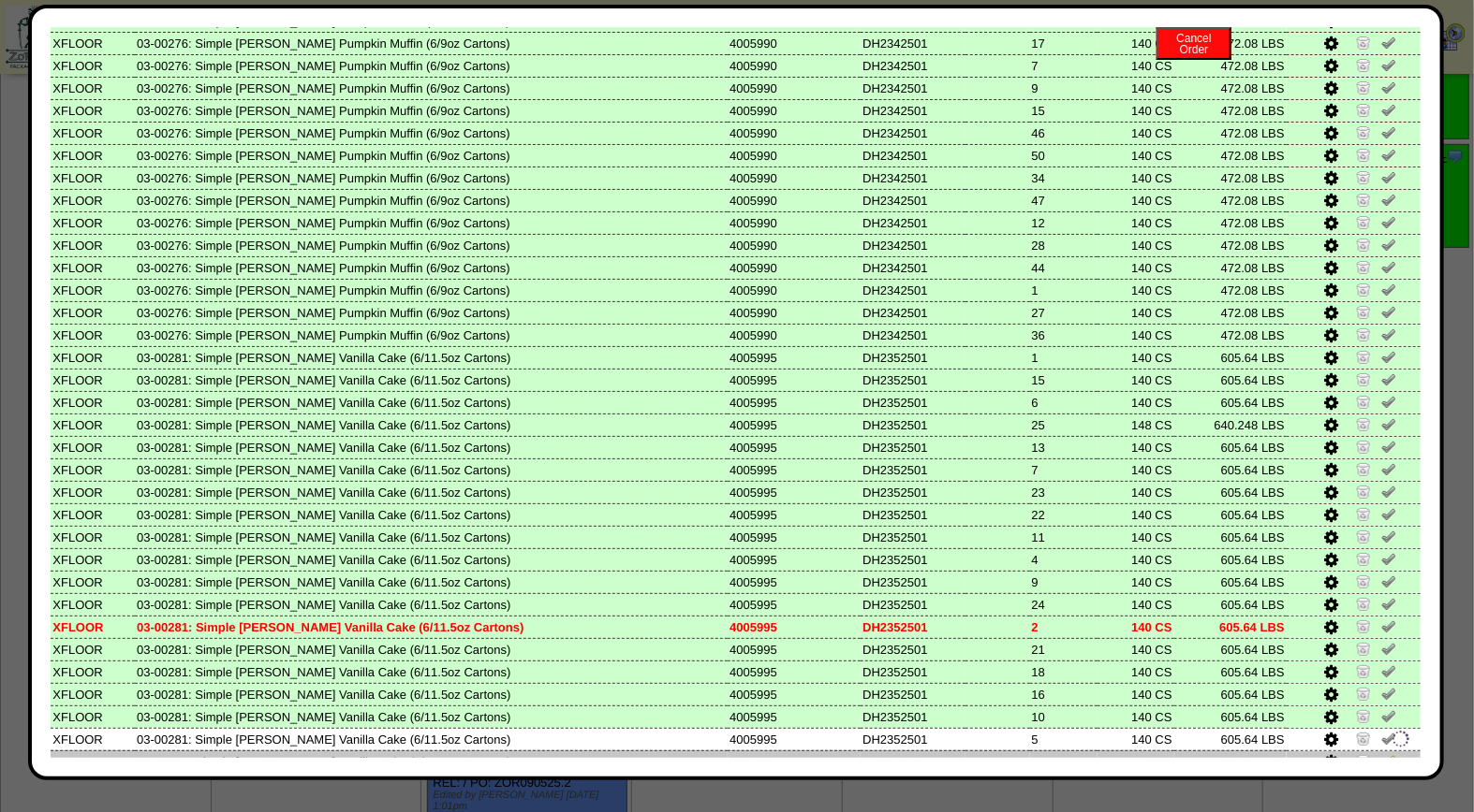
click at [1381, 753] on img at bounding box center [1388, 761] width 15 height 15
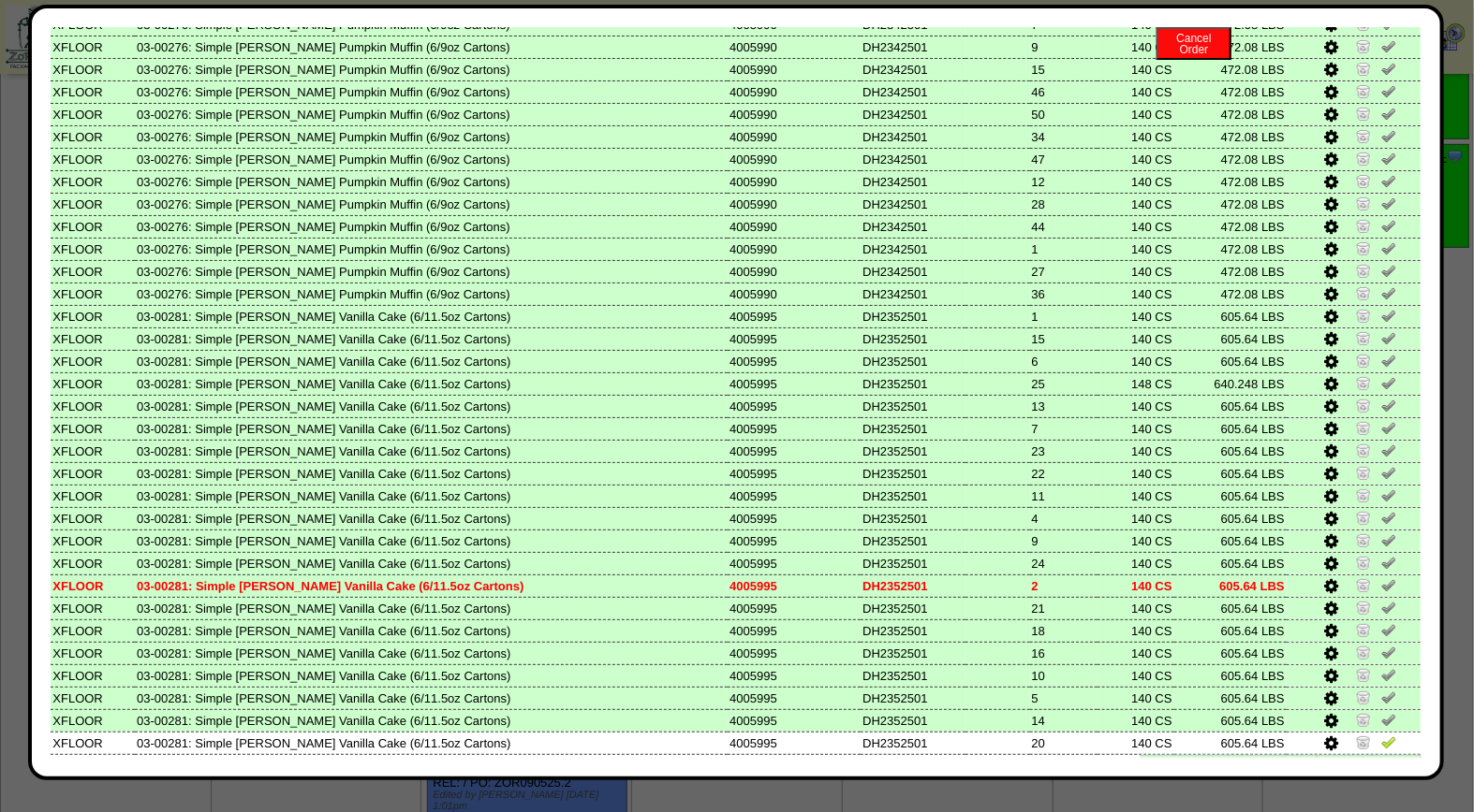
scroll to position [619, 0]
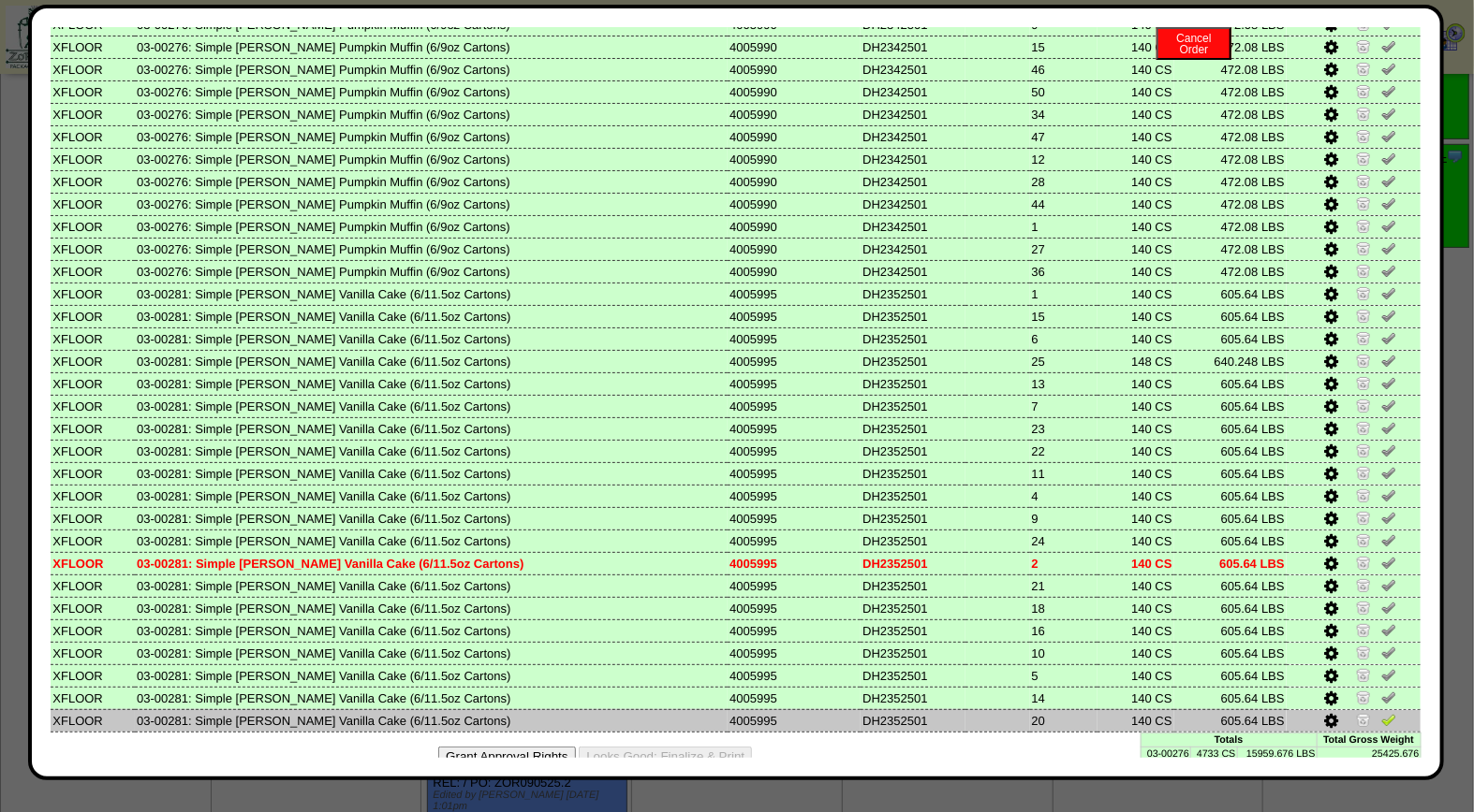
click at [1381, 712] on img at bounding box center [1388, 720] width 15 height 15
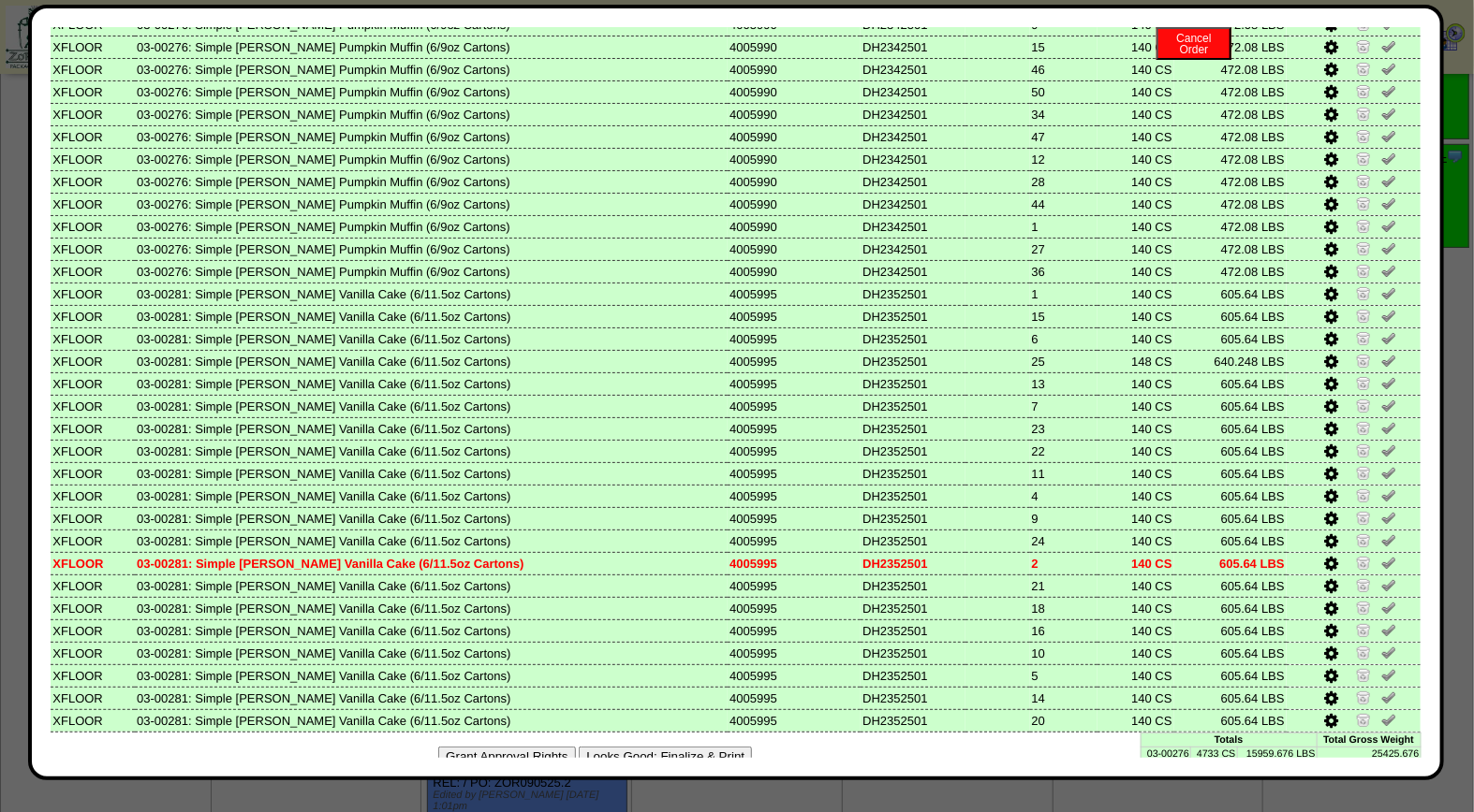
click at [738, 747] on button "Looks Good: Finalize & Print" at bounding box center [665, 757] width 173 height 20
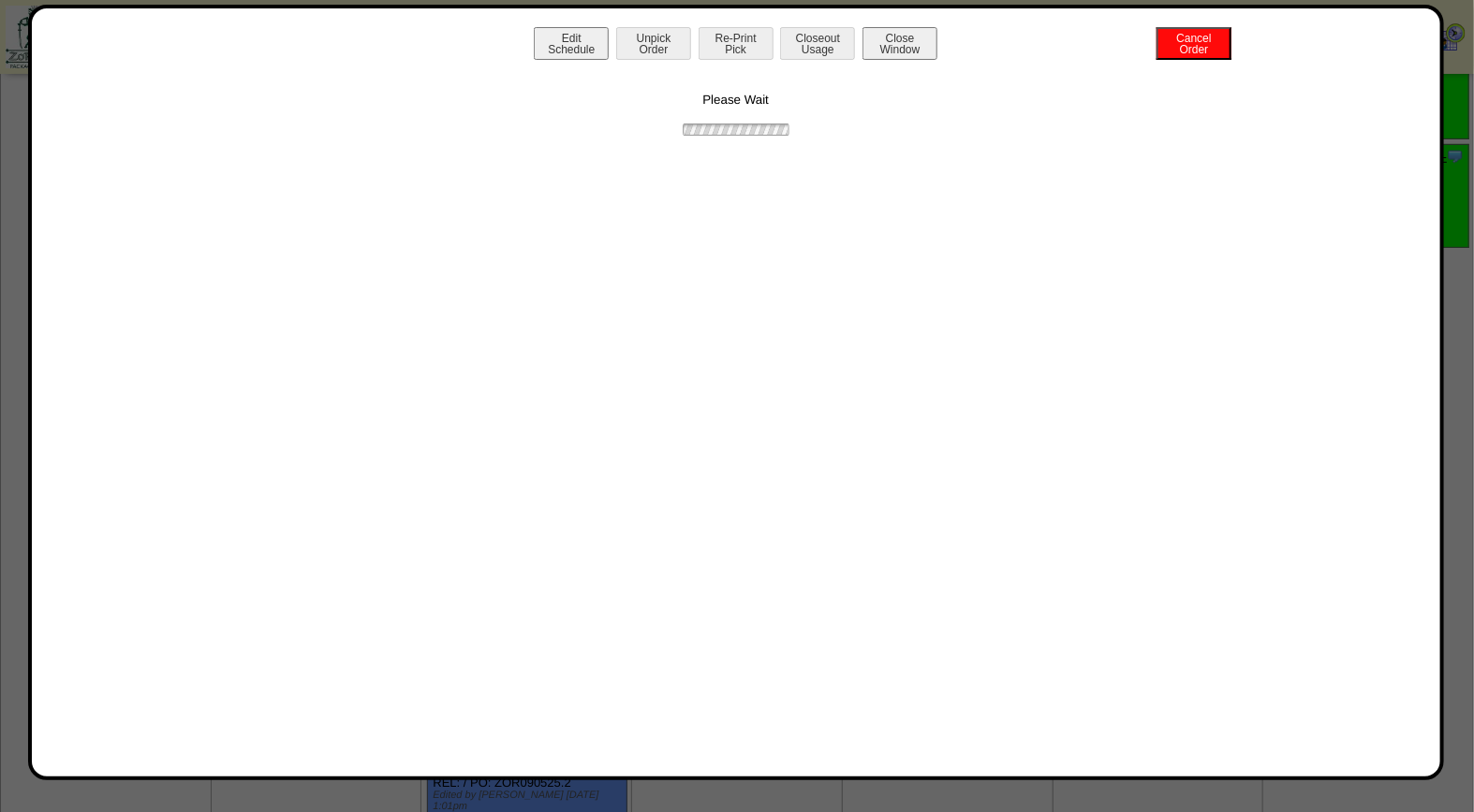
scroll to position [0, 0]
click at [727, 57] on button "Print BOL" at bounding box center [735, 44] width 75 height 32
